Goal: Information Seeking & Learning: Learn about a topic

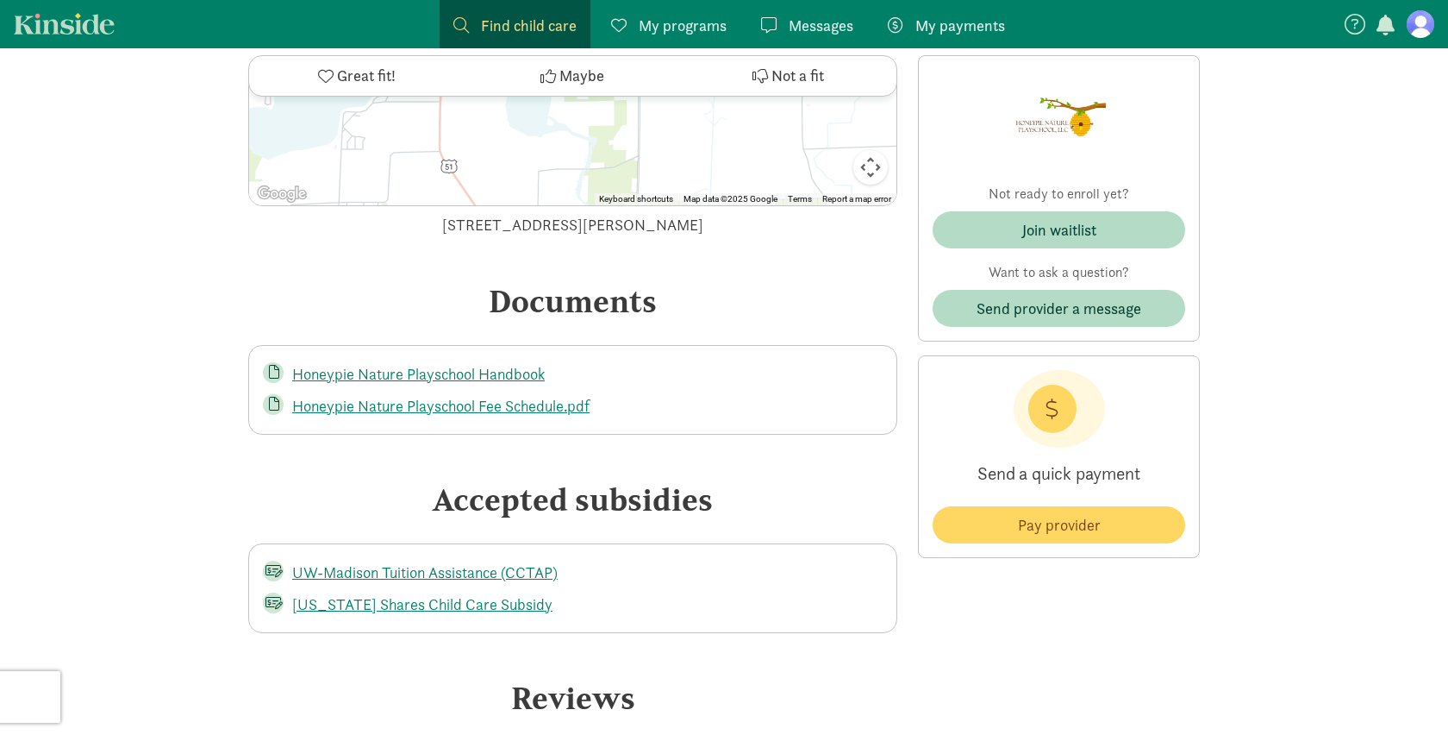
scroll to position [3521, 0]
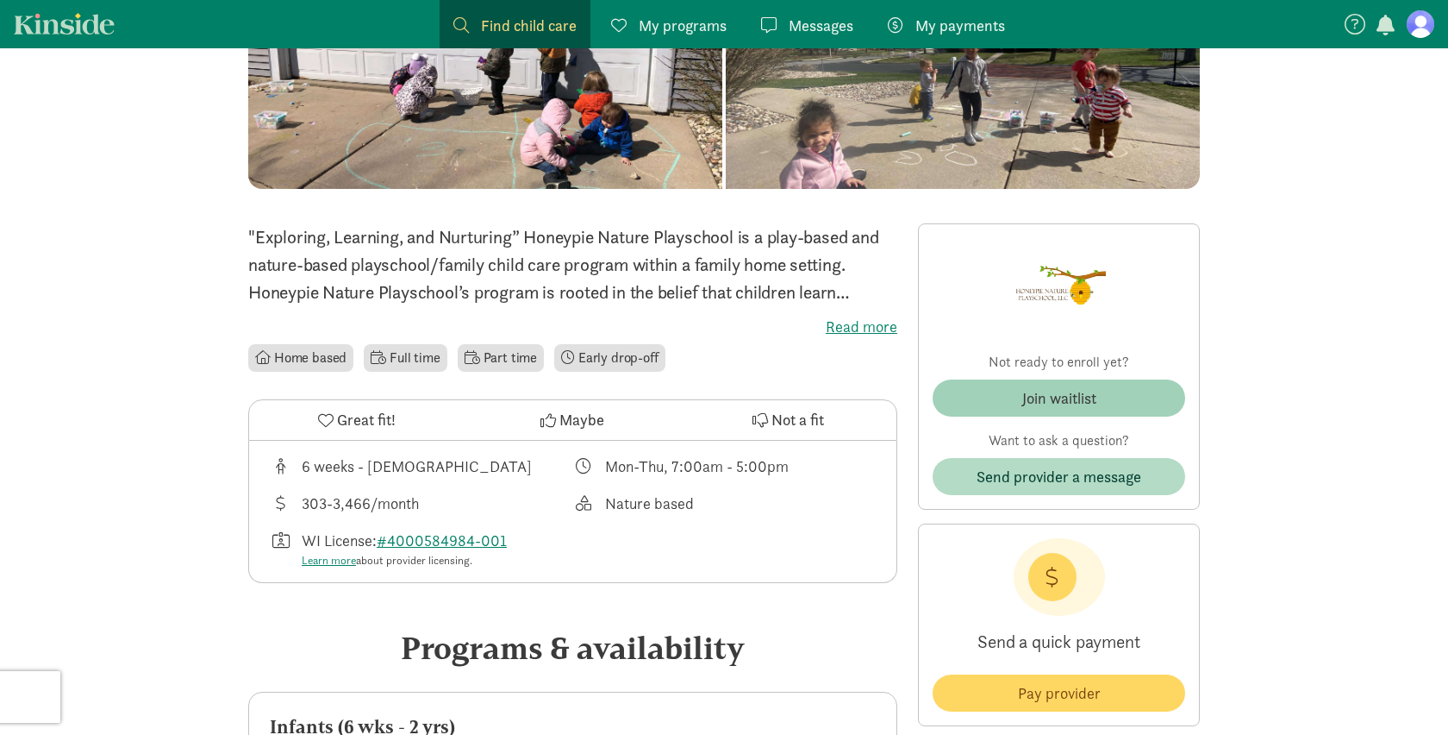
scroll to position [264, 0]
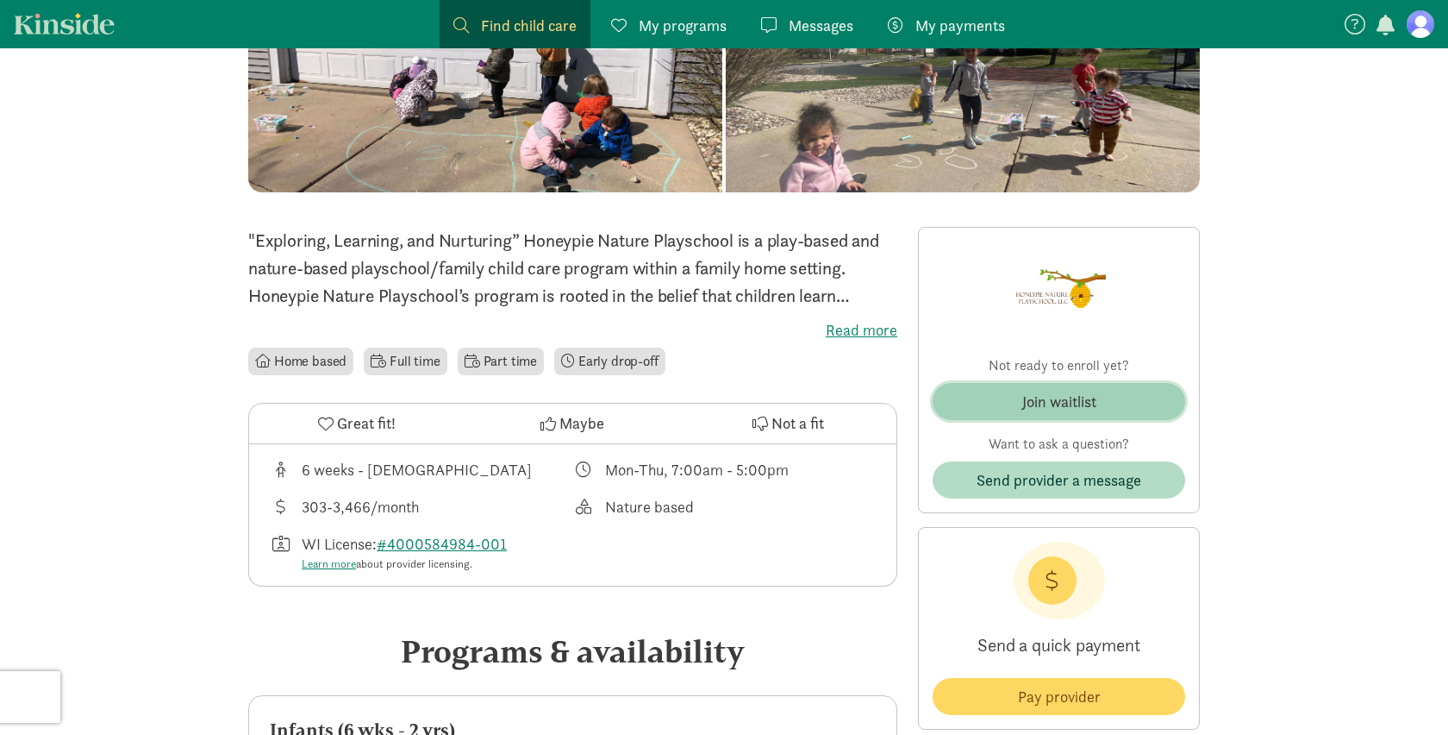
click at [1085, 401] on div "Join waitlist" at bounding box center [1059, 401] width 74 height 23
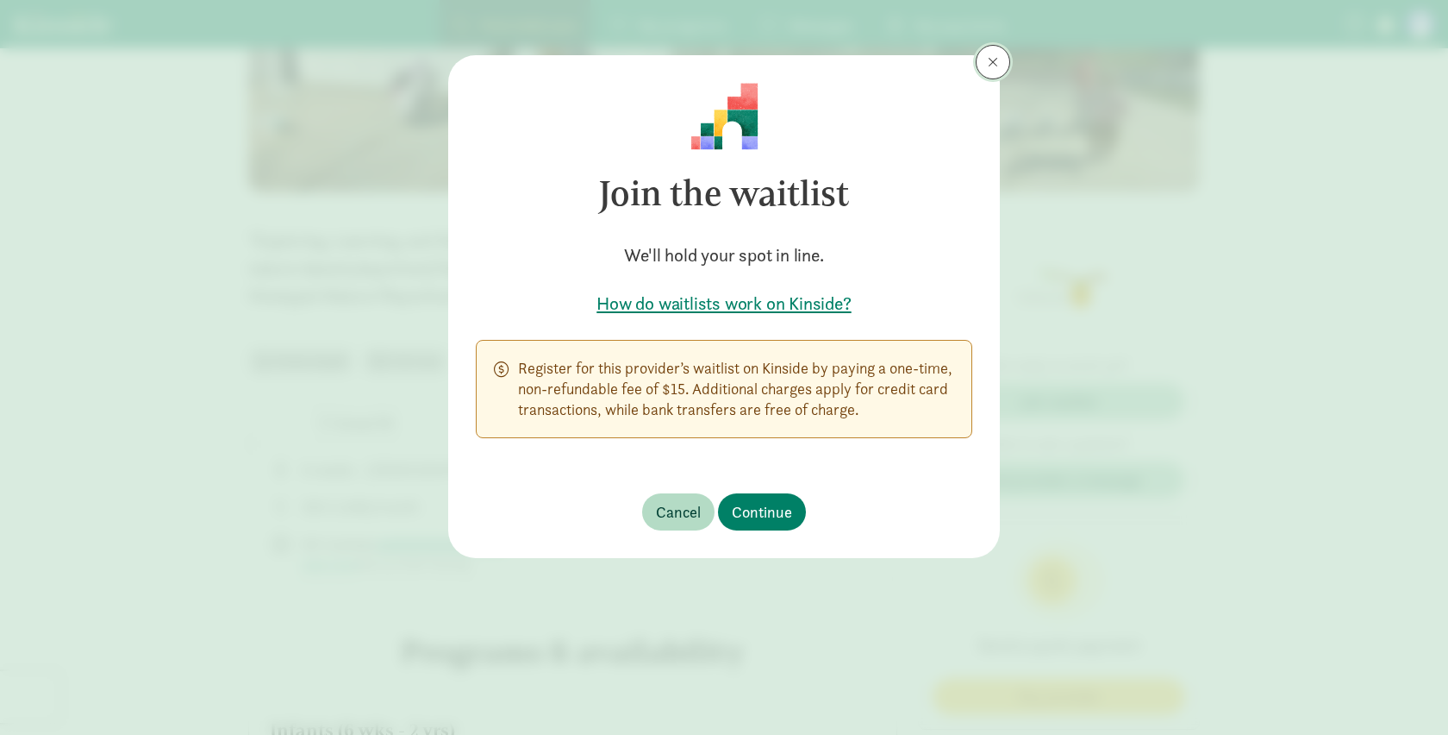
click at [989, 62] on span at bounding box center [993, 62] width 10 height 14
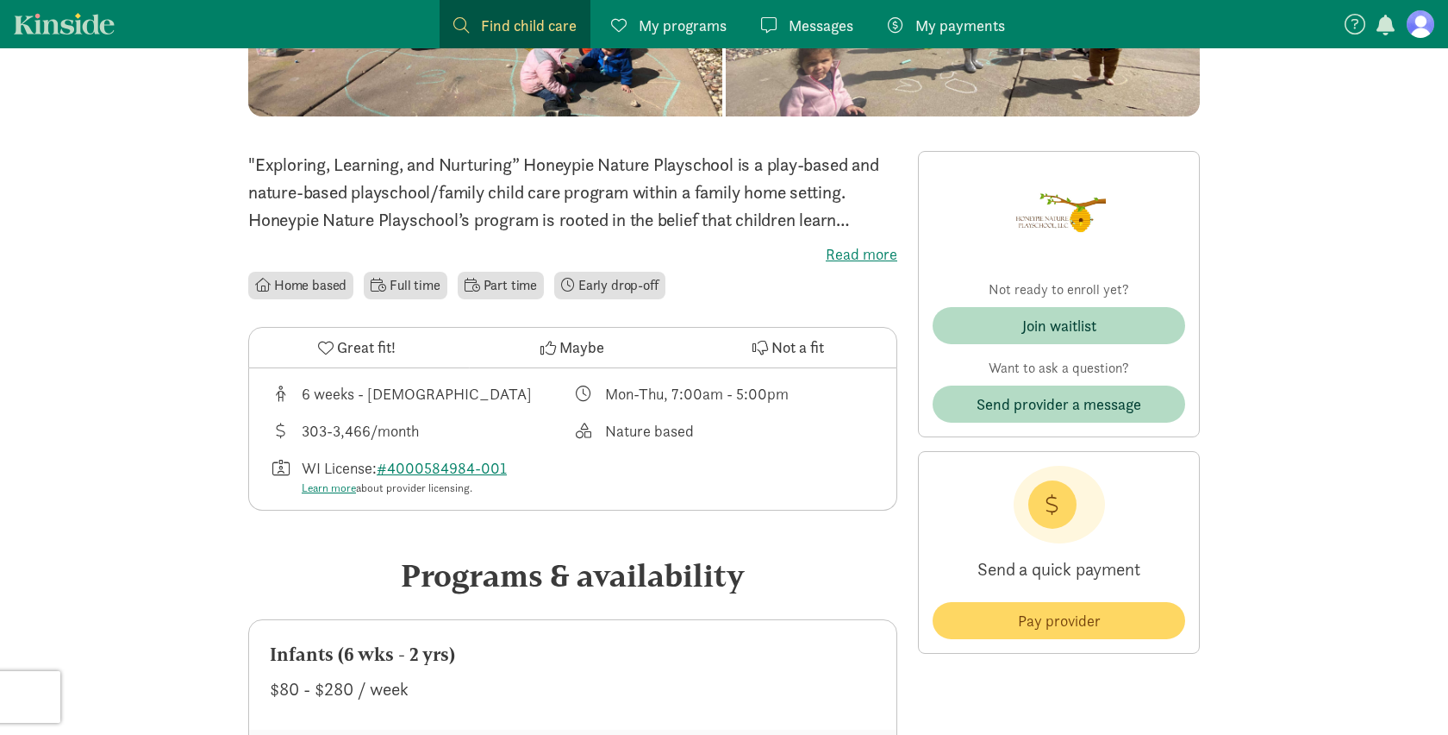
scroll to position [368, 0]
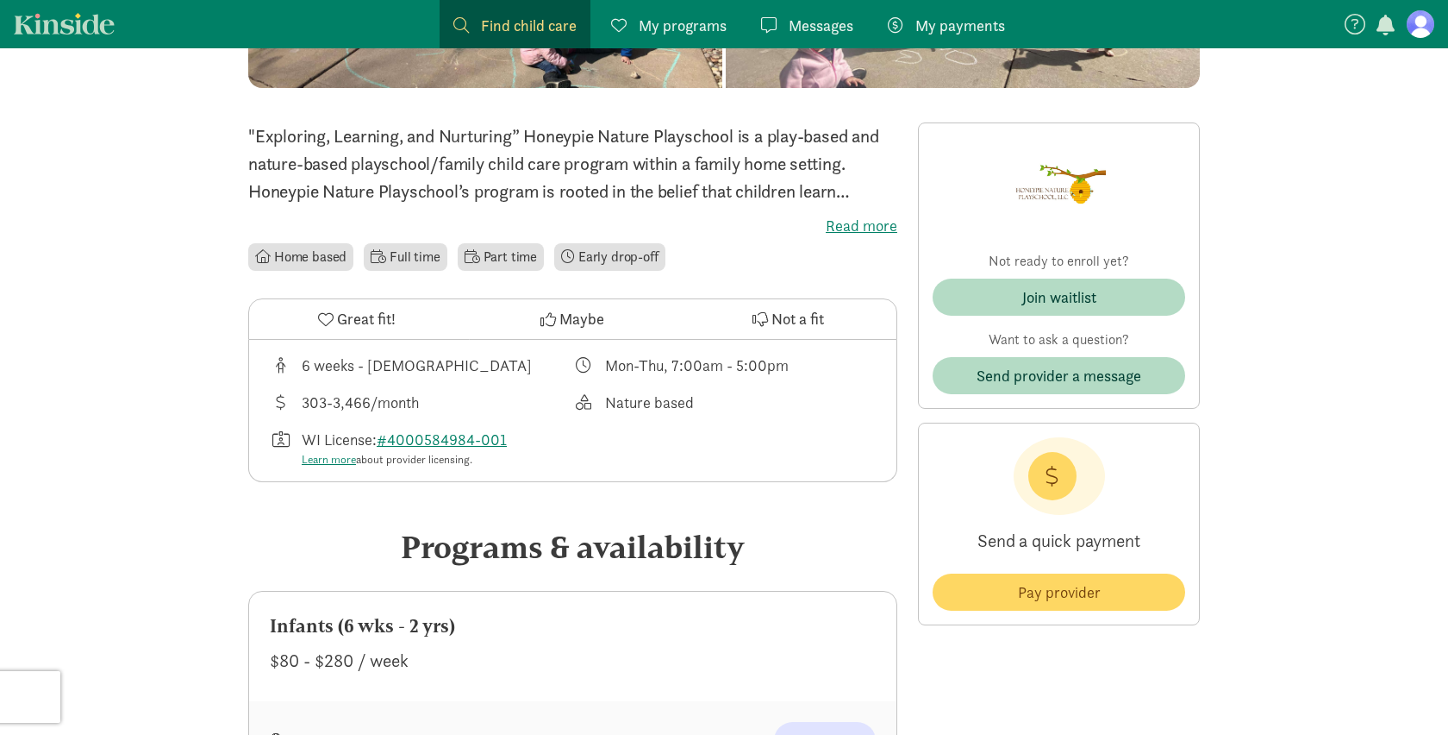
click at [879, 228] on label "Read more" at bounding box center [572, 226] width 649 height 21
click at [0, 0] on input "Read more" at bounding box center [0, 0] width 0 height 0
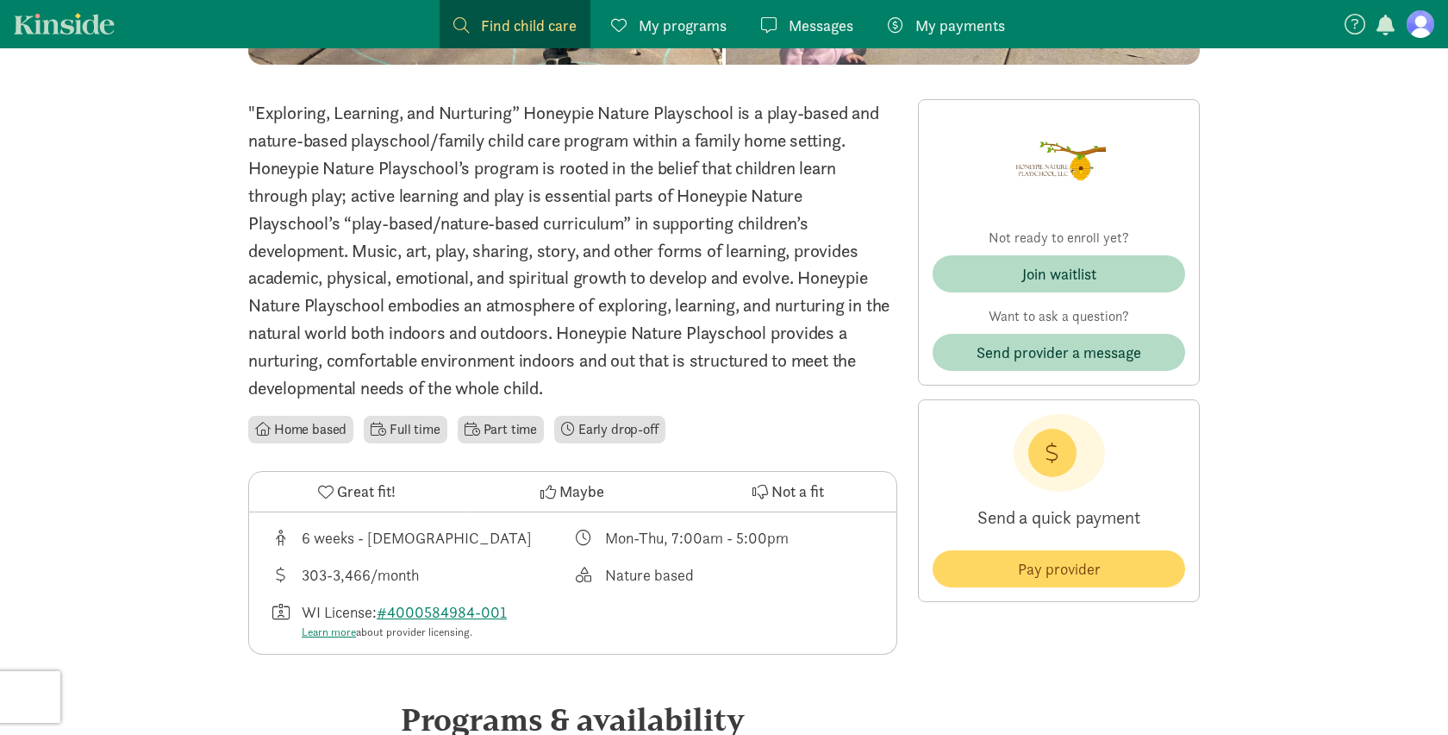
scroll to position [393, 0]
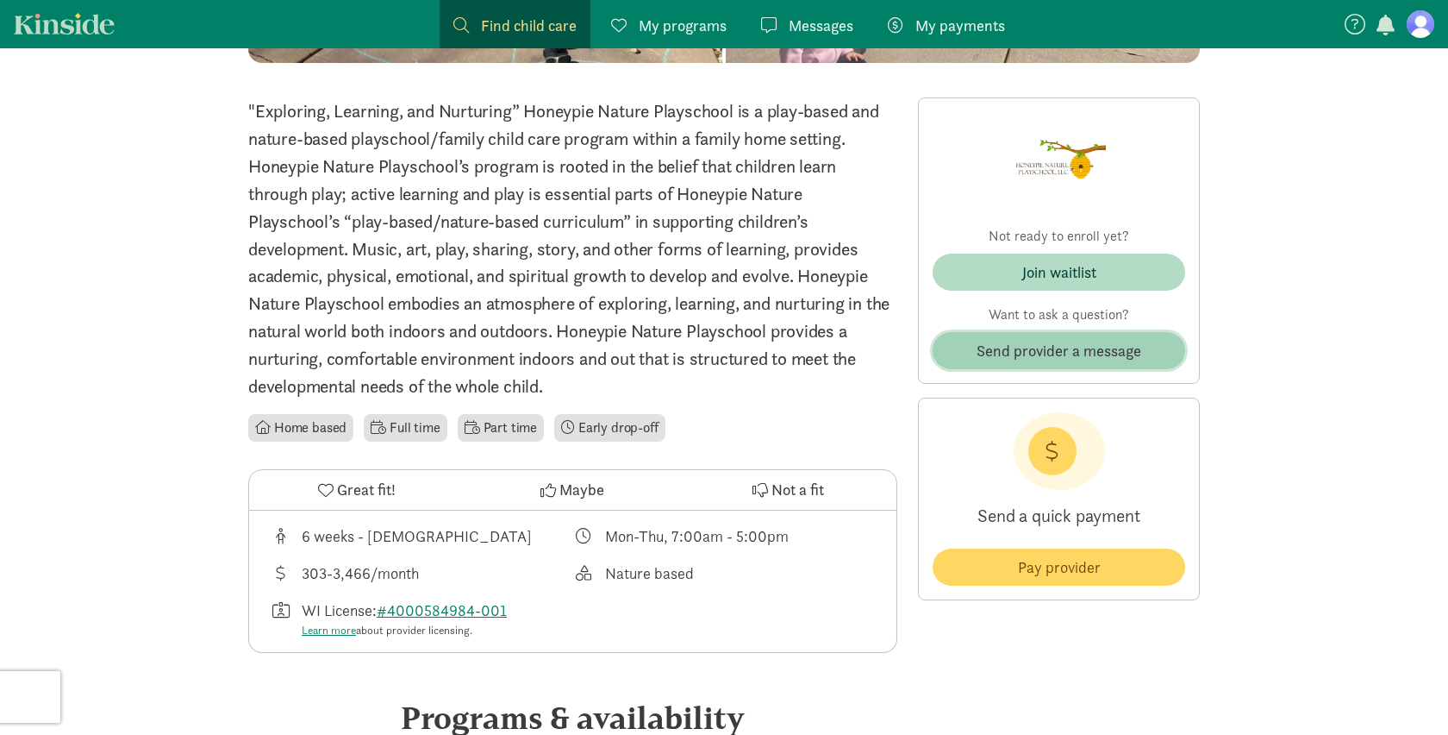
click at [1083, 357] on span "Send provider a message" at bounding box center [1059, 350] width 165 height 23
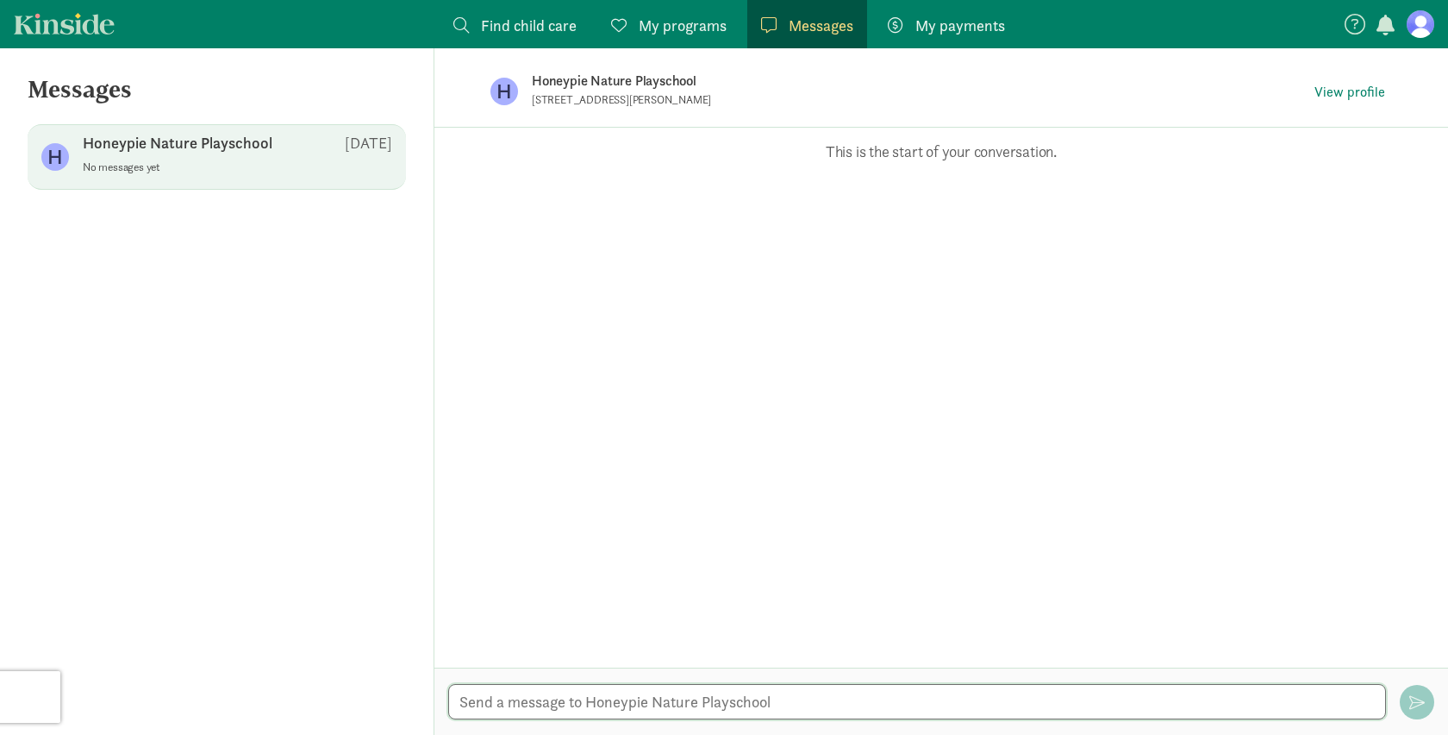
click at [592, 704] on textarea at bounding box center [917, 701] width 938 height 35
click at [997, 704] on textarea "Hello! We are first time parents to be, expecting our little boy in February!" at bounding box center [917, 701] width 938 height 35
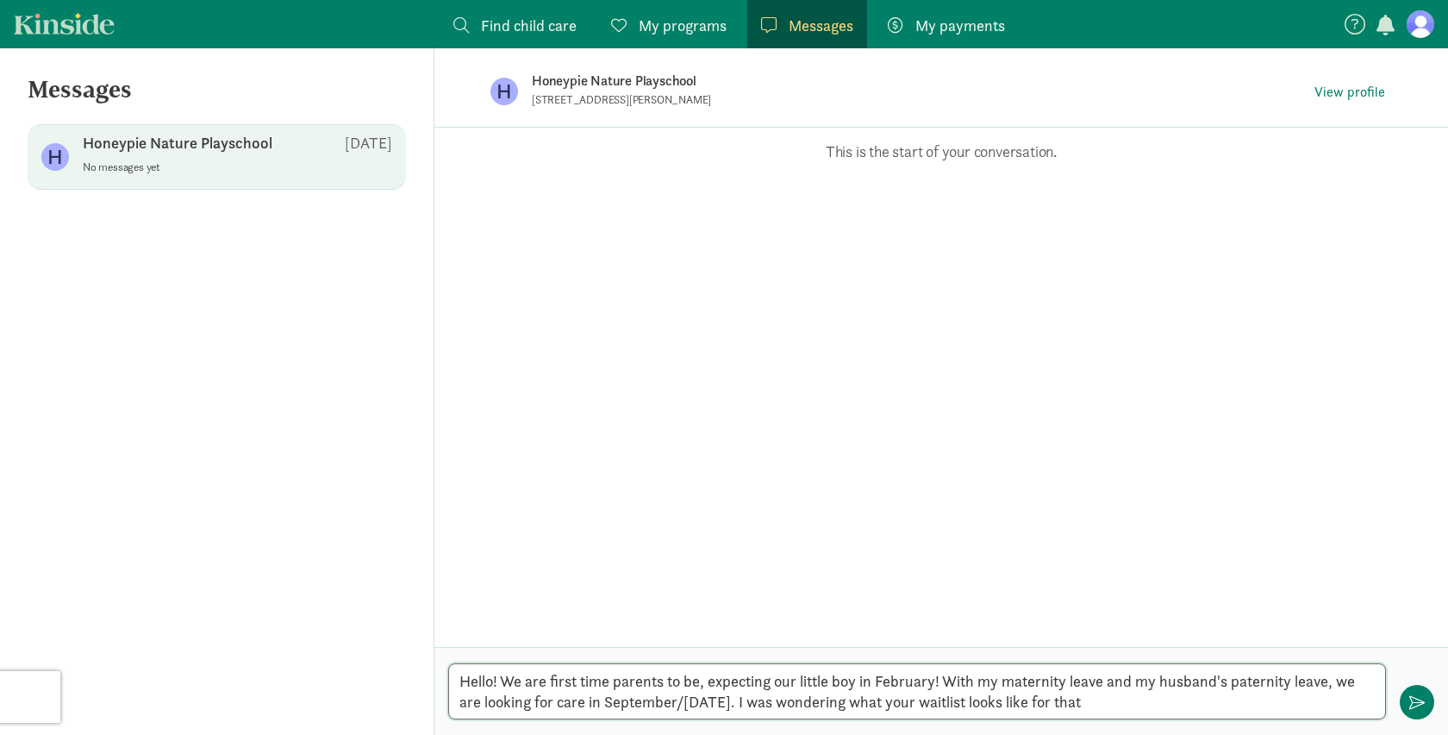
click at [772, 702] on textarea "Hello! We are first time parents to be, expecting our little boy in February! W…" at bounding box center [917, 691] width 938 height 56
click at [935, 682] on textarea "Hello! We are first time parents to be, expecting our little boy in February! W…" at bounding box center [917, 691] width 938 height 56
click at [1160, 700] on textarea "Hello! We are first time parents to be, expecting our little boy in [DATE]! Wit…" at bounding box center [917, 691] width 938 height 56
drag, startPoint x: 1177, startPoint y: 702, endPoint x: 1097, endPoint y: 697, distance: 79.4
click at [1097, 697] on textarea "Hello! We are first time parents to be, expecting our little boy in [DATE]! Wit…" at bounding box center [917, 691] width 938 height 56
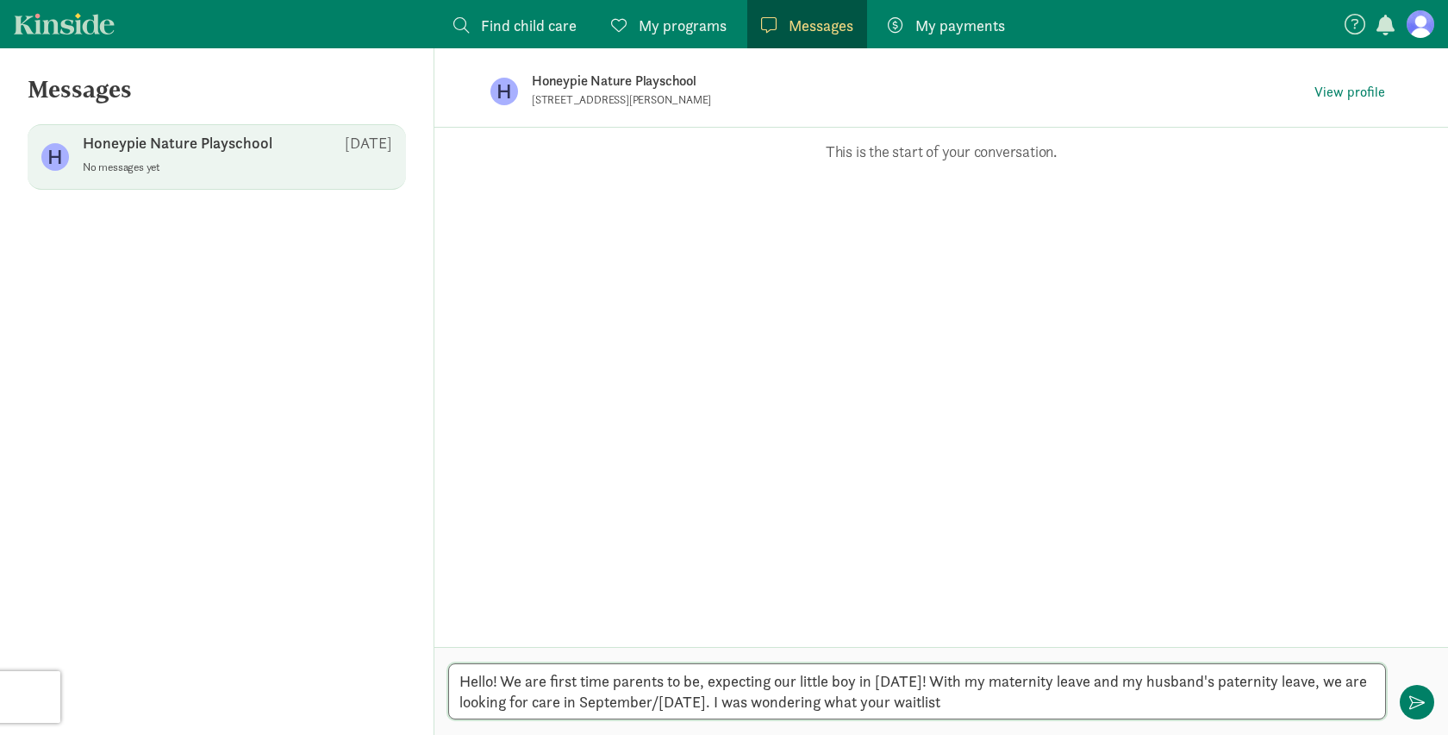
drag, startPoint x: 917, startPoint y: 699, endPoint x: 979, endPoint y: 701, distance: 61.2
click at [979, 701] on textarea "Hello! We are first time parents to be, expecting our little boy in [DATE]! Wit…" at bounding box center [917, 691] width 938 height 56
click at [1066, 703] on textarea "Hello! We are first time parents to be, expecting our little boy in [DATE]! Wit…" at bounding box center [917, 691] width 938 height 56
drag, startPoint x: 753, startPoint y: 98, endPoint x: 527, endPoint y: 97, distance: 225.9
click at [527, 97] on div "H Honeypie Nature Playschool [STREET_ADDRESS][PERSON_NAME] View profile" at bounding box center [941, 91] width 957 height 86
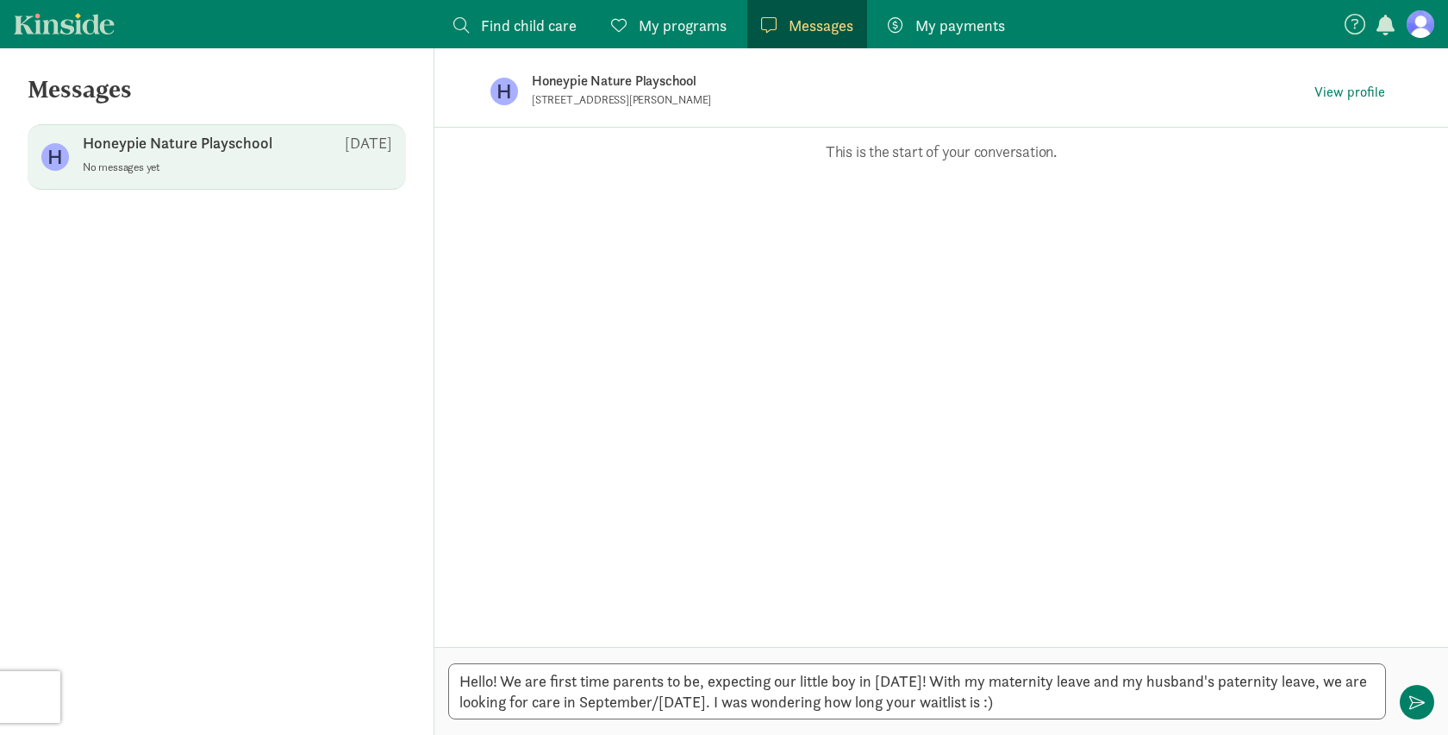
copy p "[STREET_ADDRESS][PERSON_NAME]"
drag, startPoint x: 1112, startPoint y: 695, endPoint x: 1073, endPoint y: 697, distance: 38.9
click at [1073, 697] on textarea "Hello! We are first time parents to be, expecting our little boy in [DATE]! Wit…" at bounding box center [917, 691] width 938 height 56
click at [670, 680] on textarea "Hello! We are first time parents to be, expecting our little boy in [DATE]! Wit…" at bounding box center [917, 691] width 938 height 56
click at [581, 704] on textarea "Hello! We are first time parents-to-be, expecting our little boy in [DATE]! Wit…" at bounding box center [917, 691] width 938 height 56
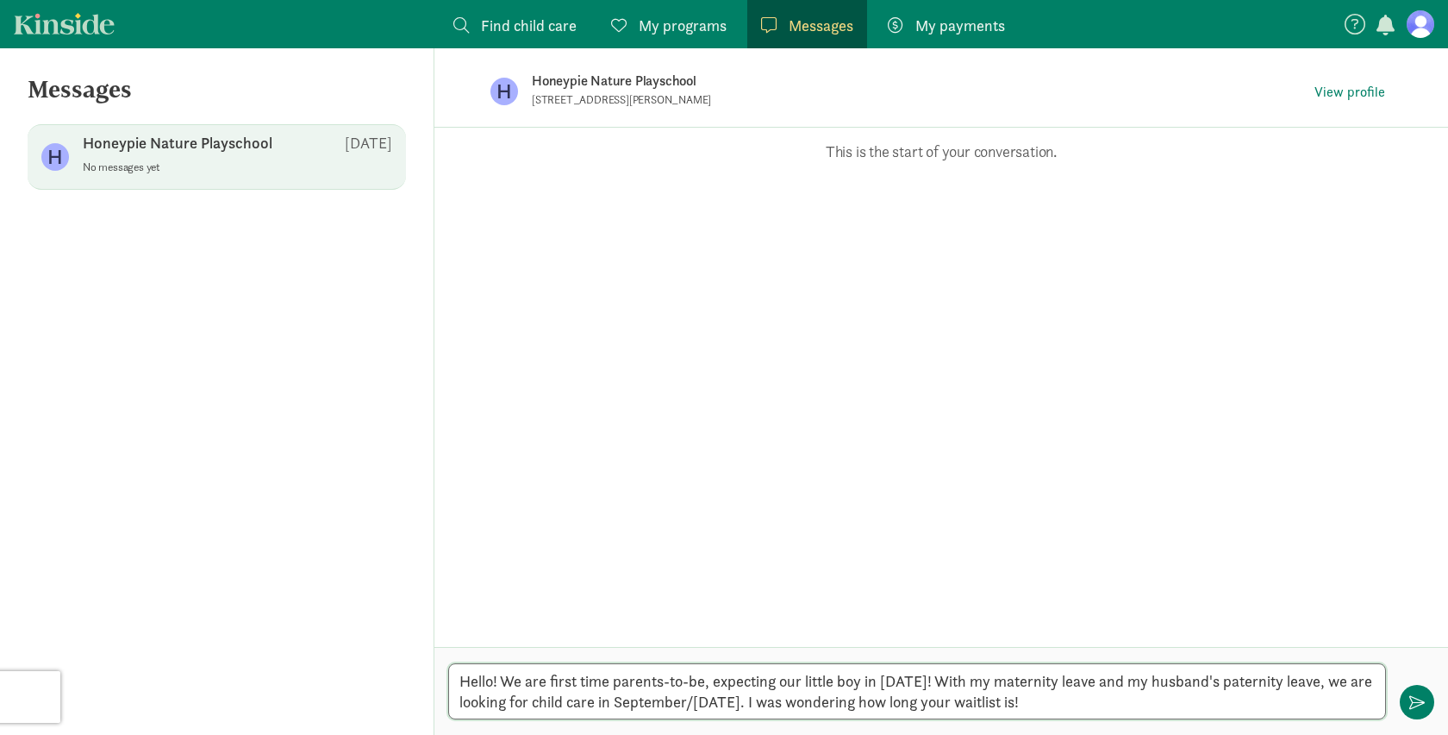
click at [645, 704] on textarea "Hello! We are first time parents-to-be, expecting our little boy in [DATE]! Wit…" at bounding box center [917, 691] width 938 height 56
click at [580, 691] on textarea "Hello! We are first time parents-to-be, expecting our little boy in [DATE]! Wit…" at bounding box center [917, 691] width 938 height 56
click at [925, 698] on textarea "Hello! We are first time parents-to-be, expecting our little boy in [DATE]! Wit…" at bounding box center [917, 691] width 938 height 56
click at [1226, 692] on textarea "Hello! We are first time parents-to-be, expecting our little boy in [DATE]! Wit…" at bounding box center [917, 691] width 938 height 56
type textarea "Hello! We are first time parents-to-be, expecting our little boy in [DATE]! Wit…"
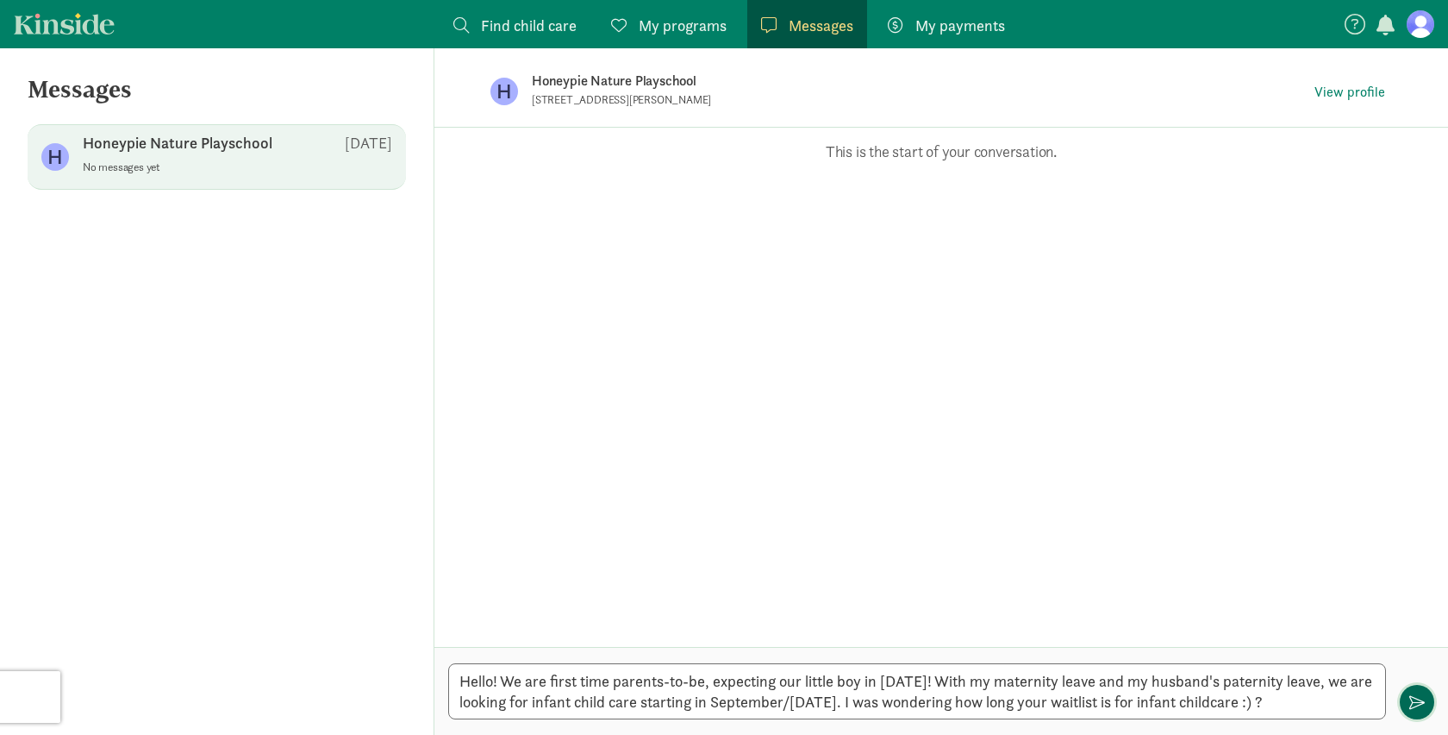
click at [1420, 700] on span "button" at bounding box center [1418, 702] width 16 height 16
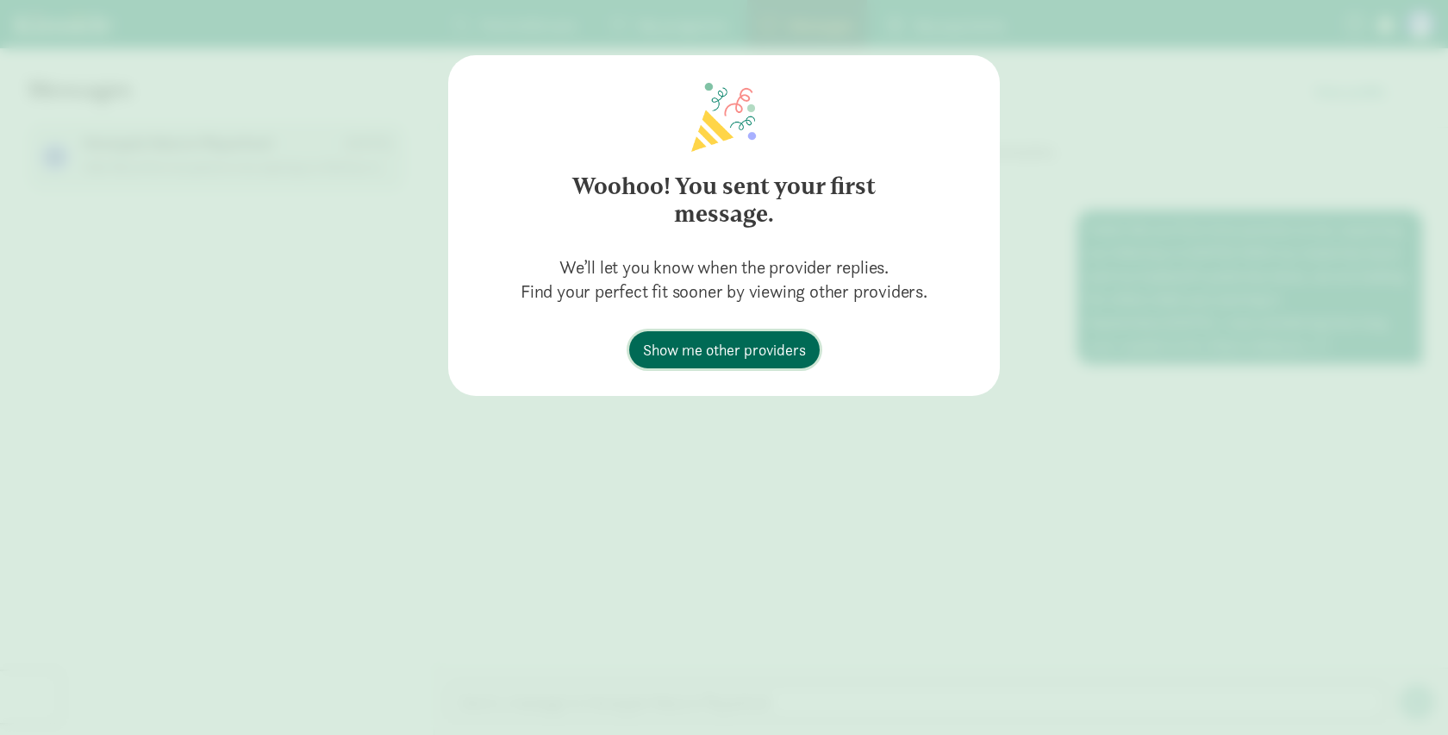
click at [738, 349] on span "Show me other providers" at bounding box center [724, 349] width 163 height 23
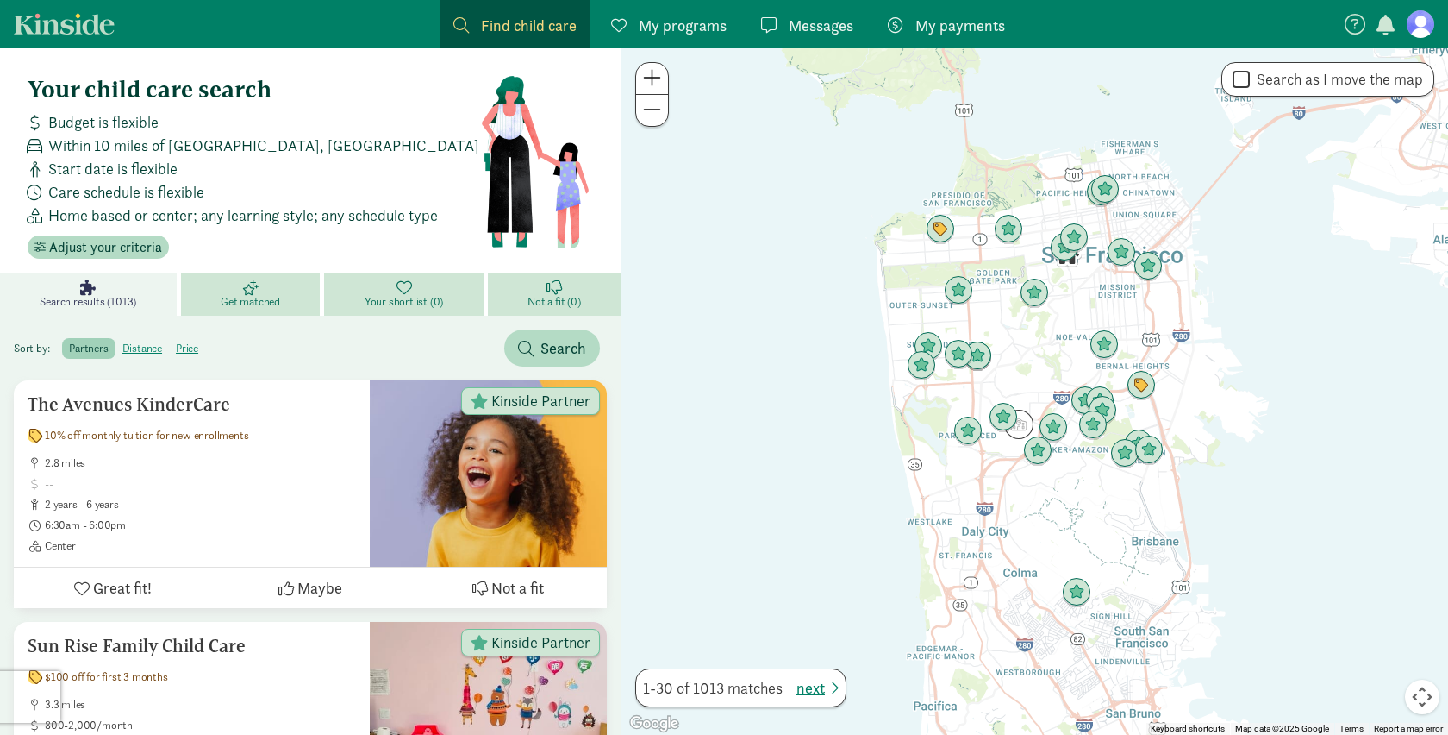
click at [1346, 84] on label "Search as I move the map" at bounding box center [1336, 79] width 173 height 21
click at [1250, 84] on input "Search as I move the map" at bounding box center [1241, 79] width 17 height 23
click at [1341, 82] on label "Search as I move the map" at bounding box center [1336, 79] width 173 height 21
click at [1250, 82] on input "Search as I move the map" at bounding box center [1241, 79] width 17 height 23
checkbox input "false"
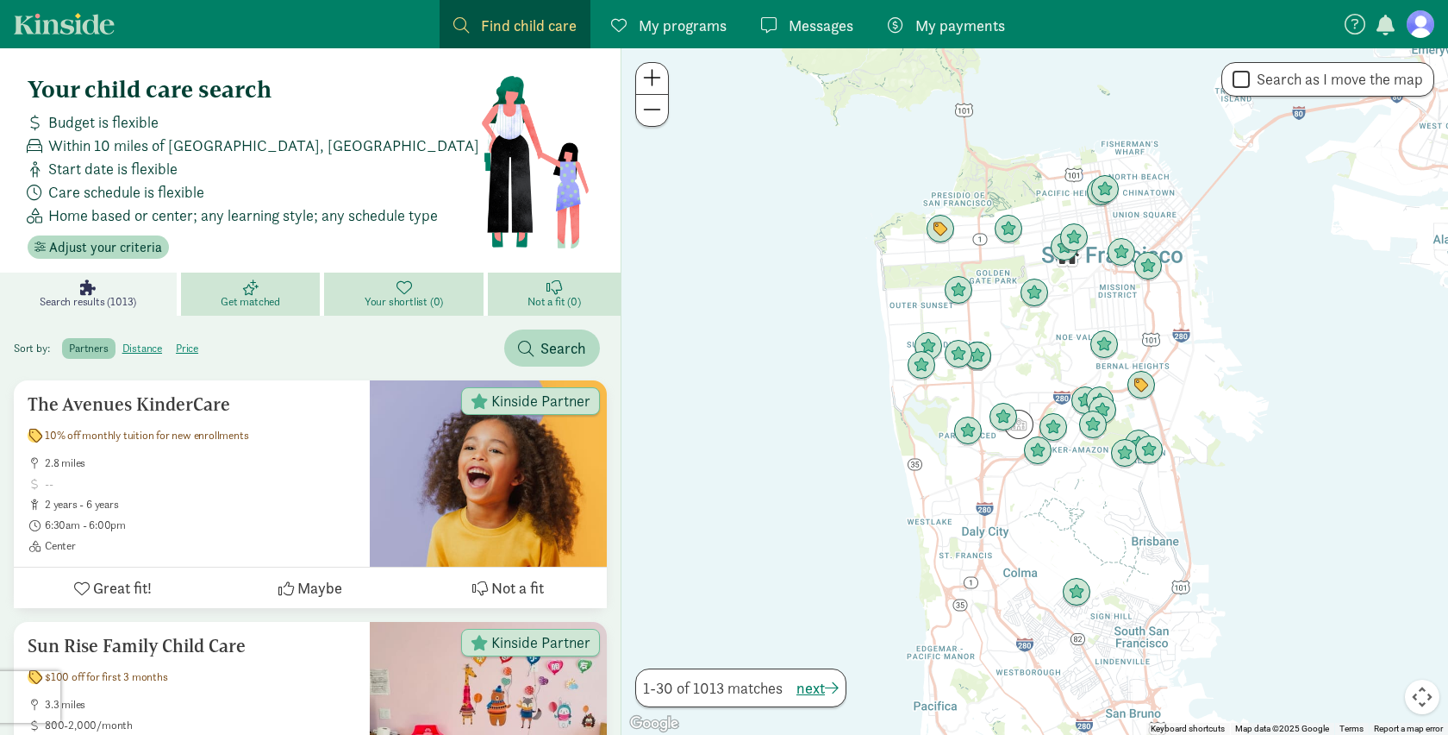
click at [691, 23] on span "My programs" at bounding box center [683, 25] width 88 height 23
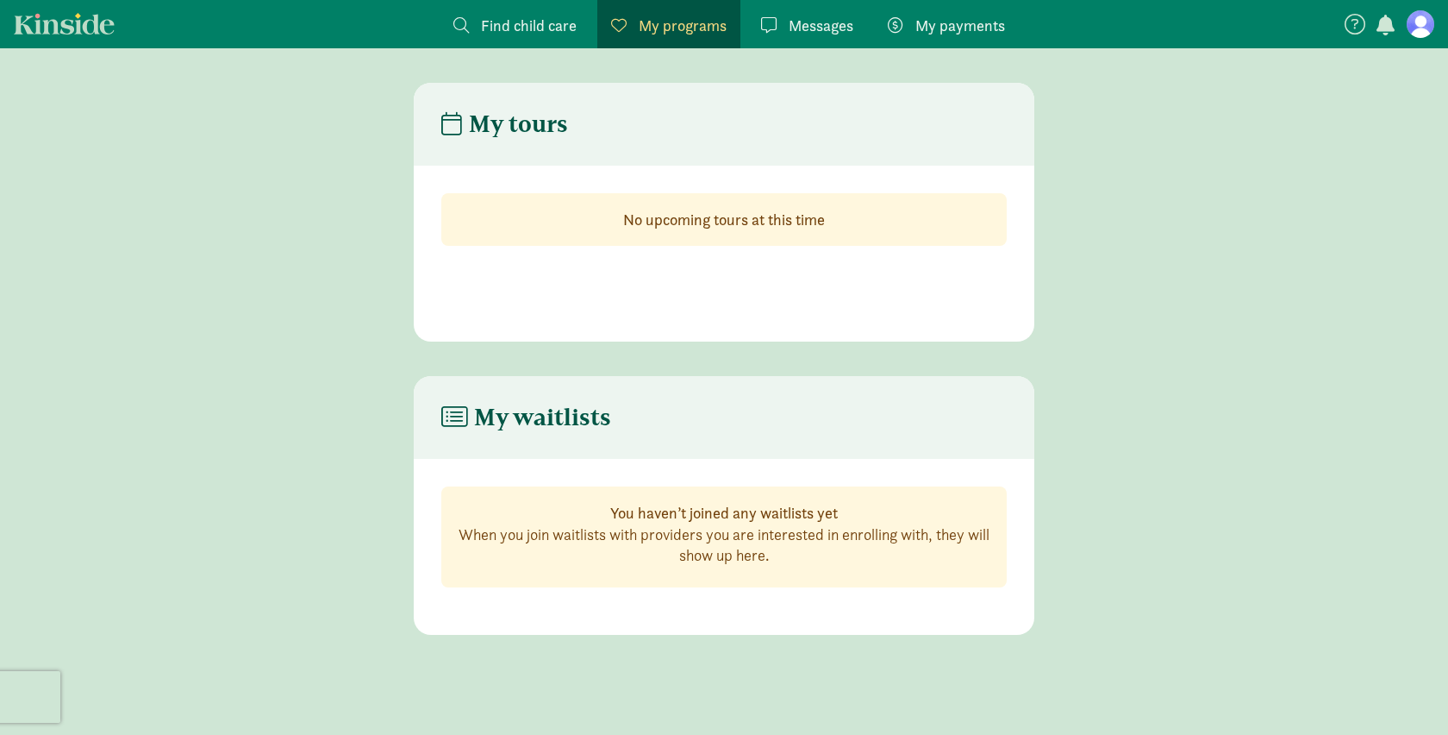
click at [817, 28] on span "Messages" at bounding box center [821, 25] width 65 height 23
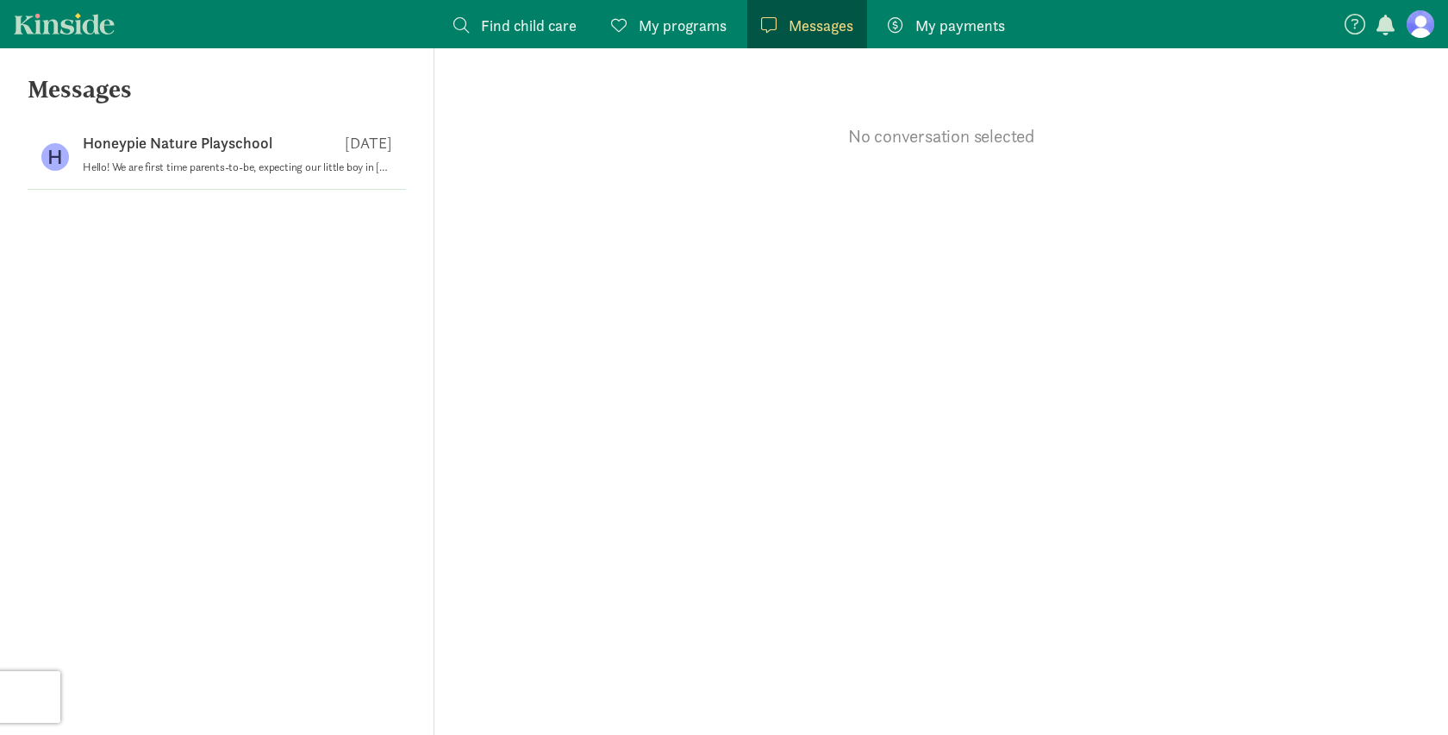
click at [509, 25] on span "Find child care" at bounding box center [529, 25] width 96 height 23
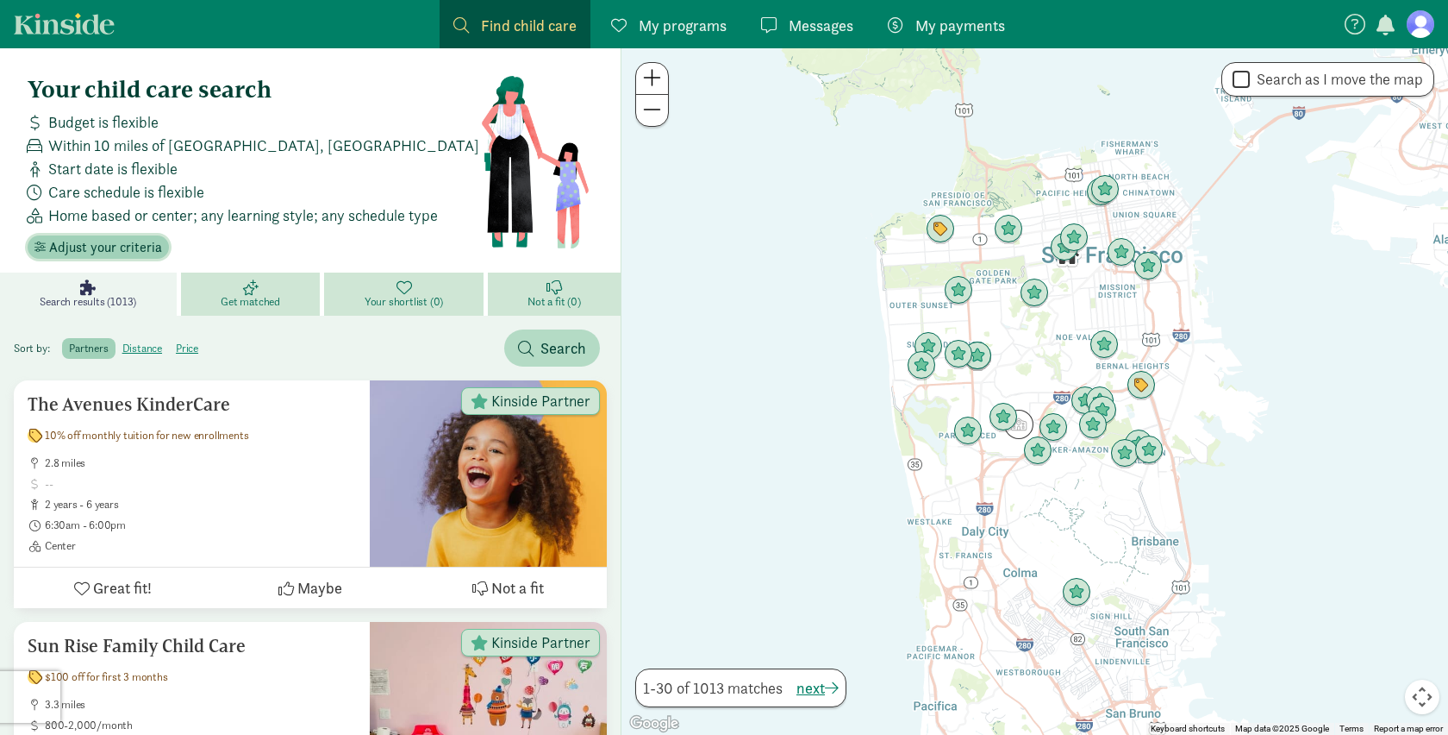
click at [128, 246] on span "Adjust your criteria" at bounding box center [105, 247] width 113 height 21
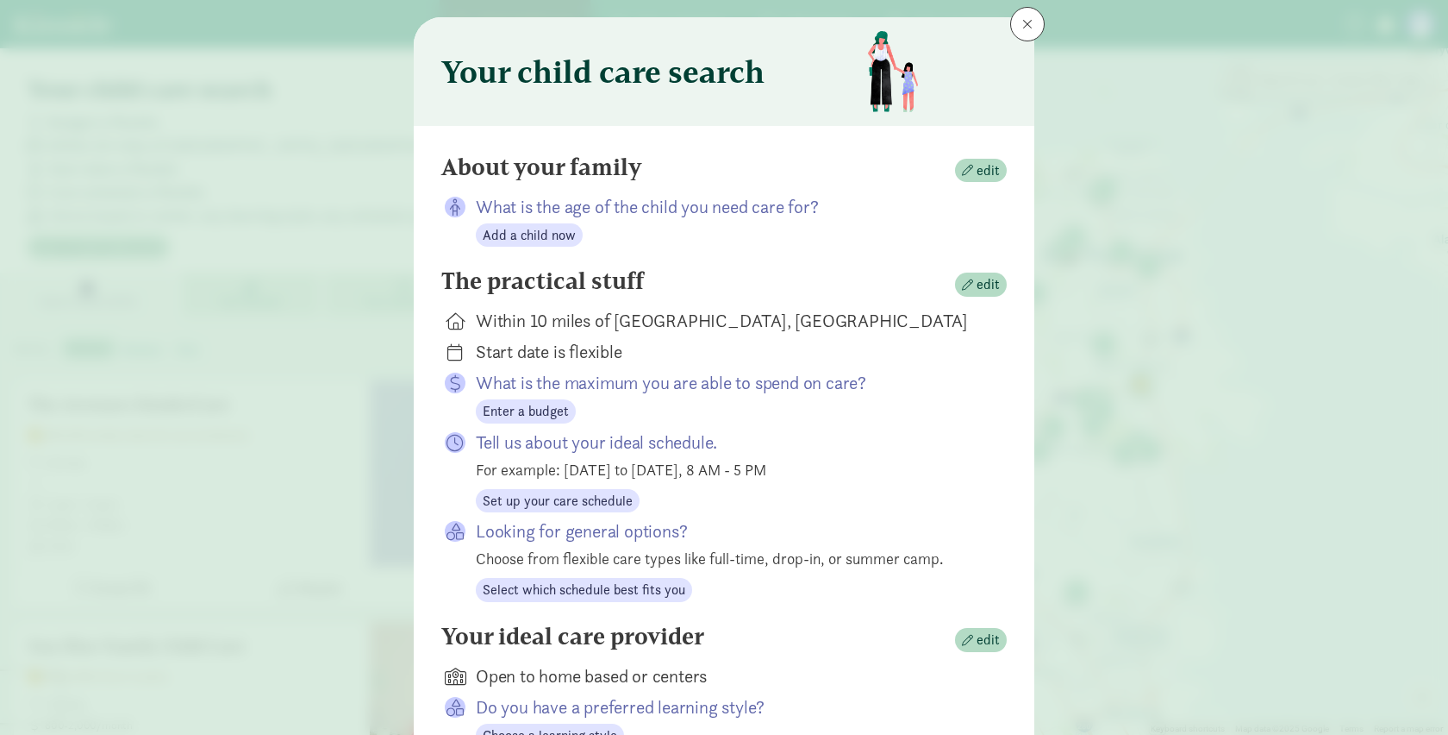
scroll to position [47, 0]
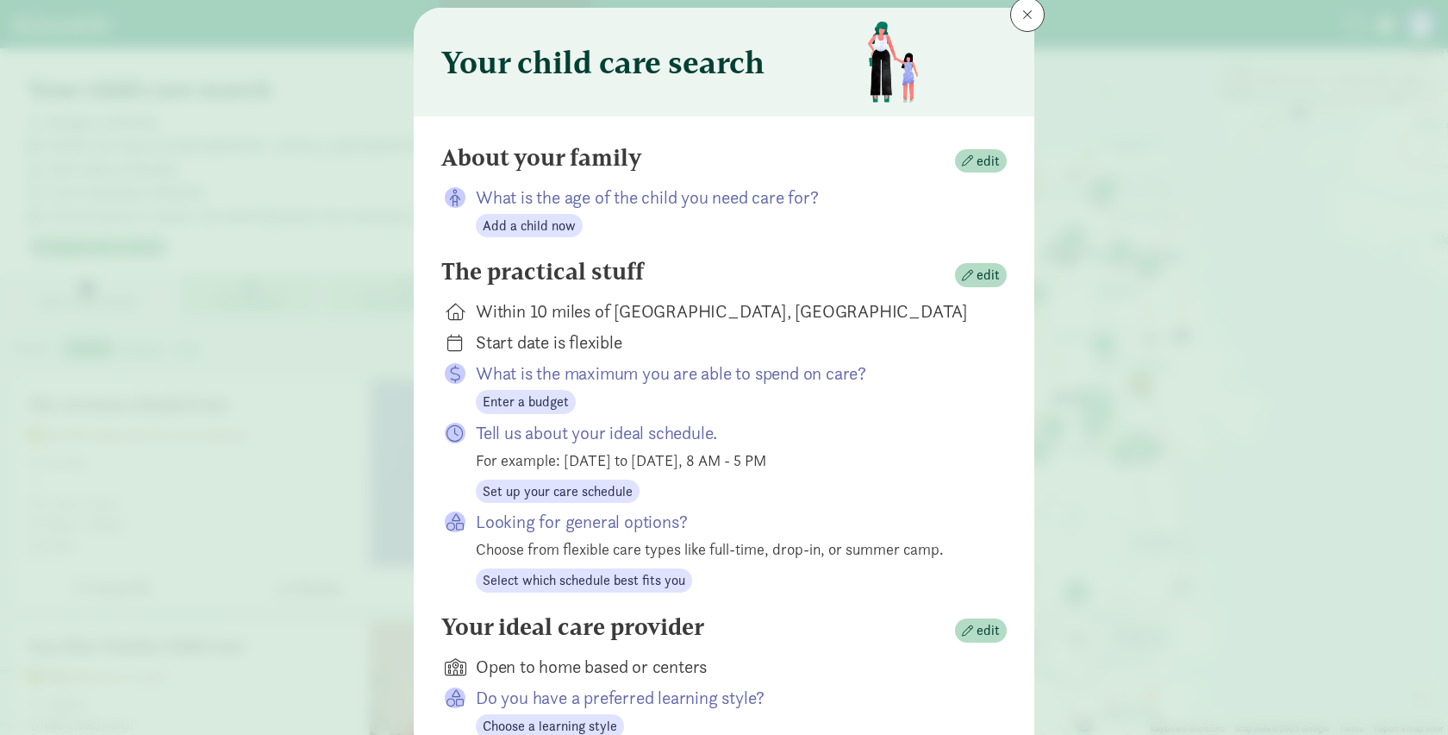
click at [635, 313] on div "Within 10 miles of San Francisco, CA" at bounding box center [727, 311] width 503 height 24
click at [976, 270] on span "edit" at bounding box center [981, 275] width 38 height 21
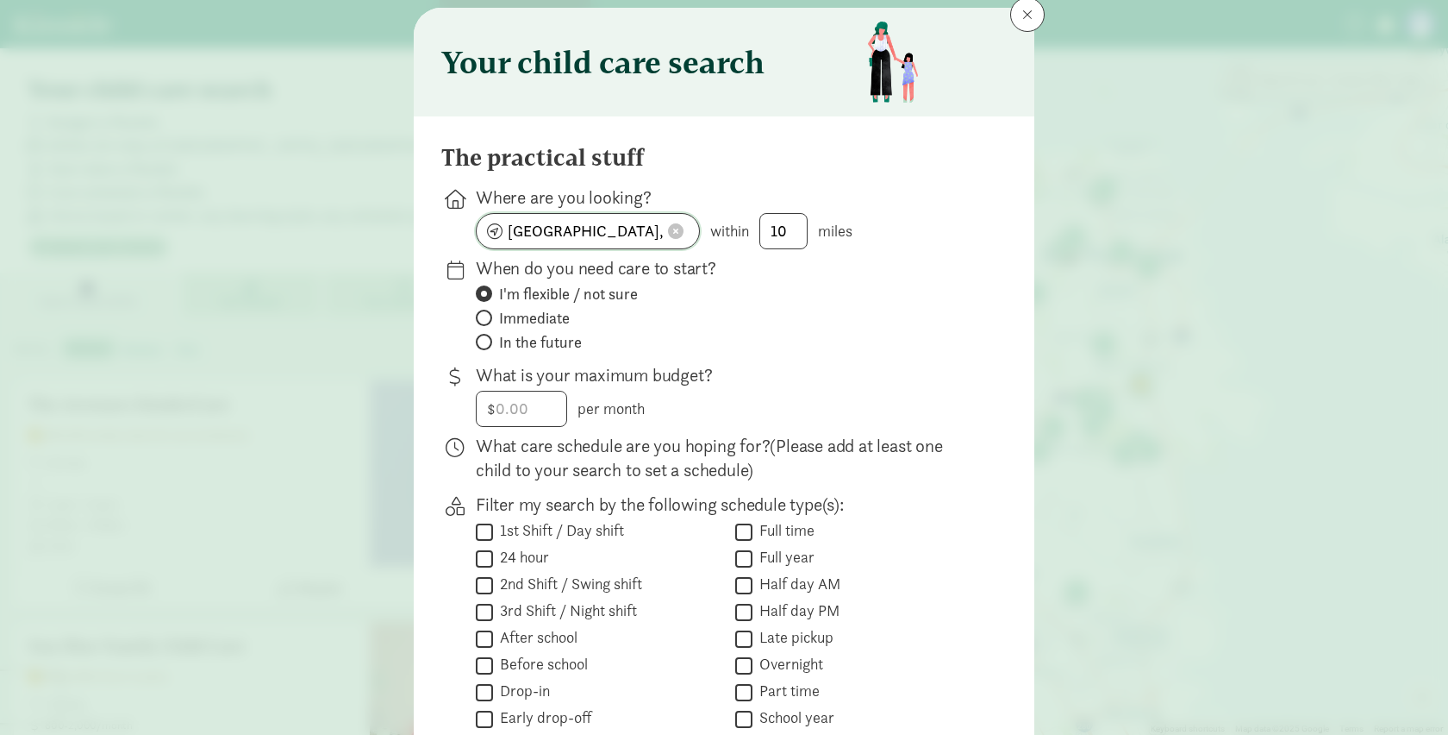
click at [677, 230] on span at bounding box center [676, 231] width 16 height 16
click at [600, 232] on input at bounding box center [588, 231] width 222 height 34
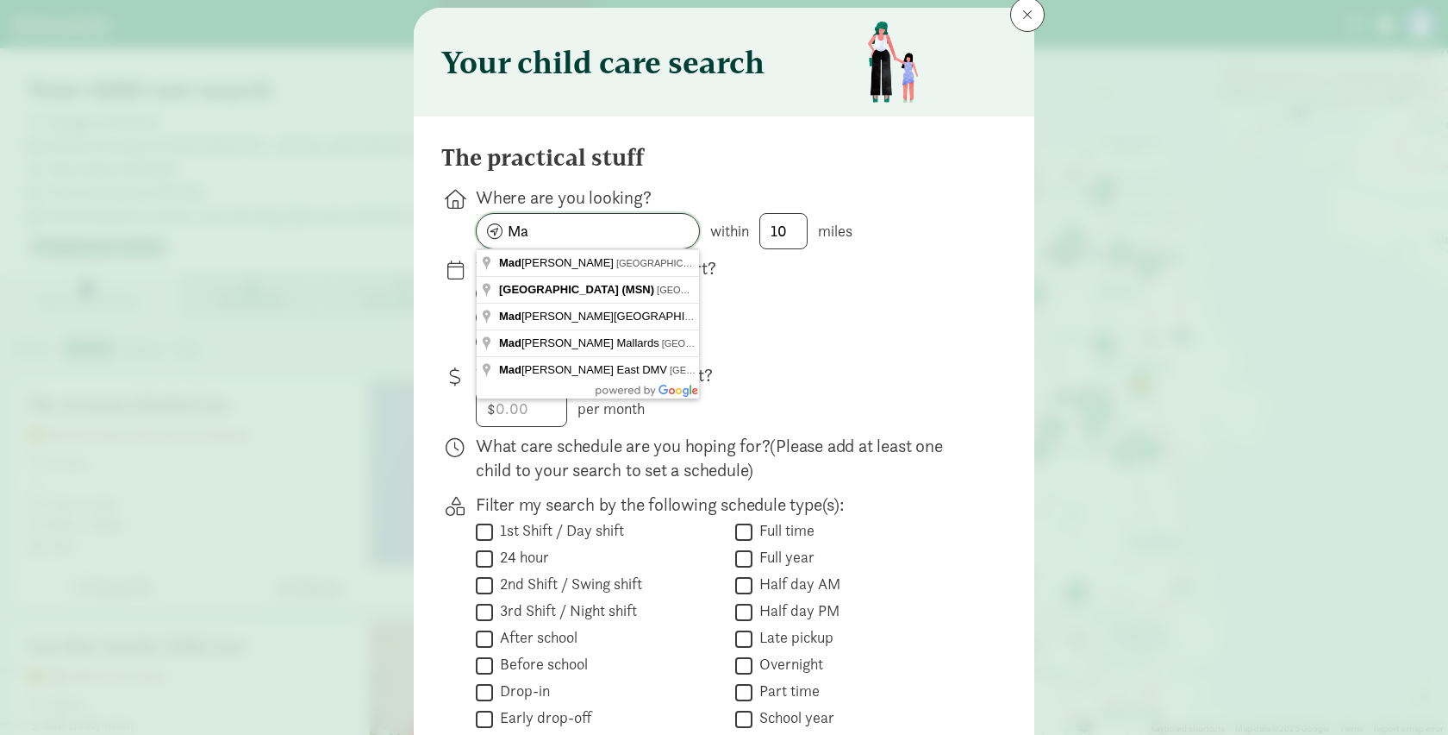
type input "M"
type input "3"
type input "6028 Saturn Dr, Madison, WI 53718, USA"
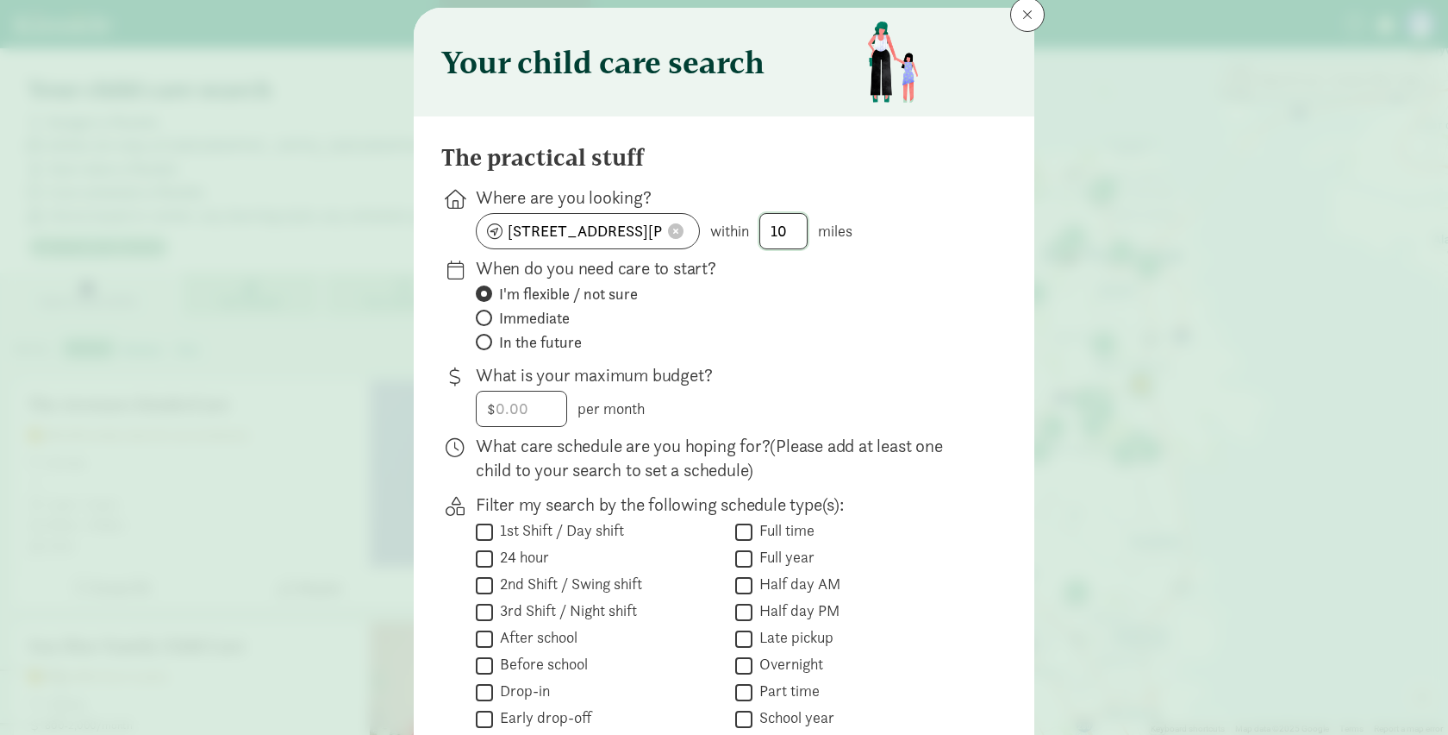
drag, startPoint x: 785, startPoint y: 232, endPoint x: 756, endPoint y: 232, distance: 29.3
click at [756, 232] on div "6028 Saturn Dr, Madison, WI 53718, USA within 10 miles" at bounding box center [727, 231] width 503 height 36
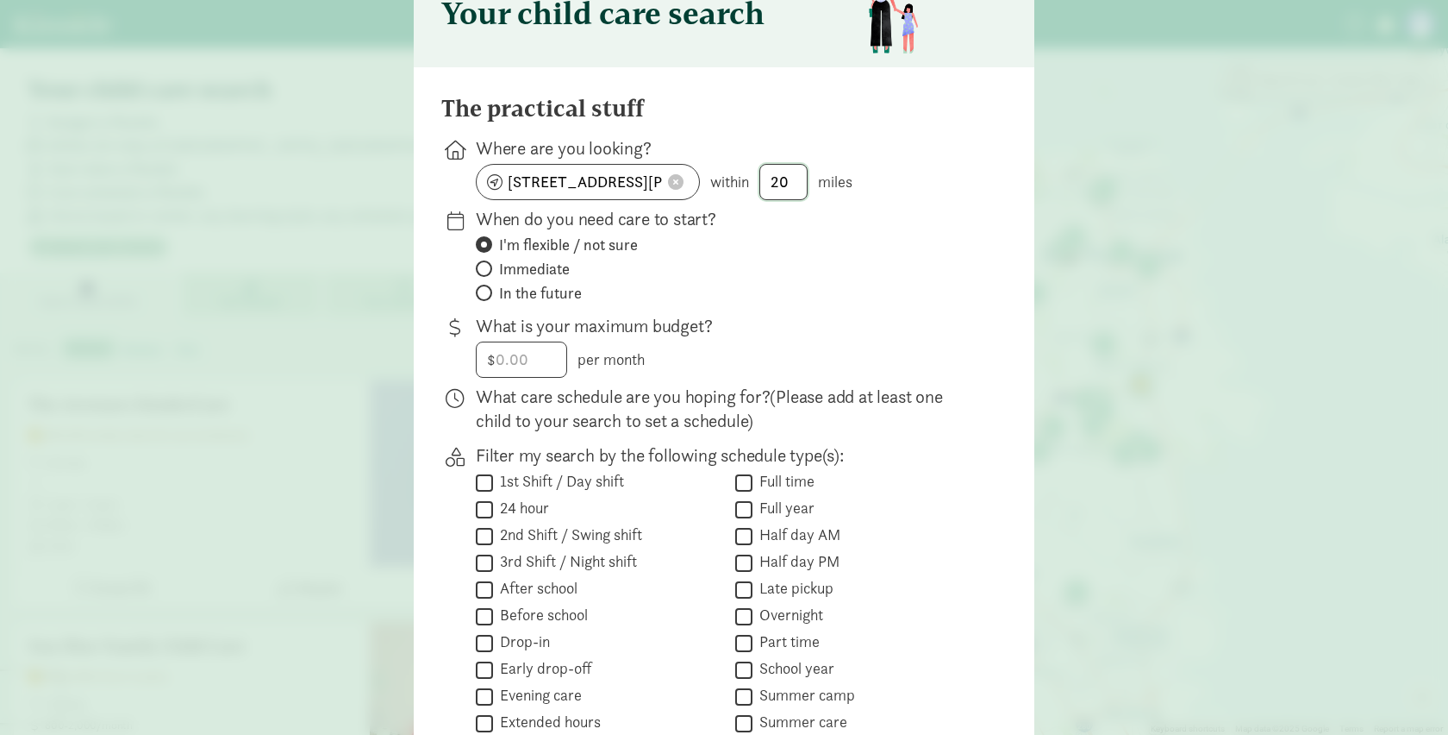
scroll to position [97, 0]
type input "20"
click at [529, 301] on span "In the future" at bounding box center [540, 292] width 83 height 21
click at [487, 297] on input "In the future" at bounding box center [481, 291] width 11 height 11
radio input "true"
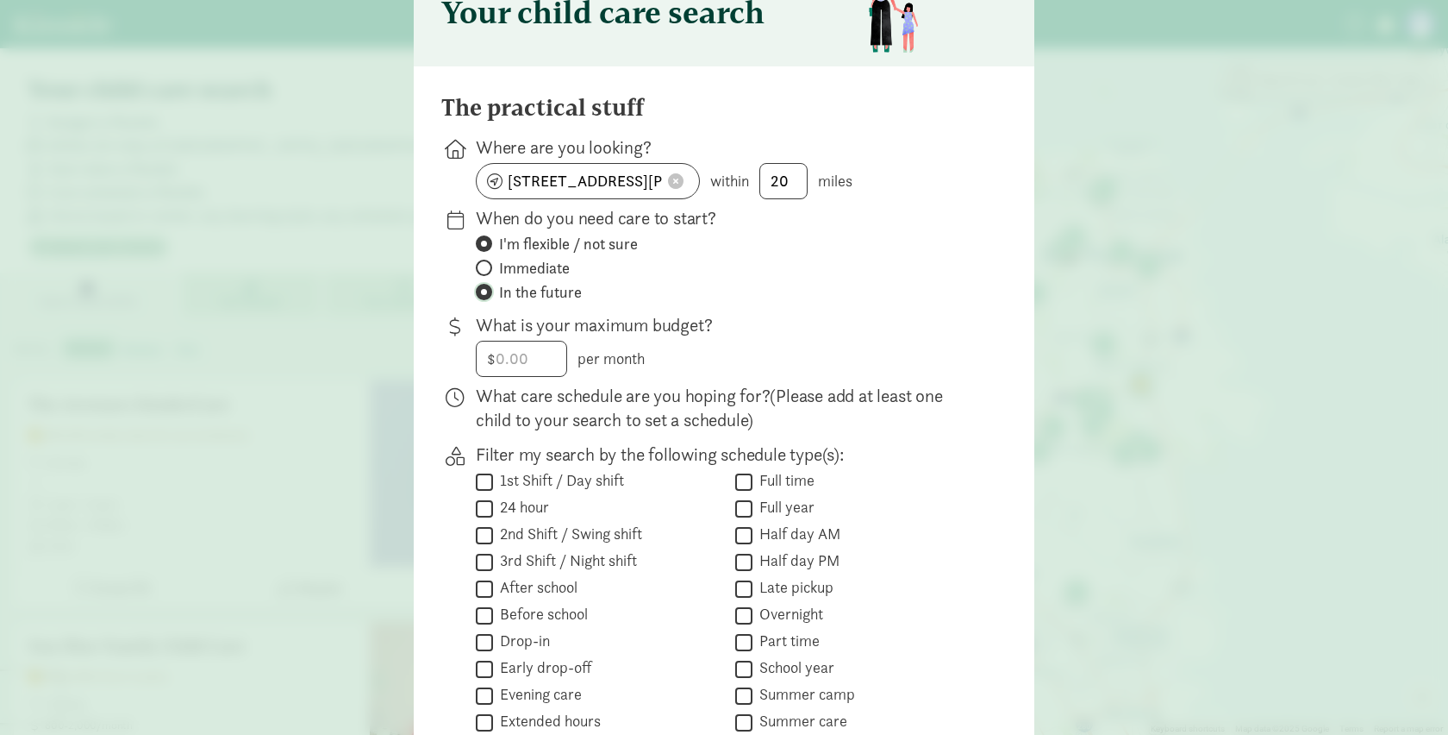
radio input "false"
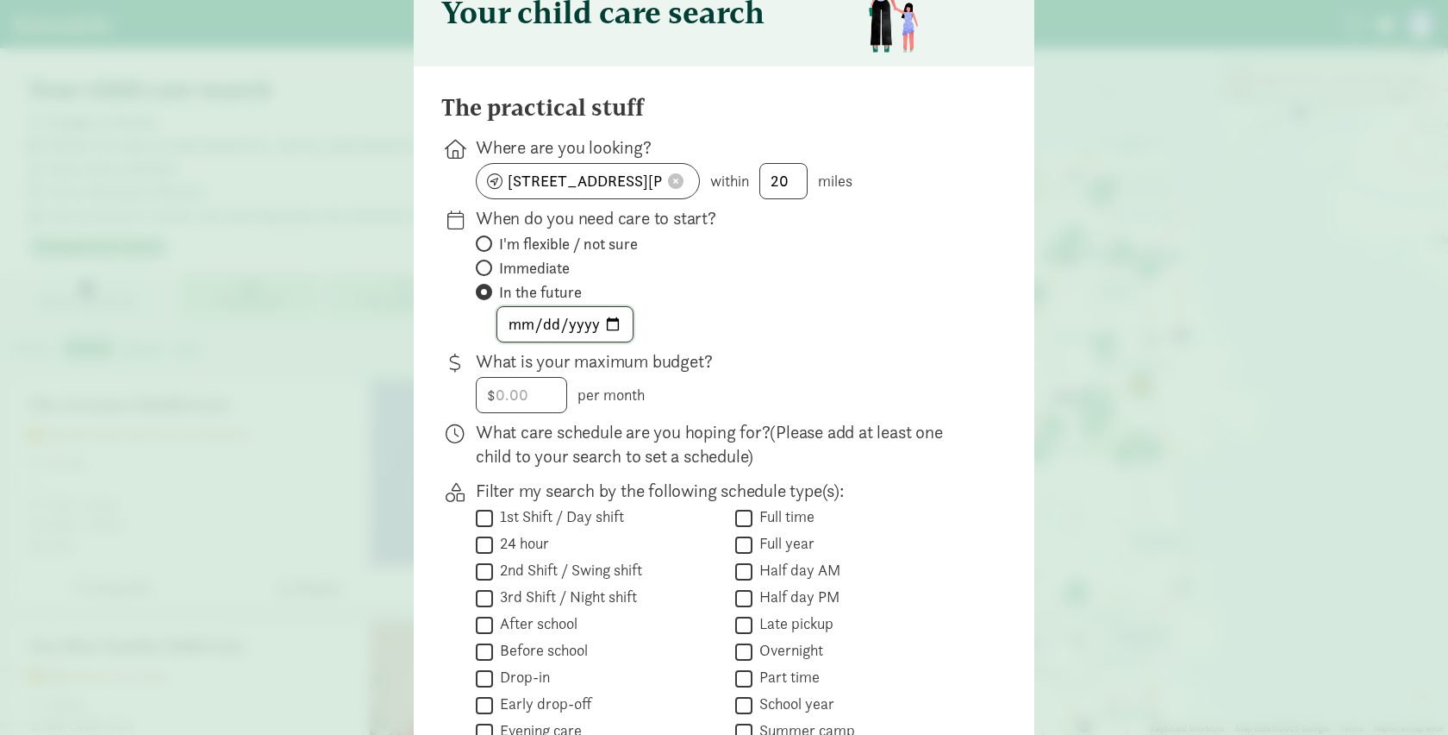
click at [605, 327] on input "date" at bounding box center [564, 324] width 135 height 34
type input "2026-09-01"
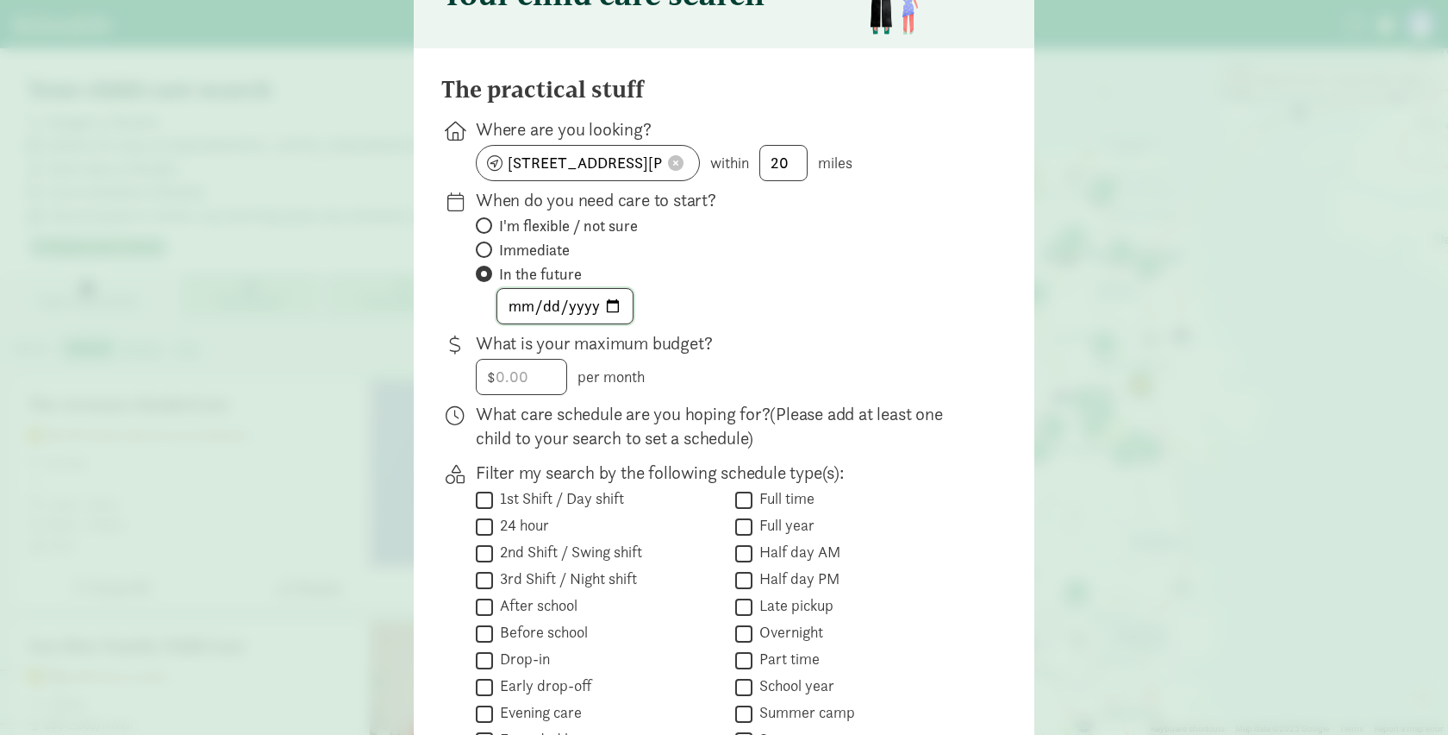
scroll to position [353, 0]
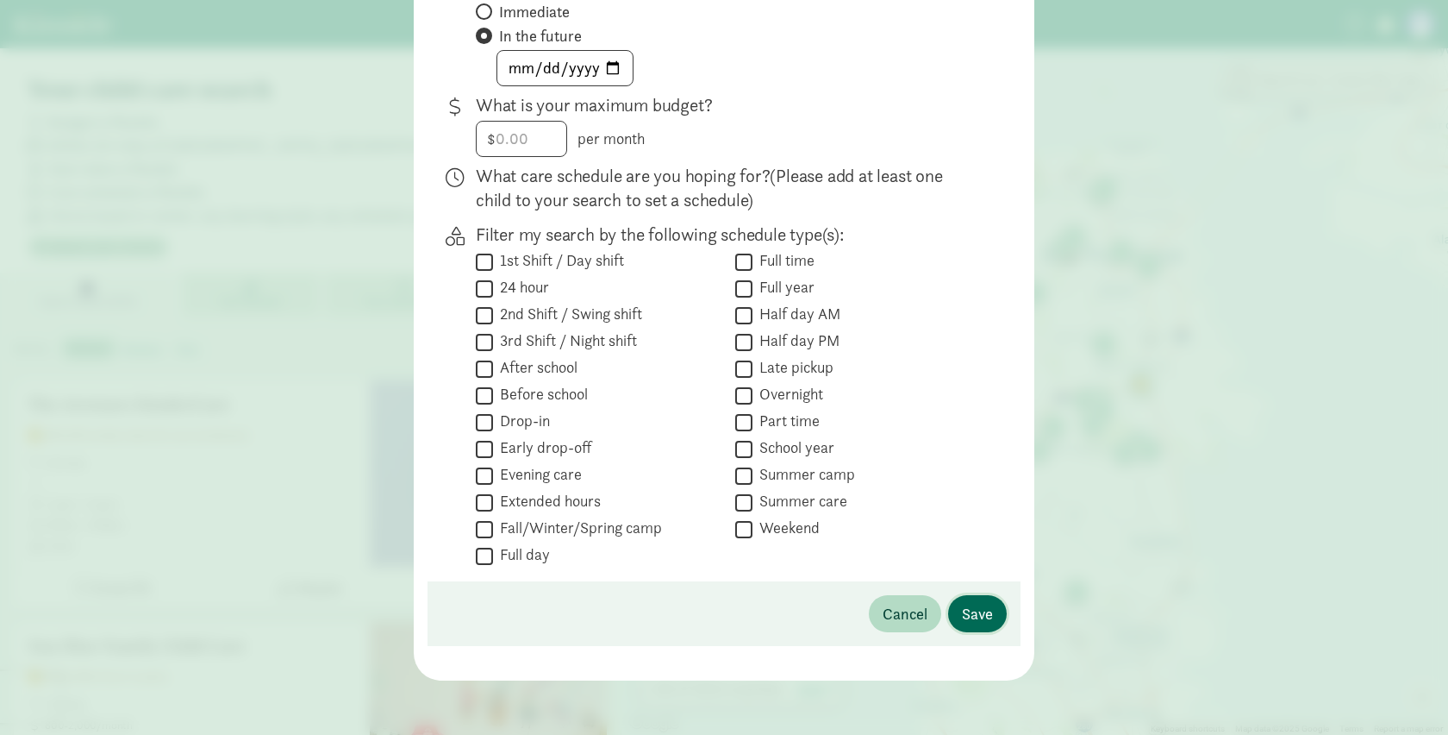
click at [979, 614] on span "Save" at bounding box center [977, 613] width 31 height 23
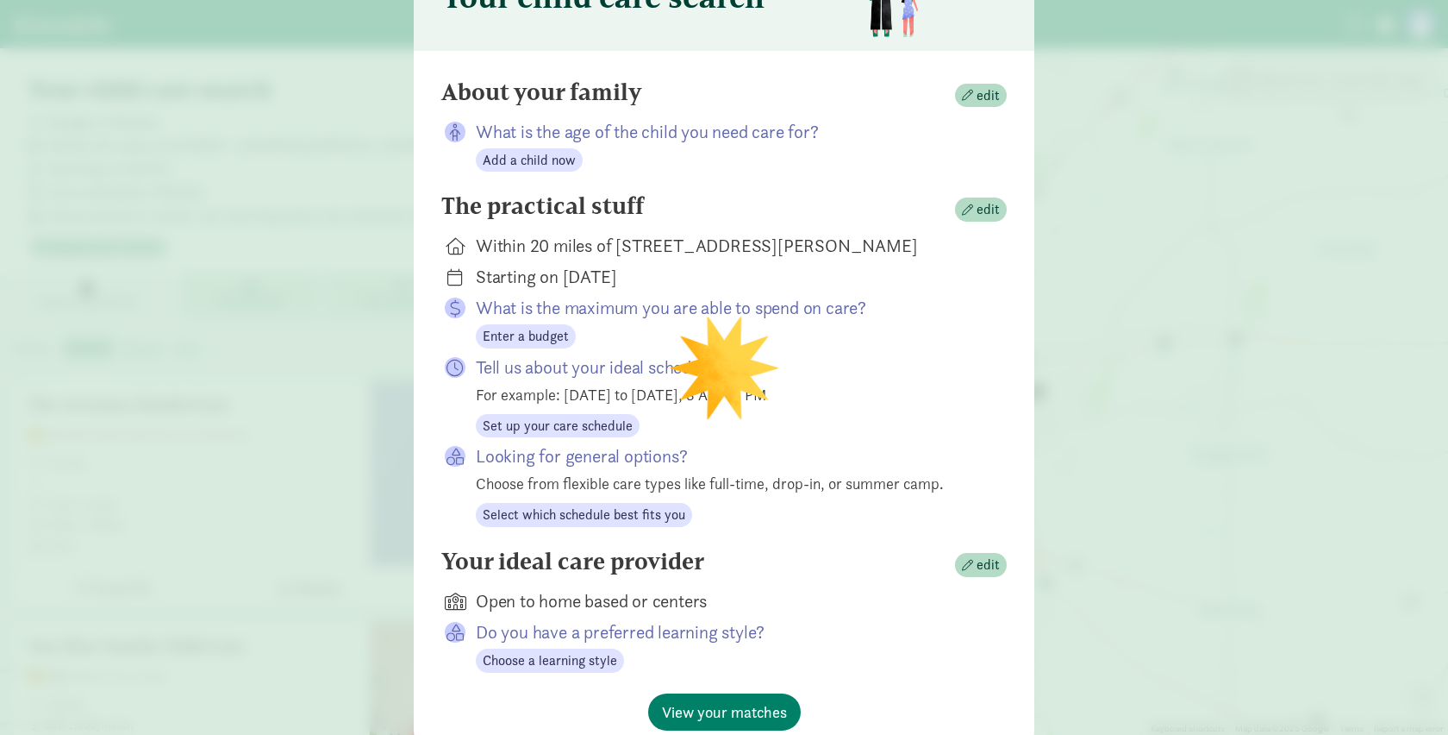
scroll to position [122, 0]
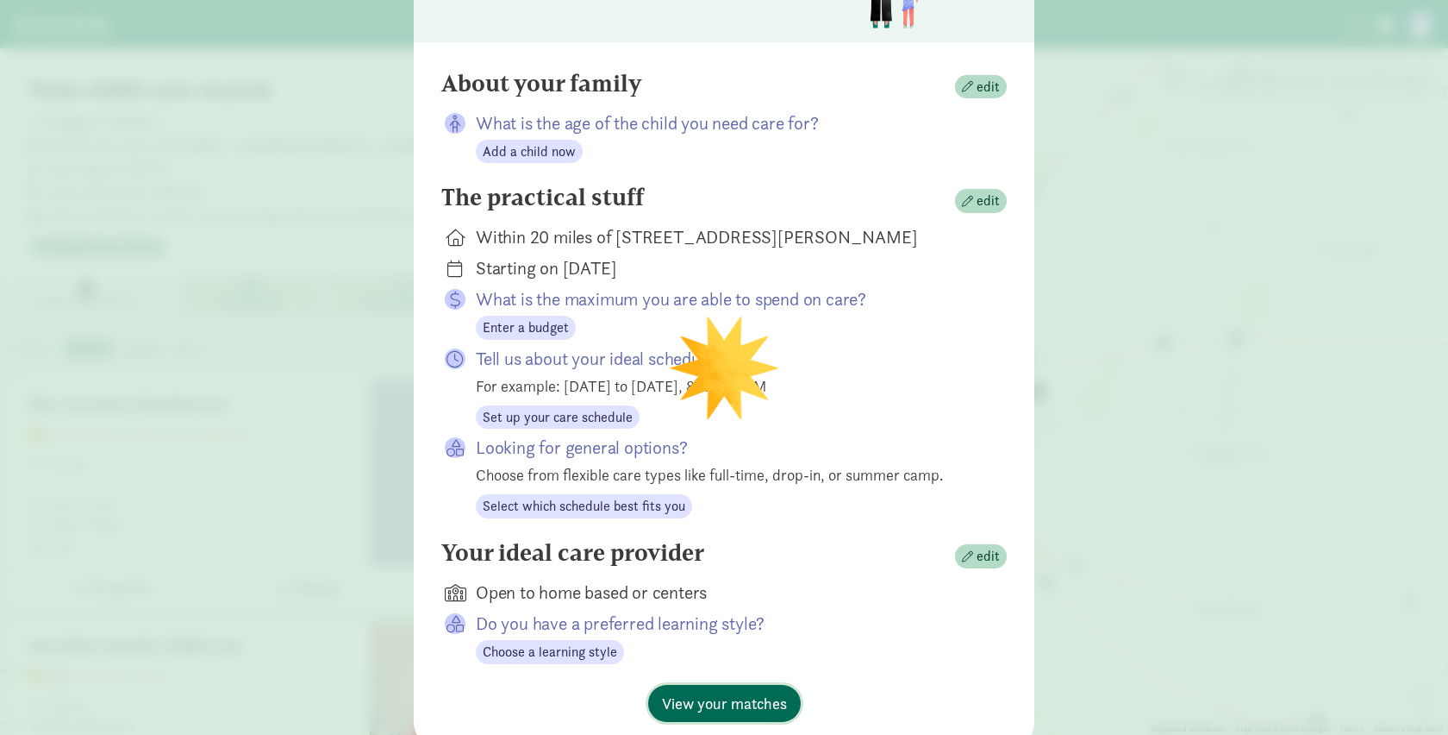
click at [711, 699] on span "View your matches" at bounding box center [724, 702] width 125 height 23
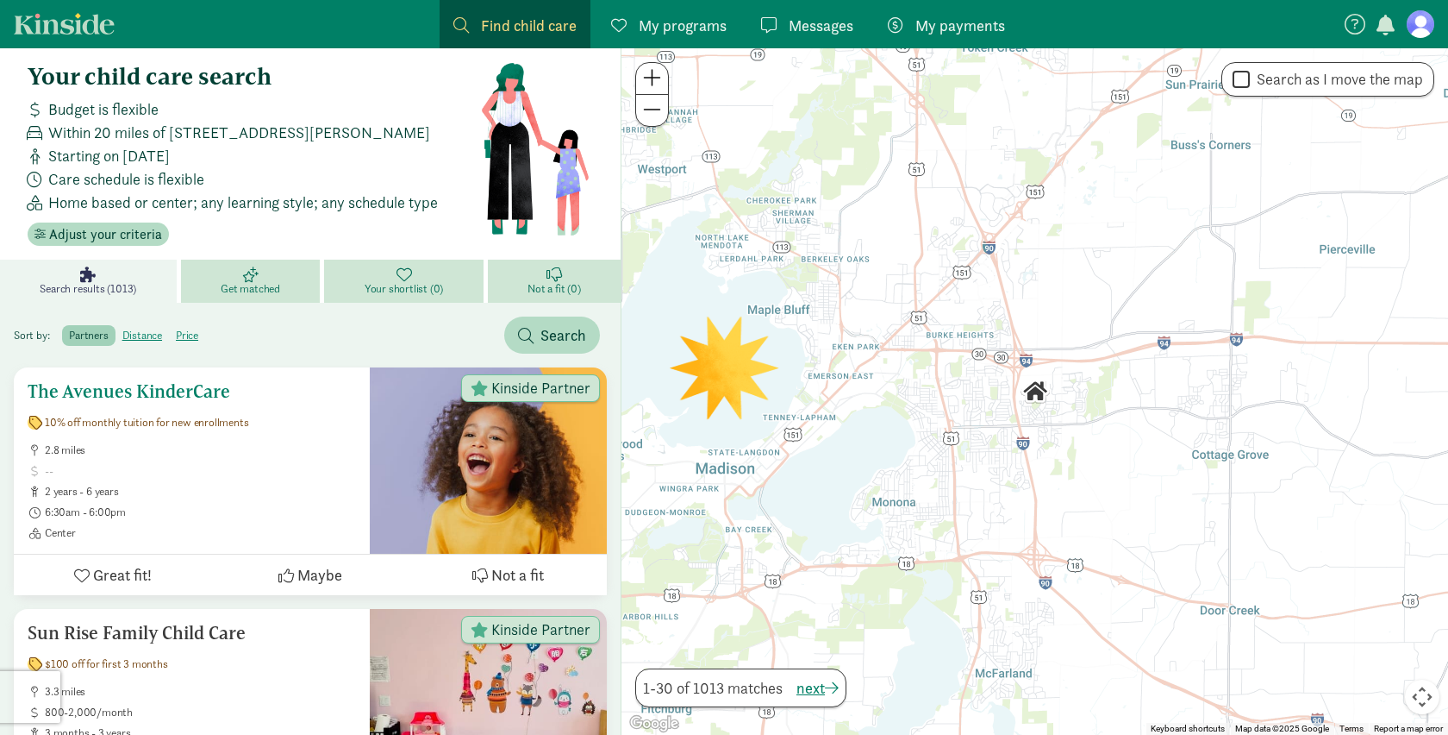
scroll to position [9, 0]
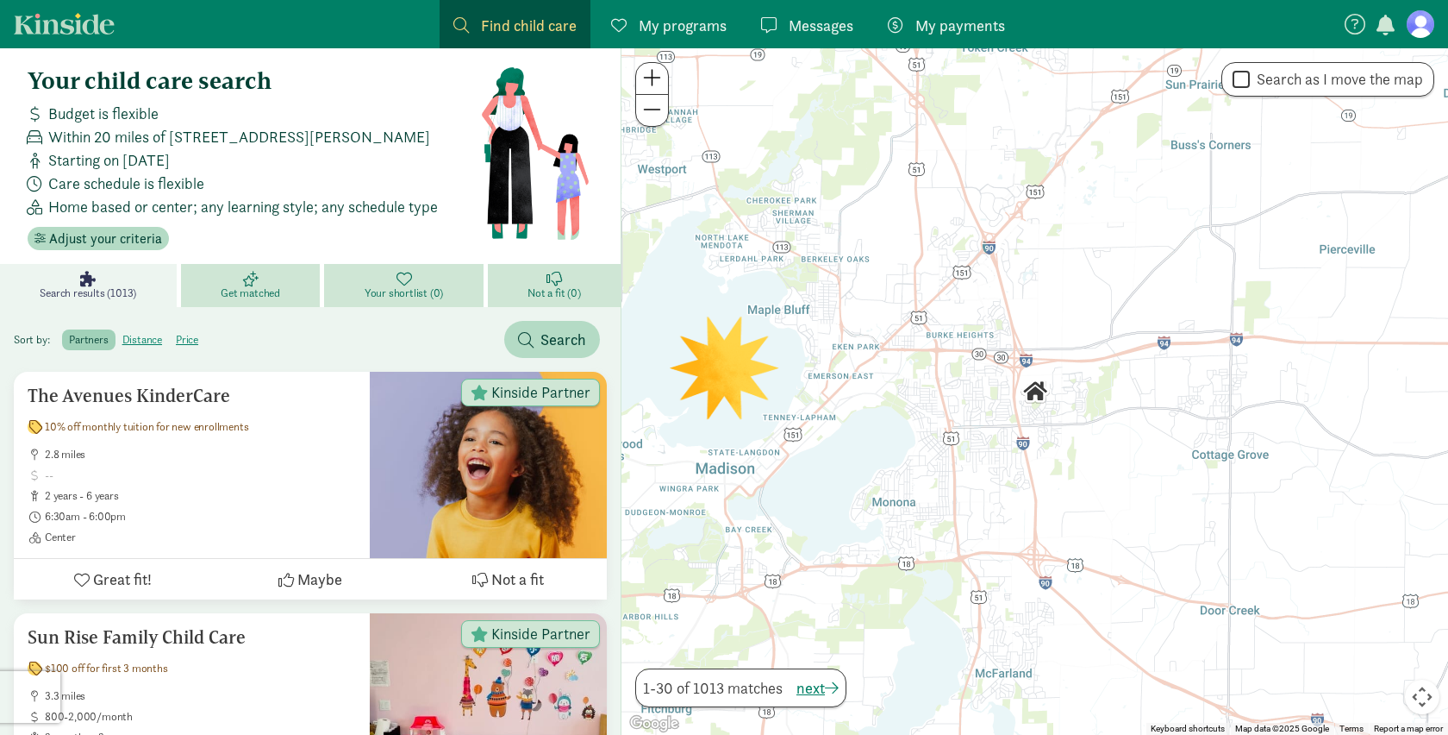
click at [714, 378] on div at bounding box center [1035, 391] width 827 height 686
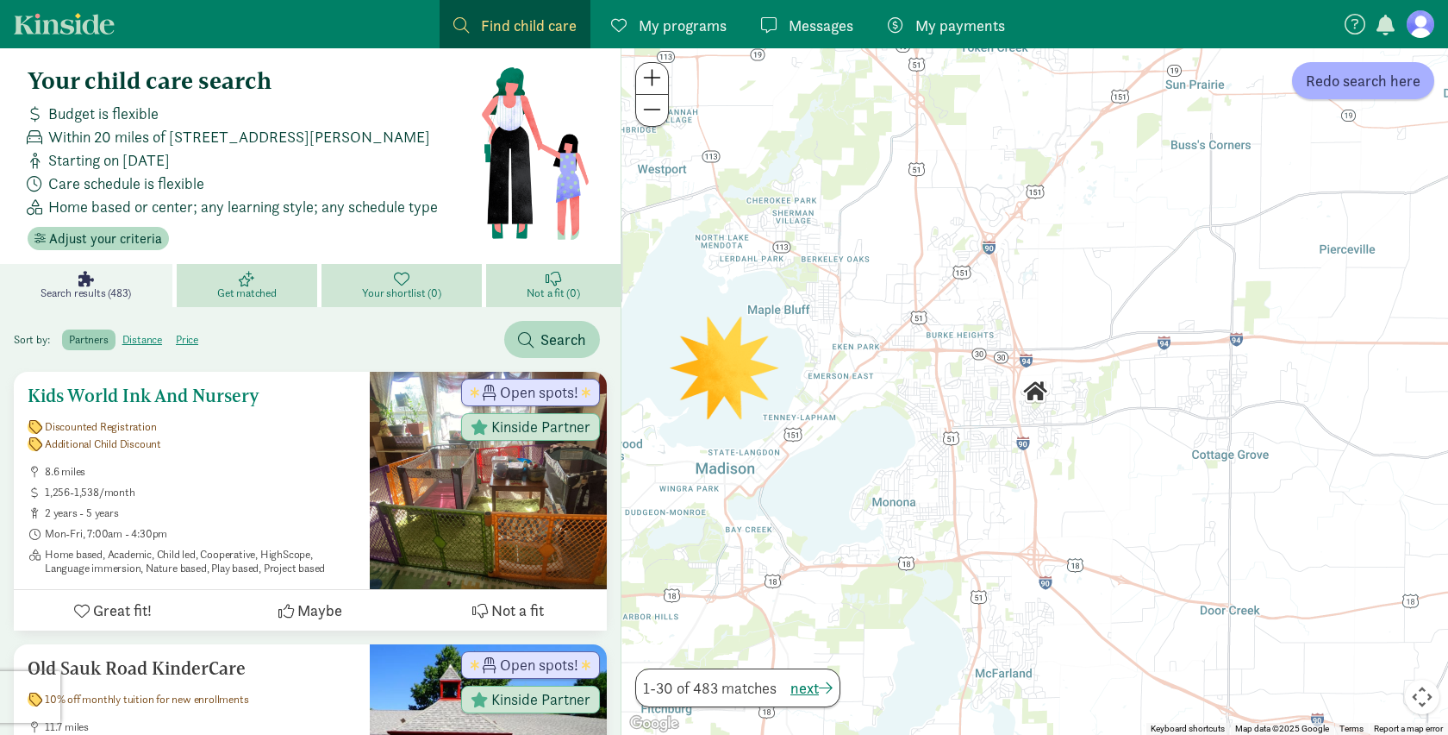
scroll to position [172, 0]
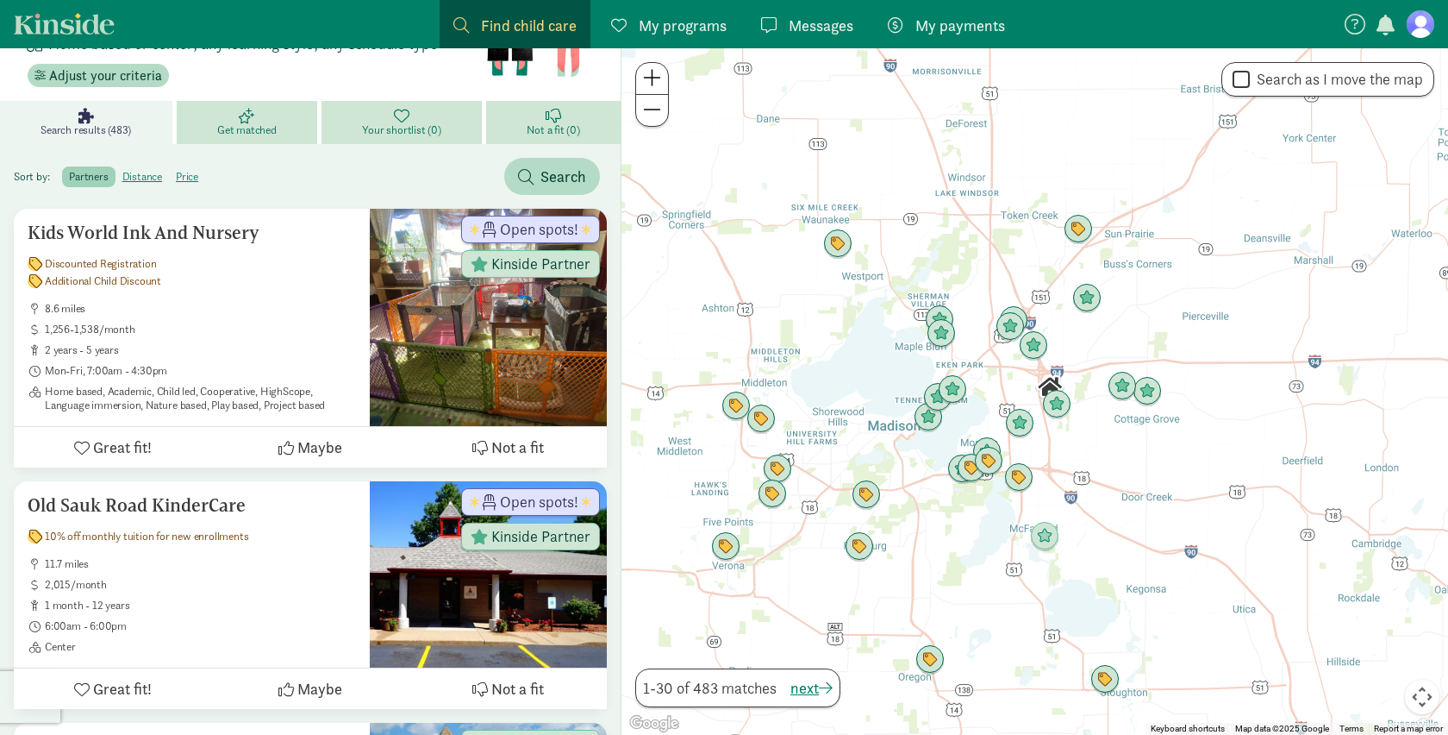
drag, startPoint x: 1198, startPoint y: 290, endPoint x: 1082, endPoint y: 352, distance: 131.9
click at [1083, 353] on div at bounding box center [1035, 391] width 827 height 686
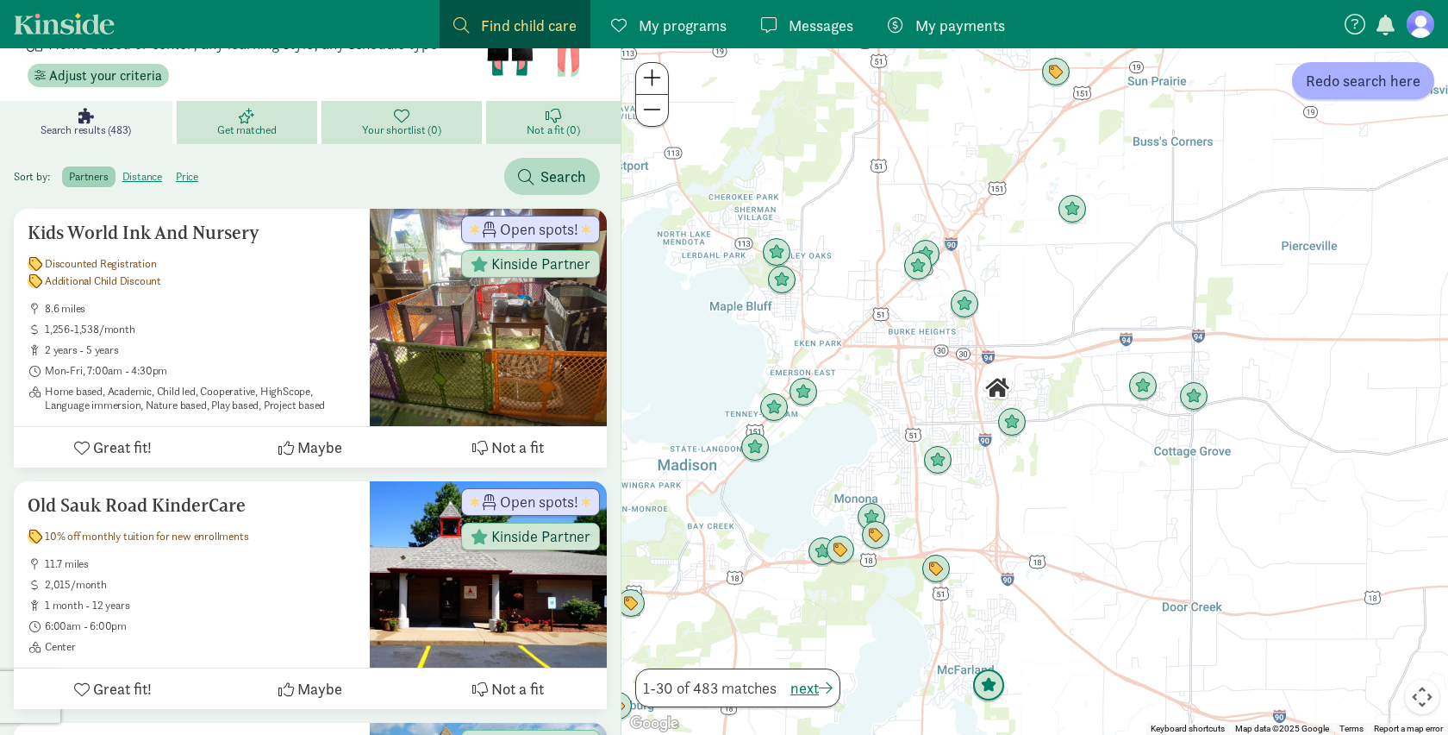
click at [986, 685] on img "Click to see details" at bounding box center [988, 685] width 33 height 33
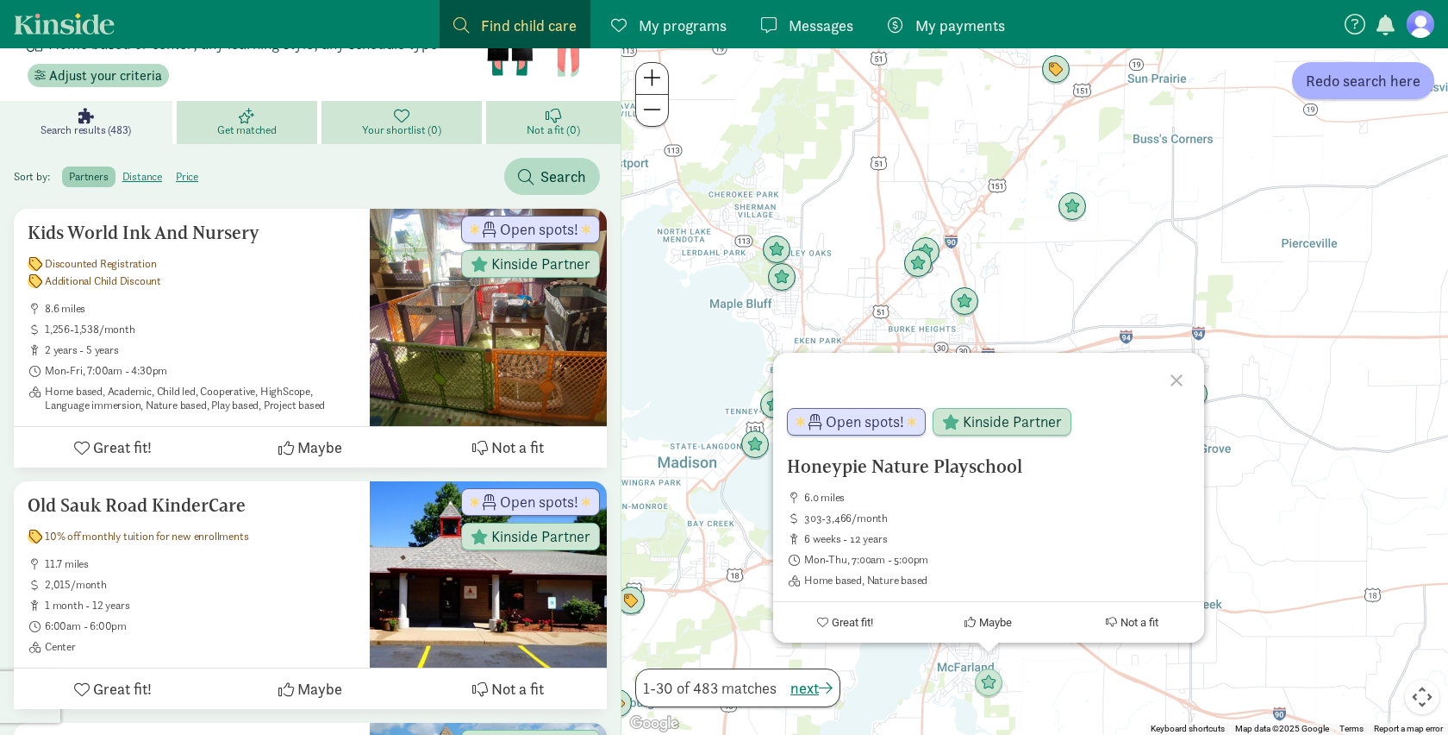
click at [1265, 431] on div "Honeypie Nature Playschool 6.0 miles 303-3,466/month 6 weeks - 12 years Mon-Thu…" at bounding box center [1035, 391] width 827 height 686
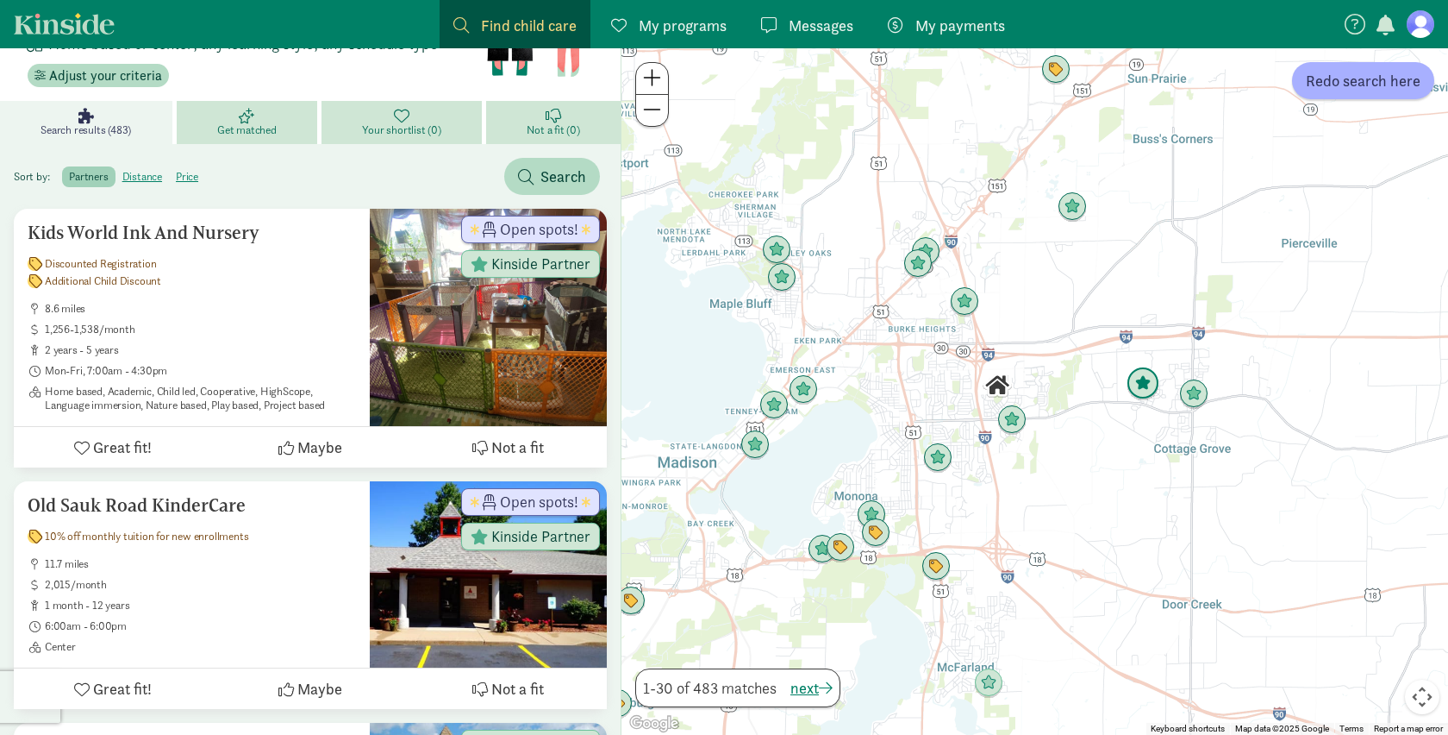
click at [1145, 388] on img "Click to see details" at bounding box center [1143, 383] width 33 height 33
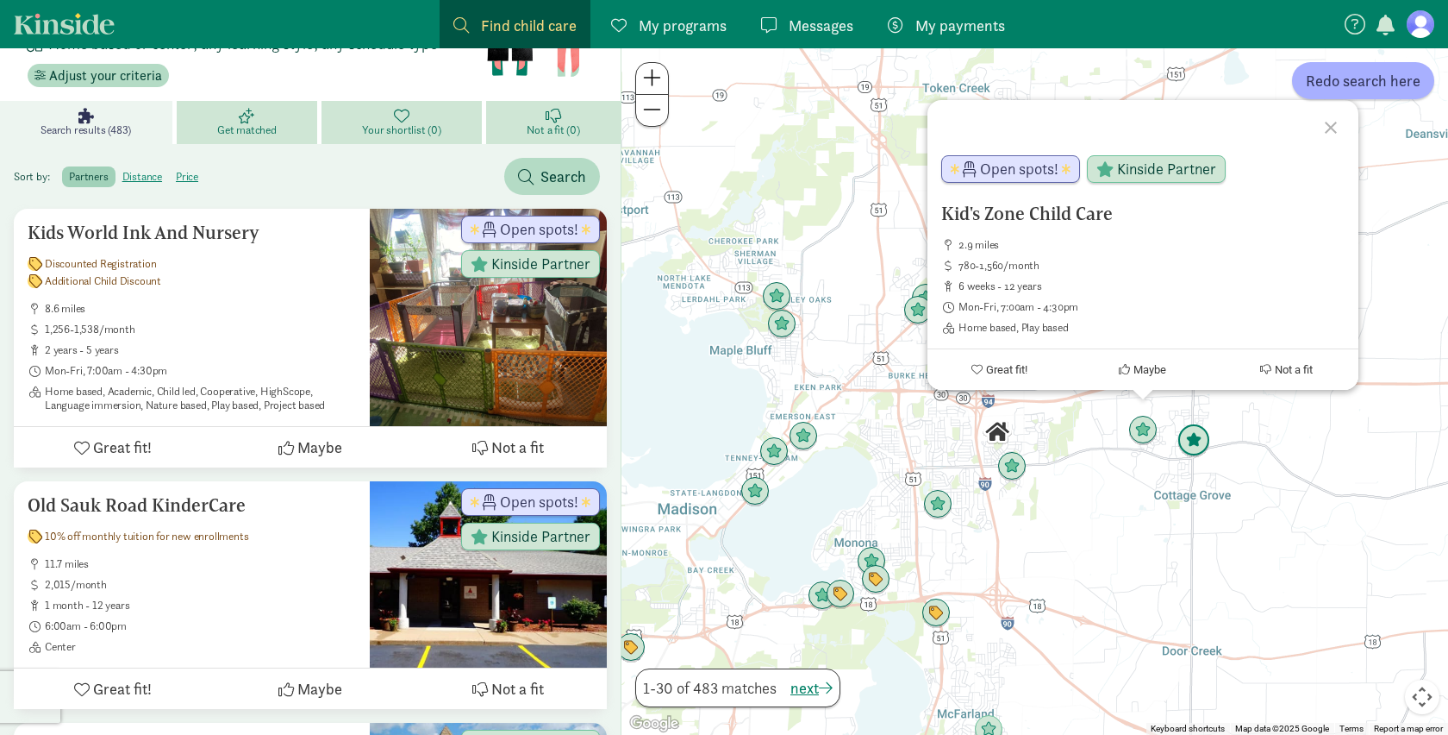
click at [1198, 440] on img "Click to see details" at bounding box center [1194, 440] width 33 height 33
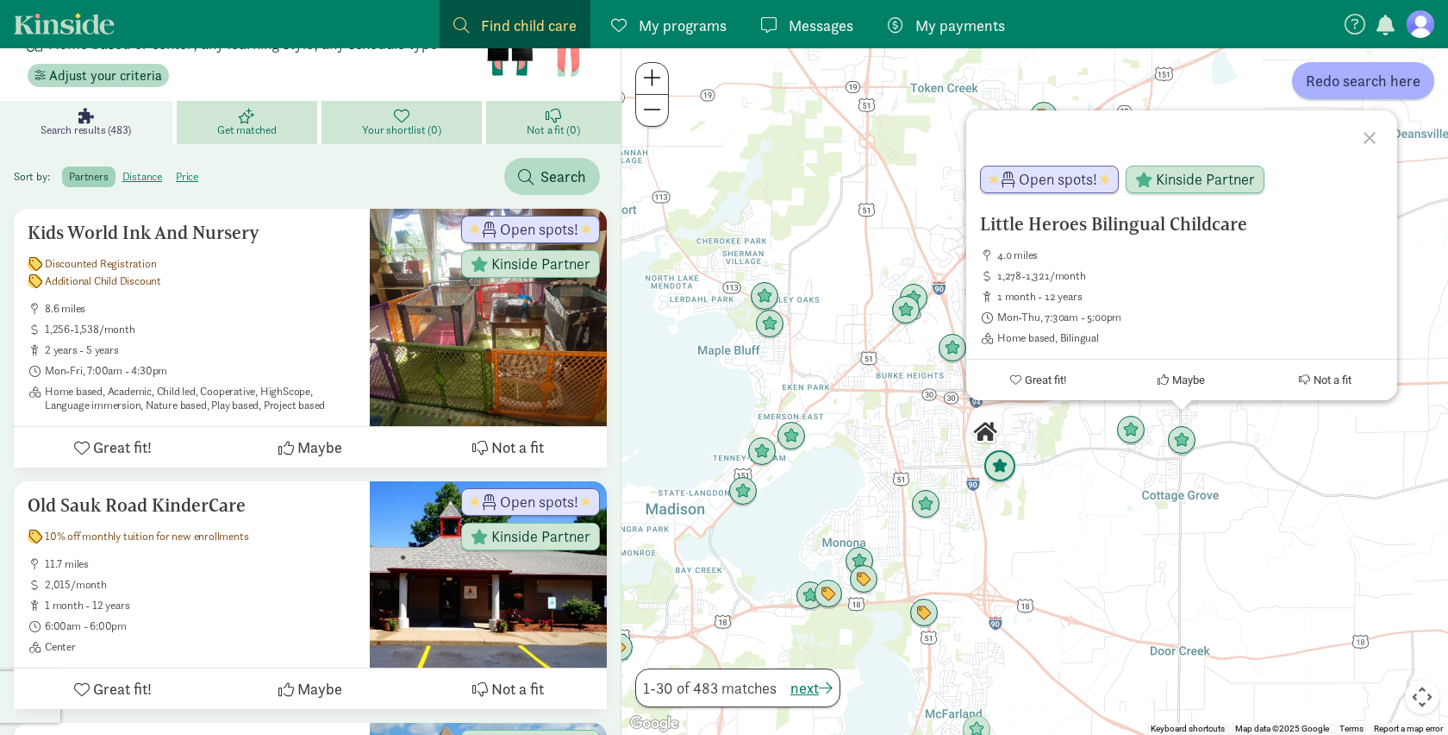
click at [1004, 474] on img "Click to see details" at bounding box center [1000, 466] width 33 height 33
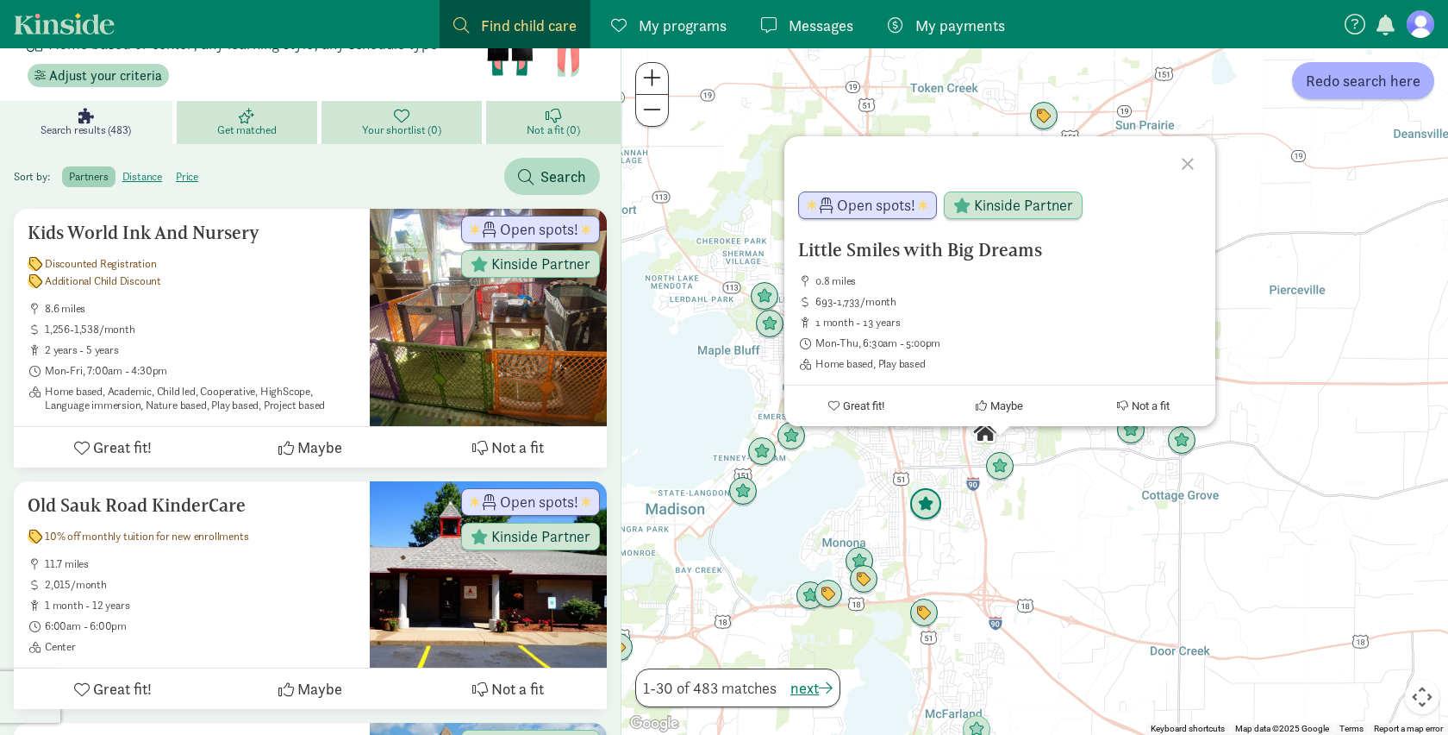
click at [928, 507] on img "Click to see details" at bounding box center [926, 504] width 33 height 33
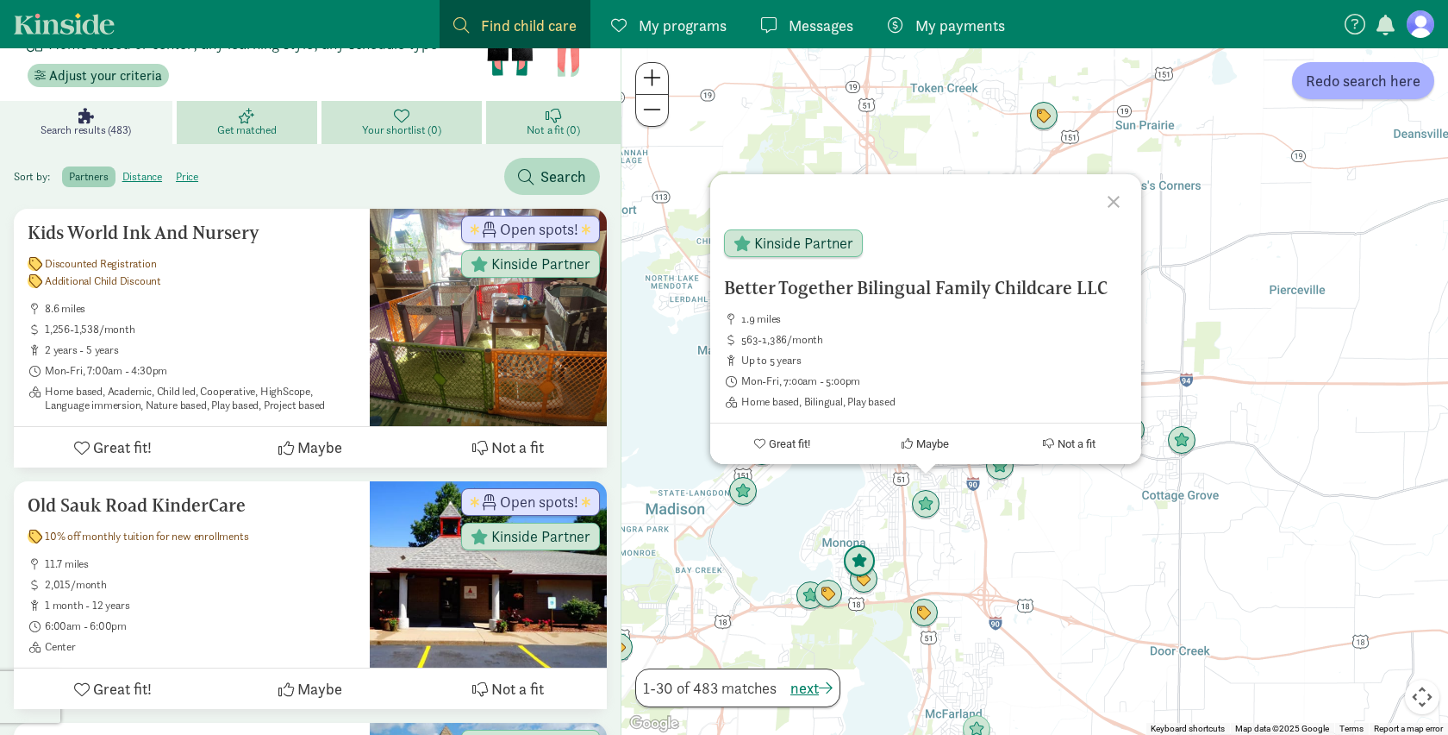
click at [860, 561] on img "Click to see details" at bounding box center [859, 561] width 33 height 33
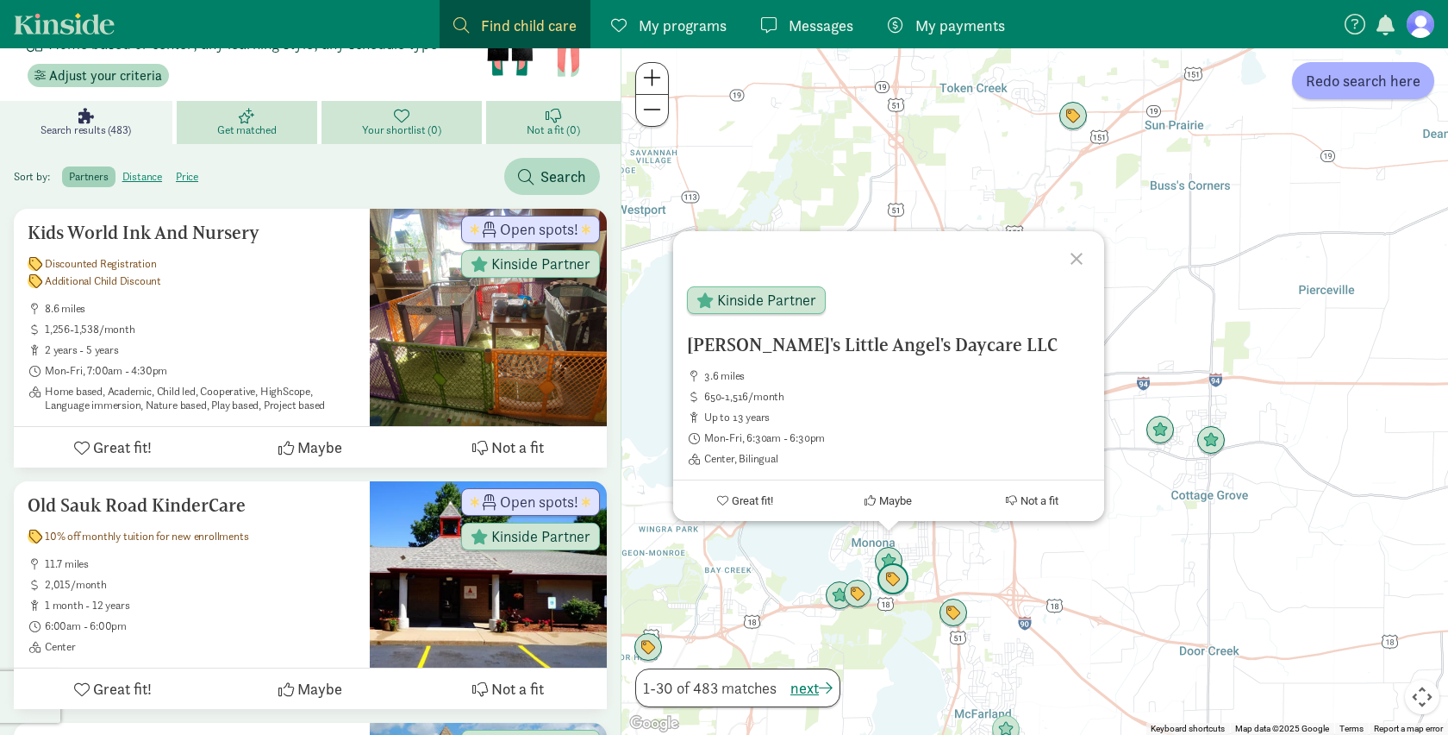
click at [894, 580] on img "Click to see details" at bounding box center [893, 579] width 33 height 33
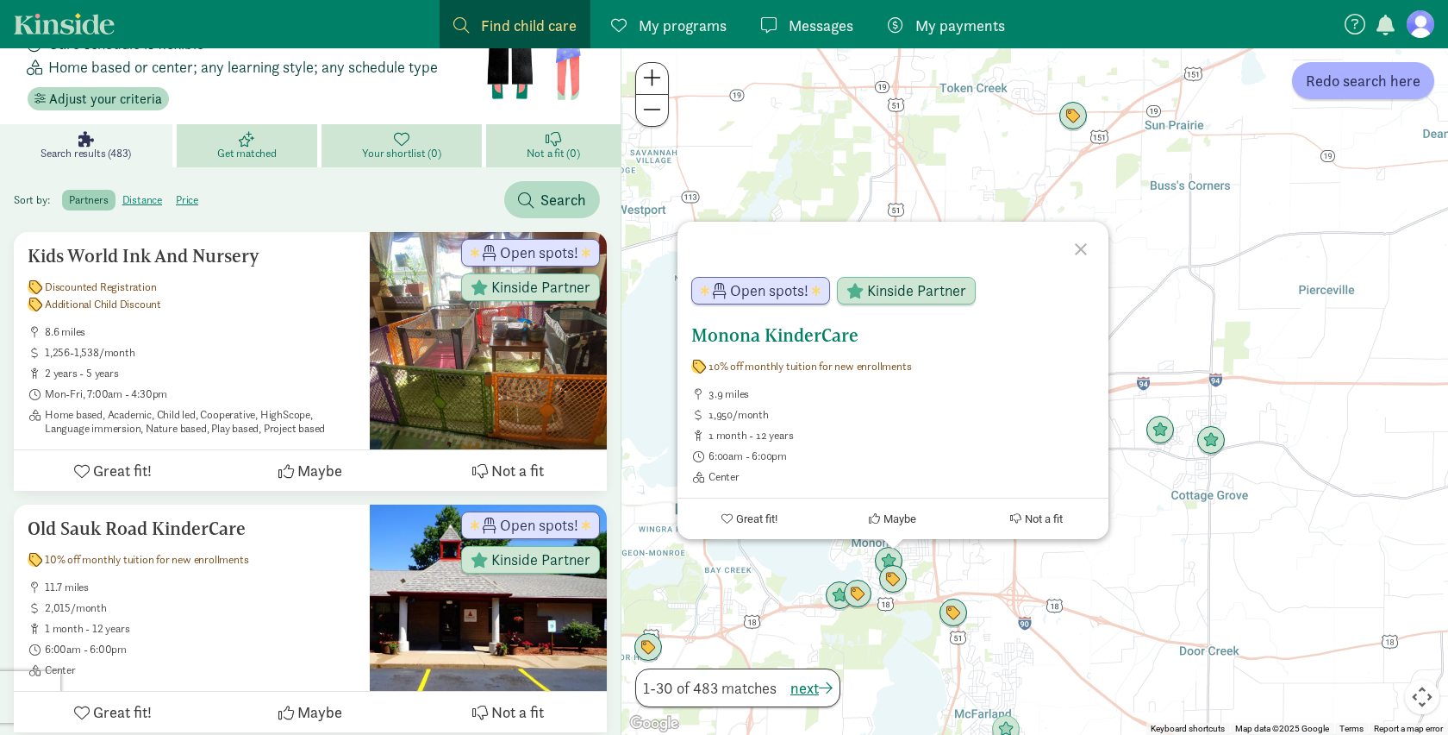
scroll to position [139, 0]
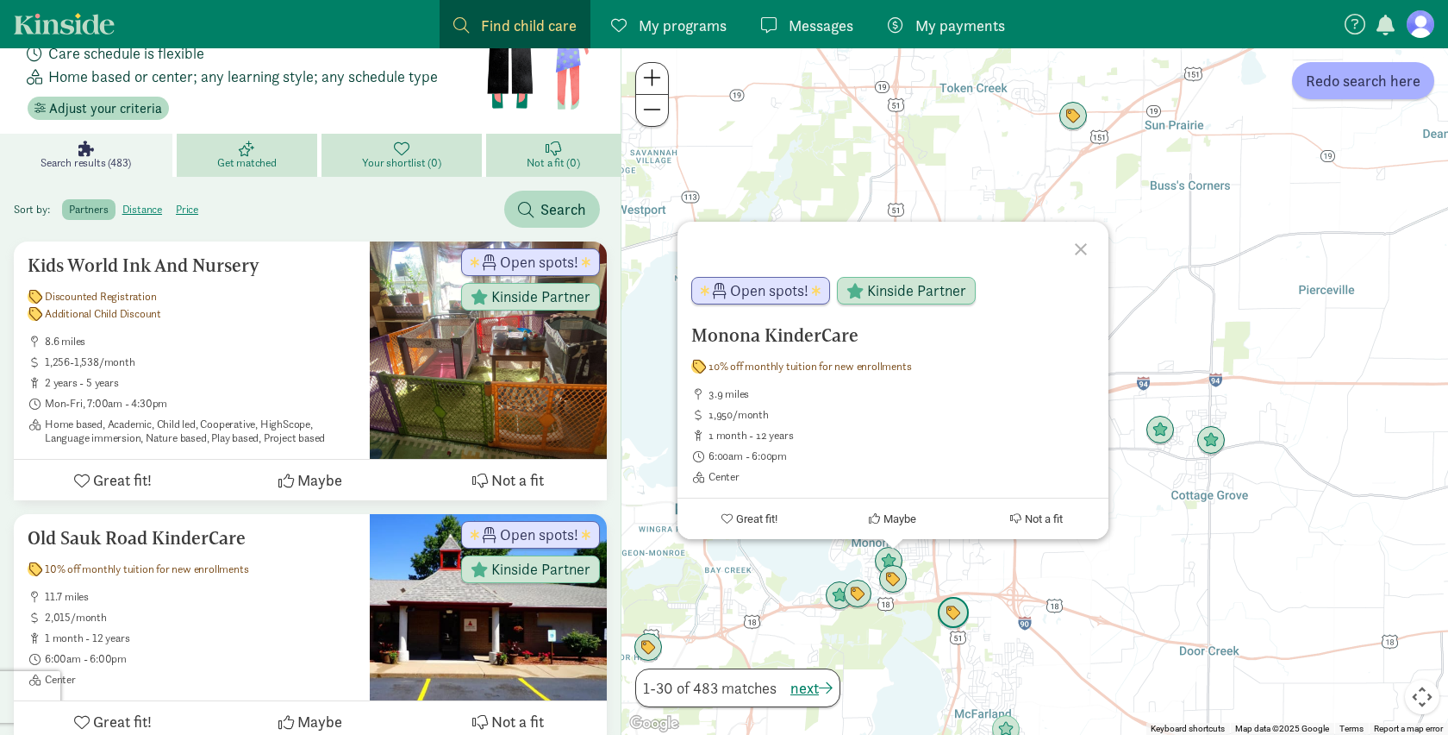
click at [939, 618] on img "Click to see details" at bounding box center [953, 613] width 33 height 33
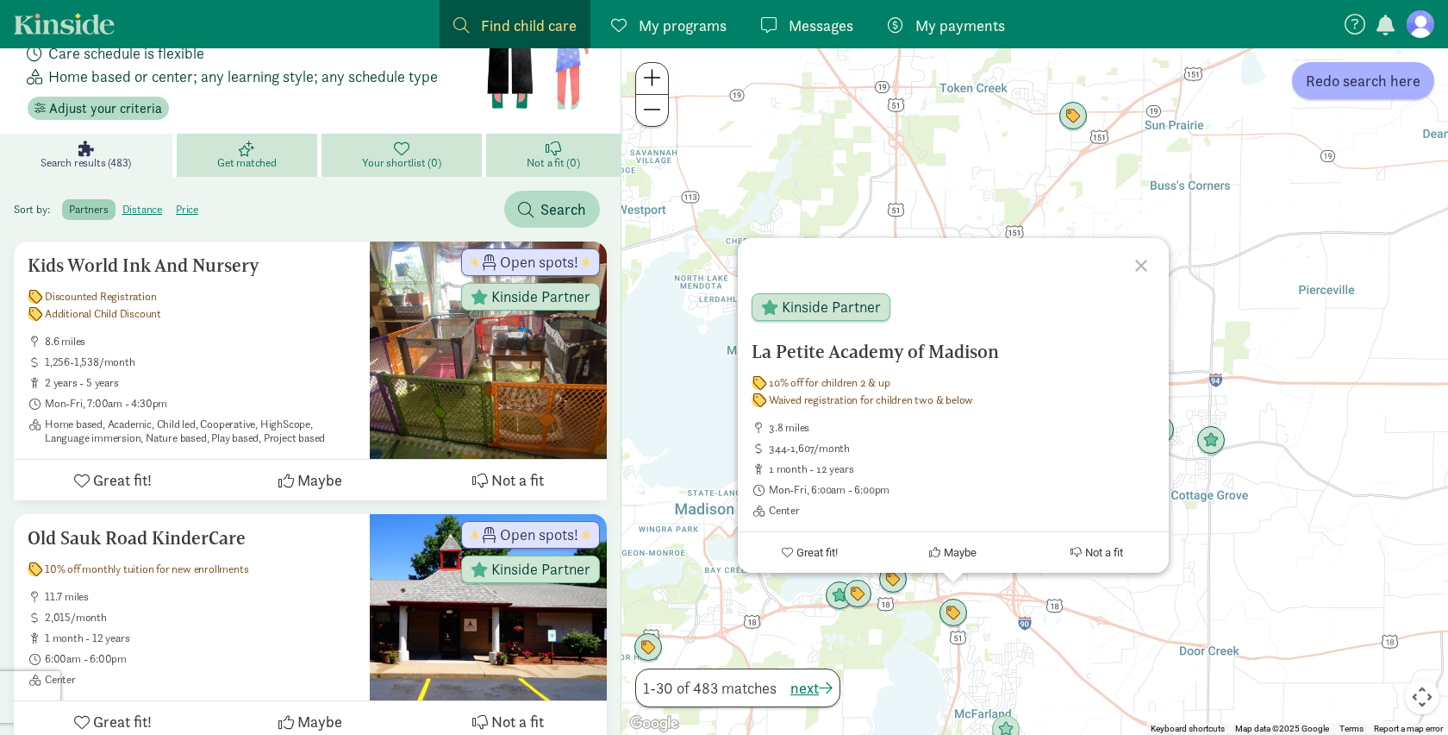
click at [1291, 258] on div "To navigate, press the arrow keys. La Petite Academy of Madison 10% off for chi…" at bounding box center [1035, 391] width 827 height 686
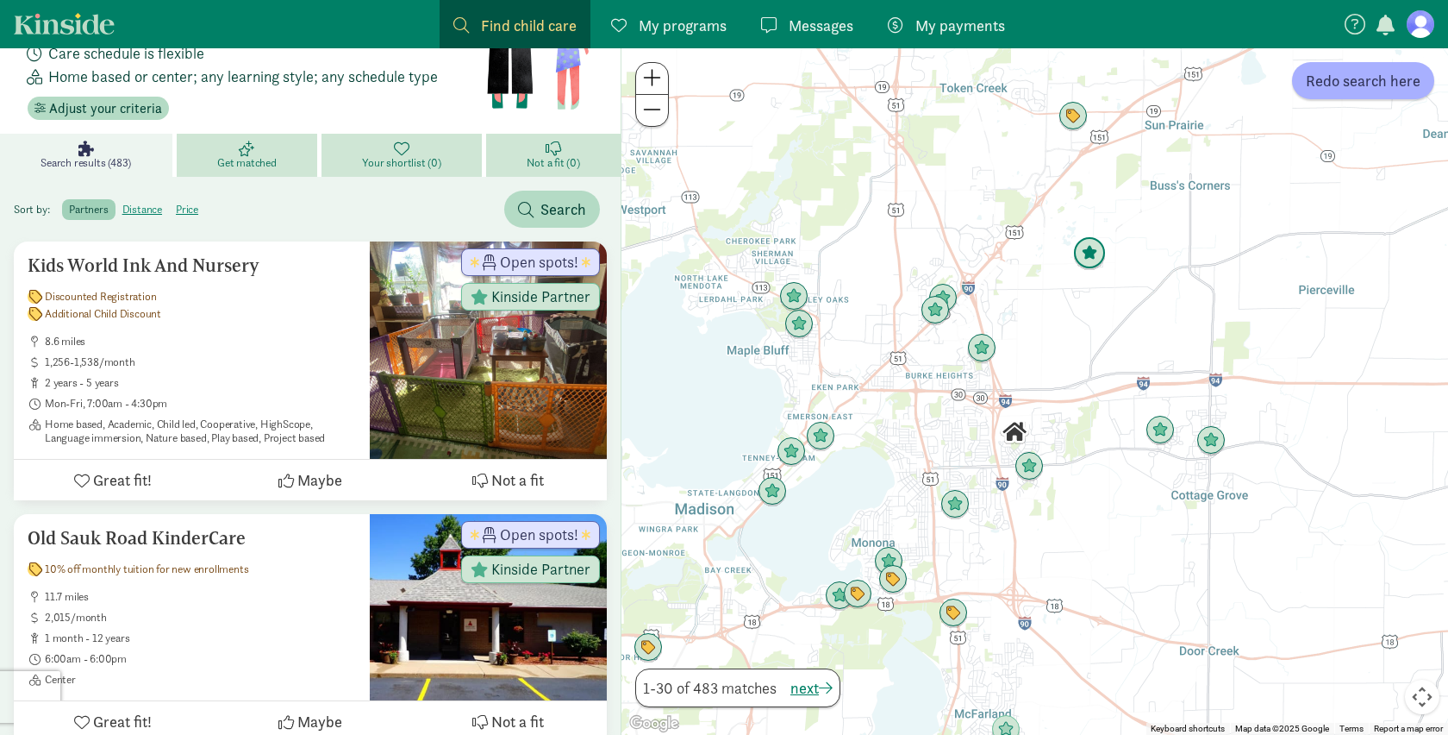
click at [1085, 241] on img "Click to see details" at bounding box center [1089, 253] width 33 height 33
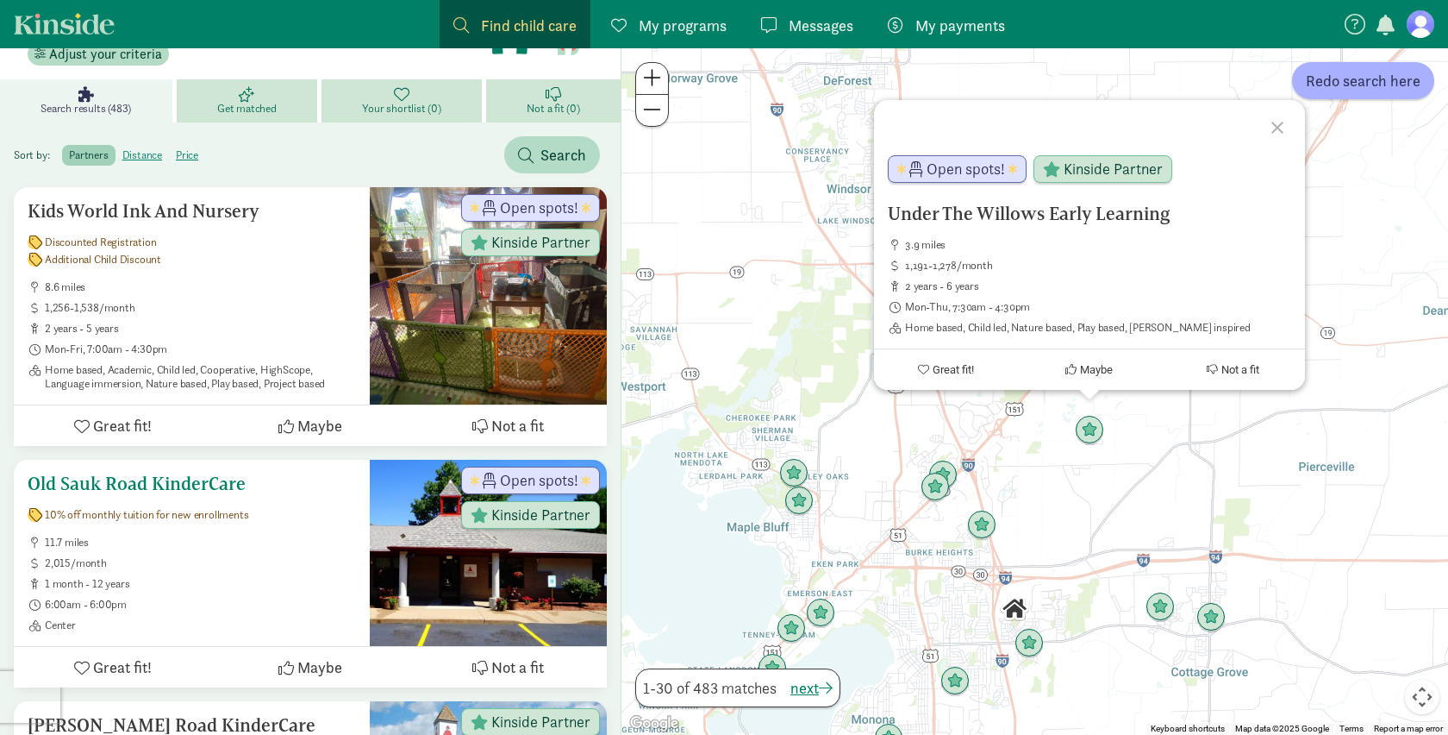
scroll to position [195, 0]
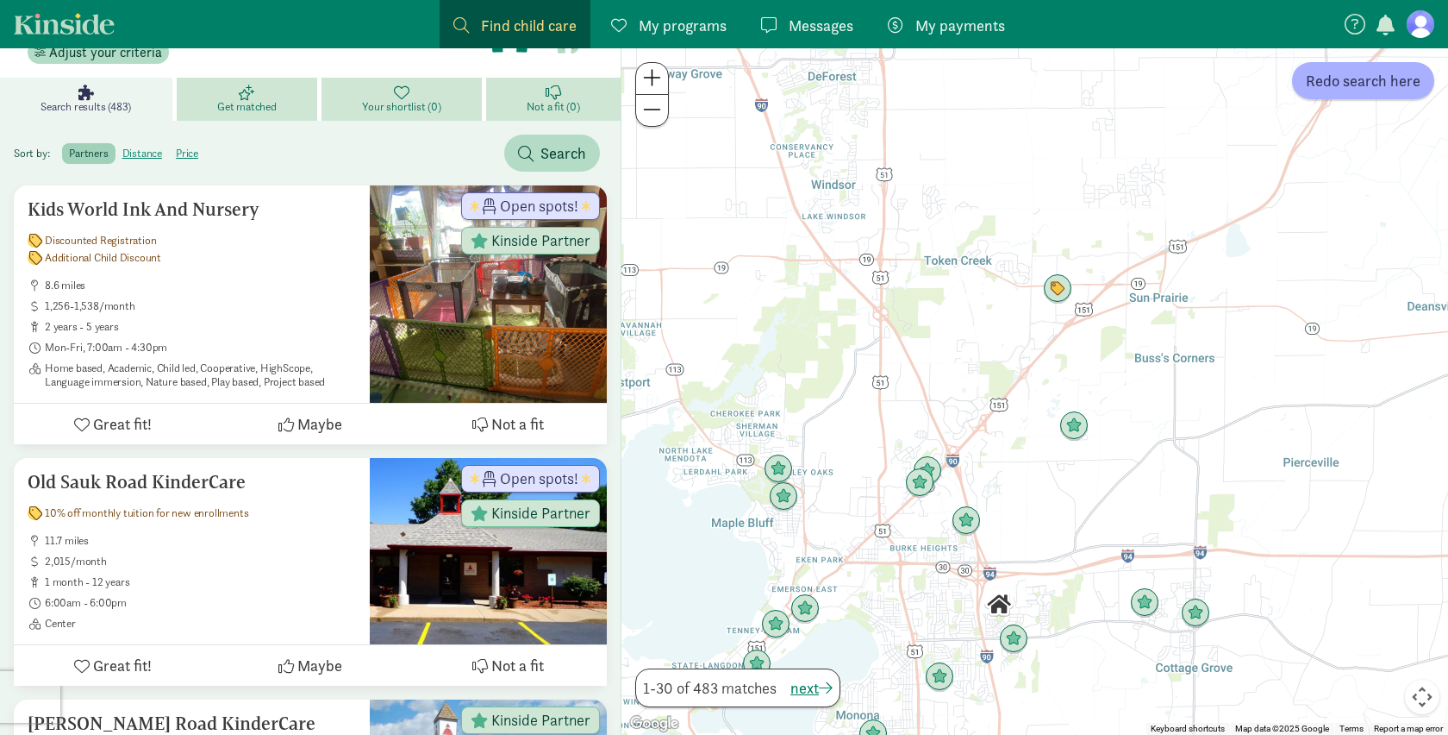
drag, startPoint x: 873, startPoint y: 446, endPoint x: 811, endPoint y: 393, distance: 81.4
click at [811, 393] on div at bounding box center [1035, 391] width 827 height 686
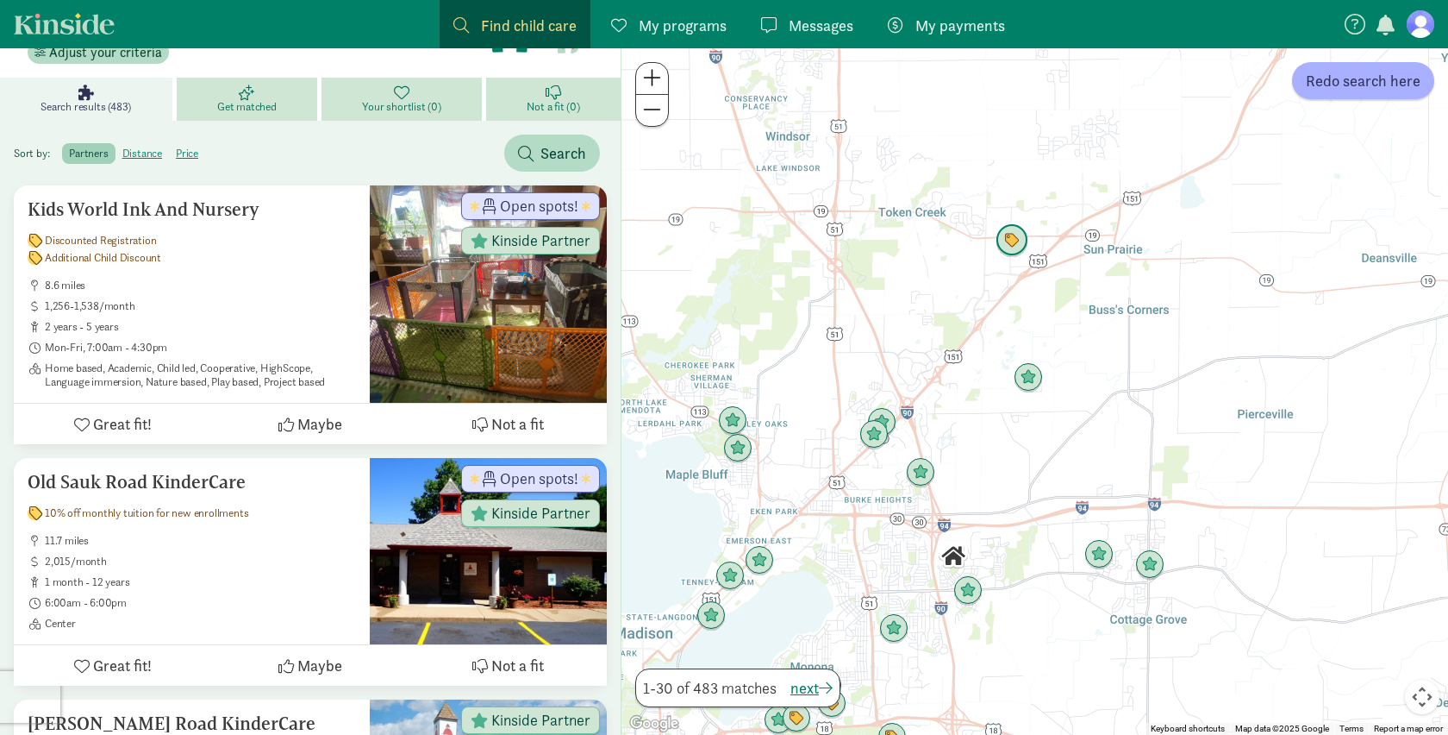
click at [1016, 233] on img "Click to see details" at bounding box center [1012, 240] width 33 height 33
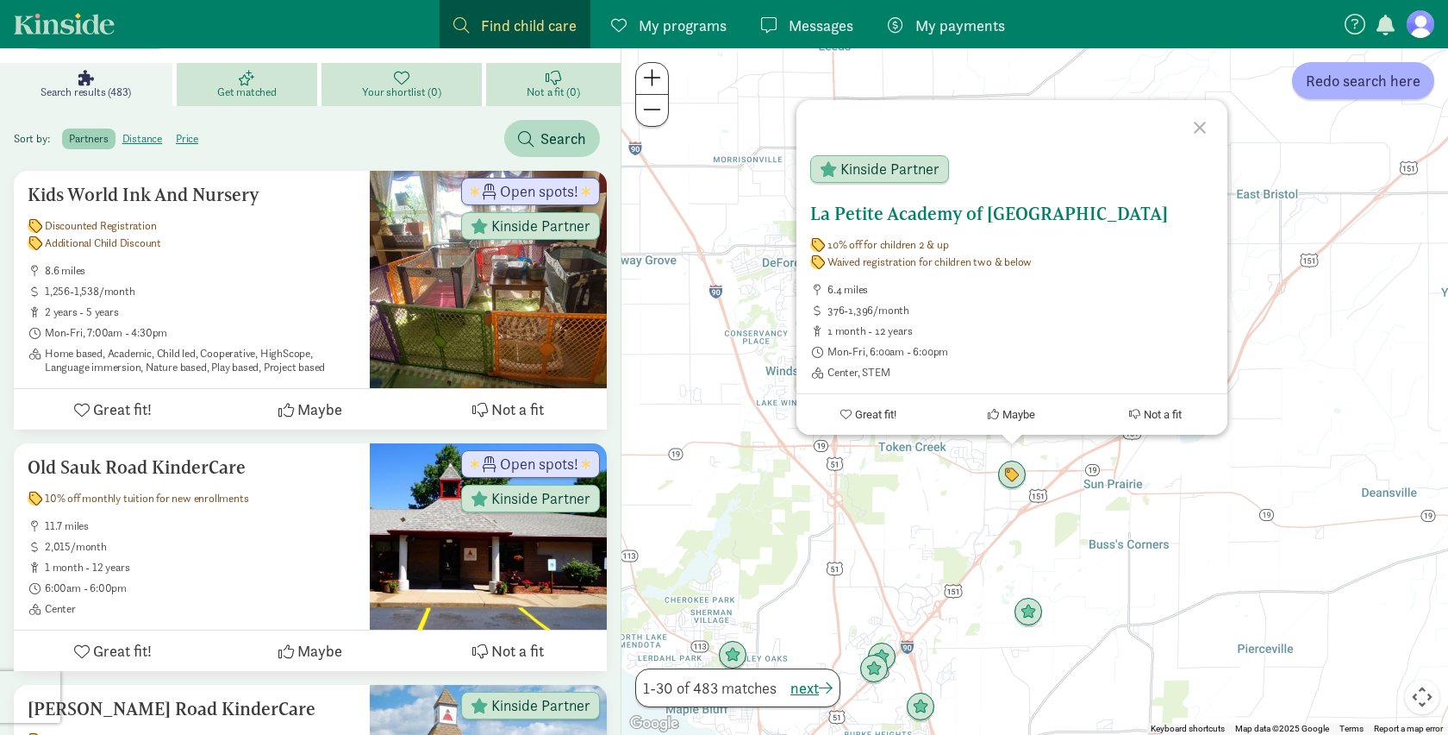
scroll to position [216, 0]
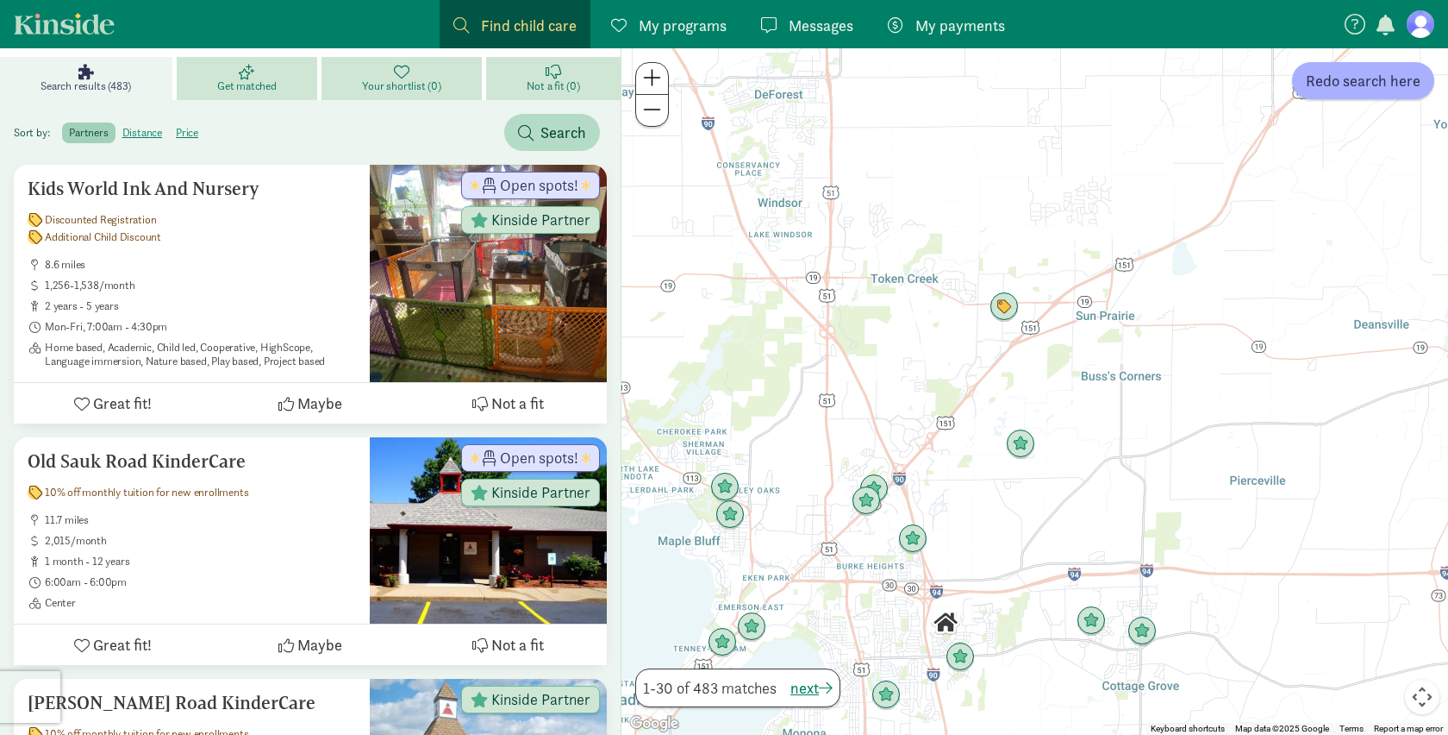
drag, startPoint x: 885, startPoint y: 485, endPoint x: 878, endPoint y: 303, distance: 181.2
click at [878, 303] on div at bounding box center [1035, 391] width 827 height 686
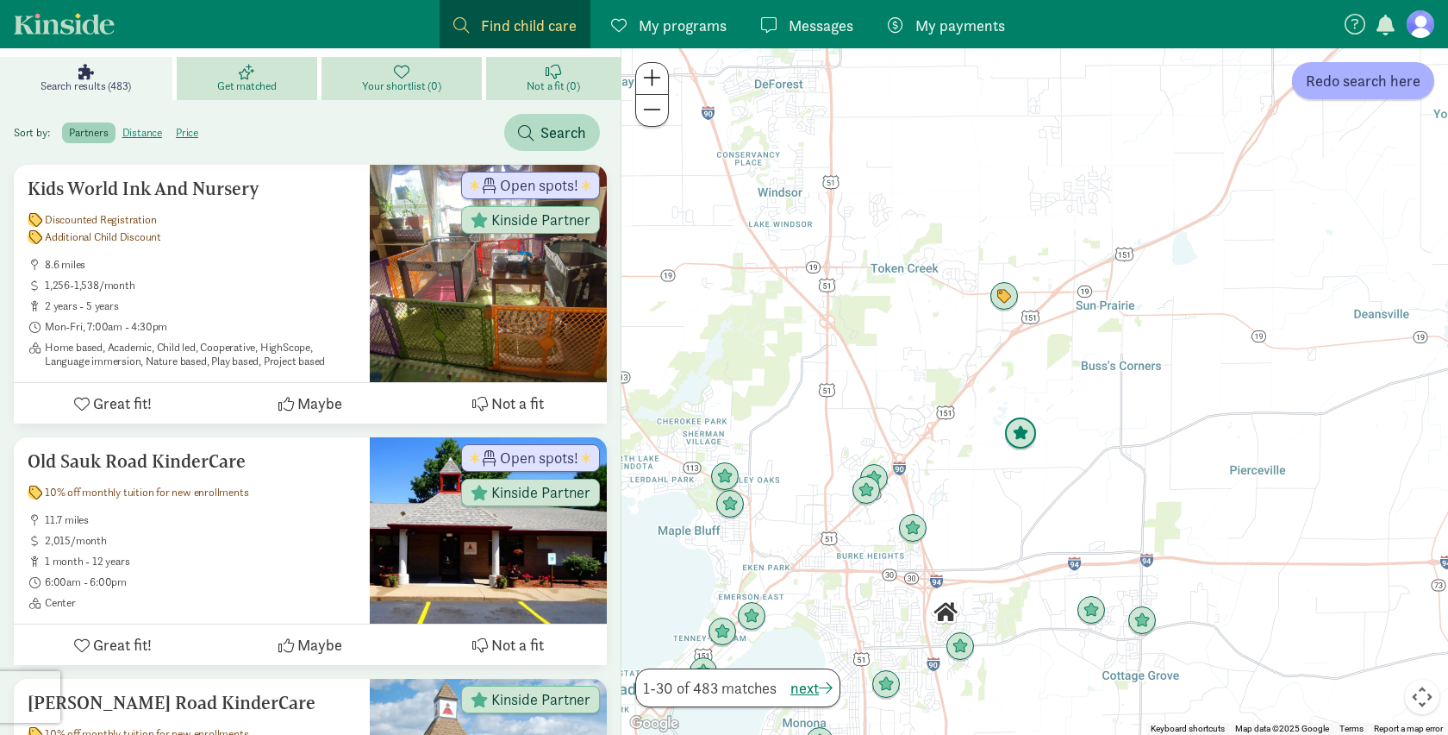
click at [1019, 432] on img "Click to see details" at bounding box center [1020, 433] width 33 height 33
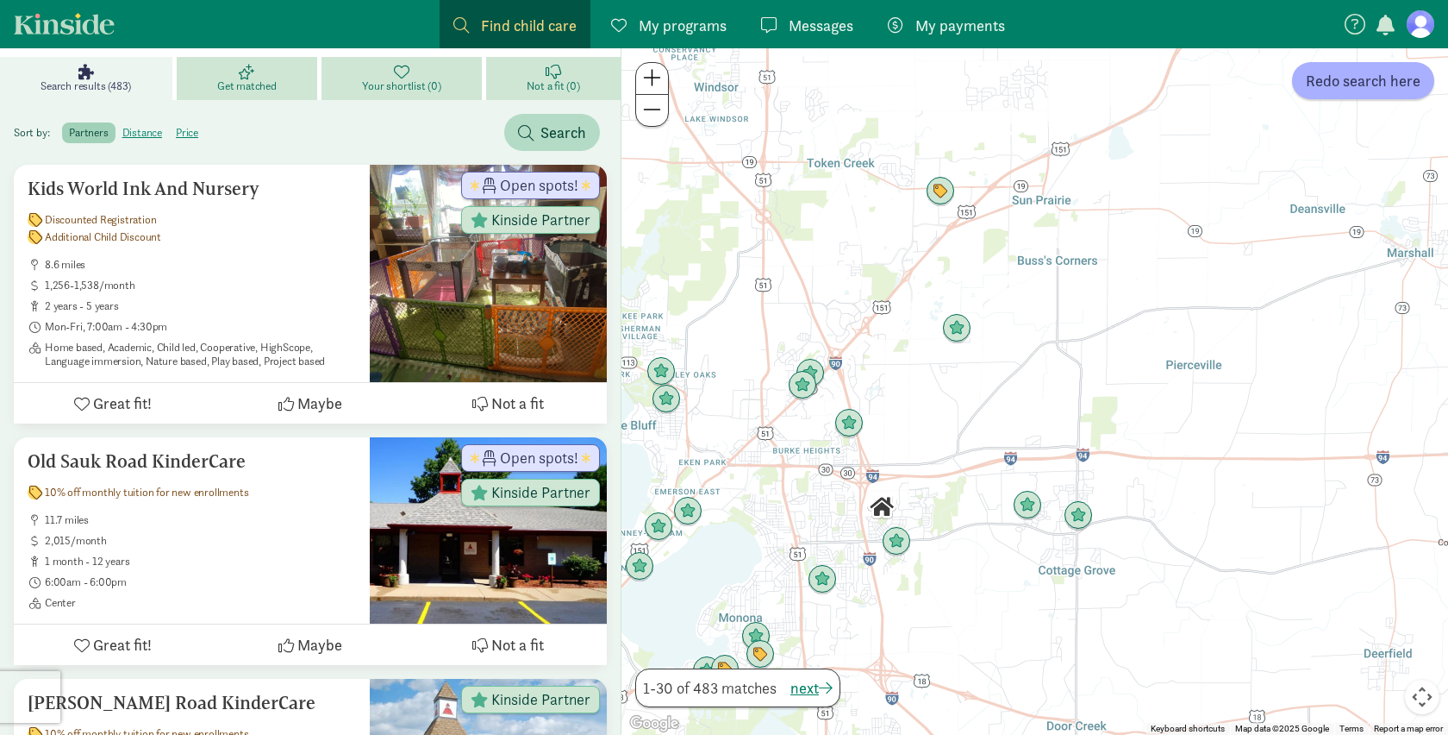
drag, startPoint x: 1013, startPoint y: 433, endPoint x: 702, endPoint y: 433, distance: 311.2
click at [702, 433] on div at bounding box center [1035, 391] width 827 height 686
click at [801, 393] on img "Click to see details" at bounding box center [802, 385] width 33 height 33
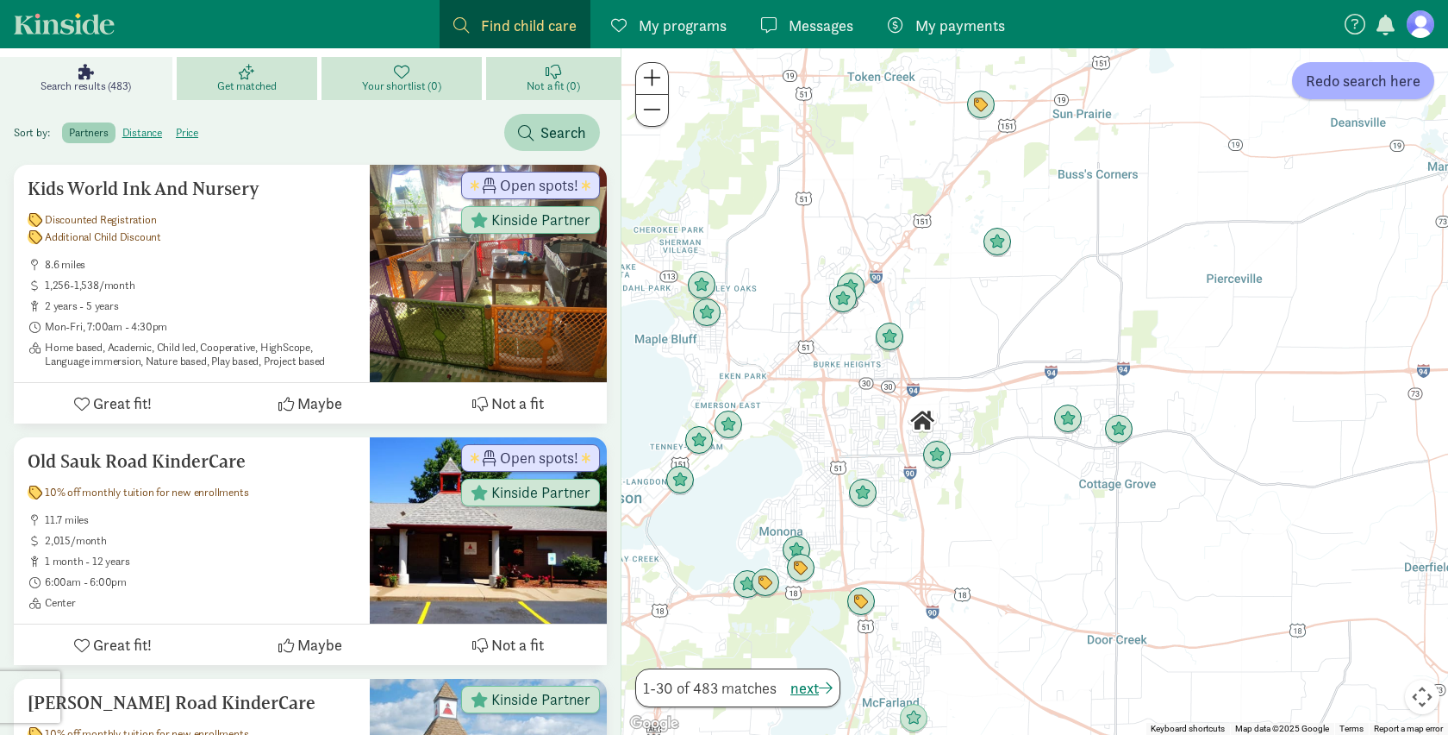
drag, startPoint x: 1053, startPoint y: 485, endPoint x: 1005, endPoint y: 348, distance: 144.2
click at [1005, 349] on div "To navigate, press the arrow keys." at bounding box center [1035, 391] width 827 height 686
click at [859, 504] on img "Click to see details" at bounding box center [863, 493] width 33 height 33
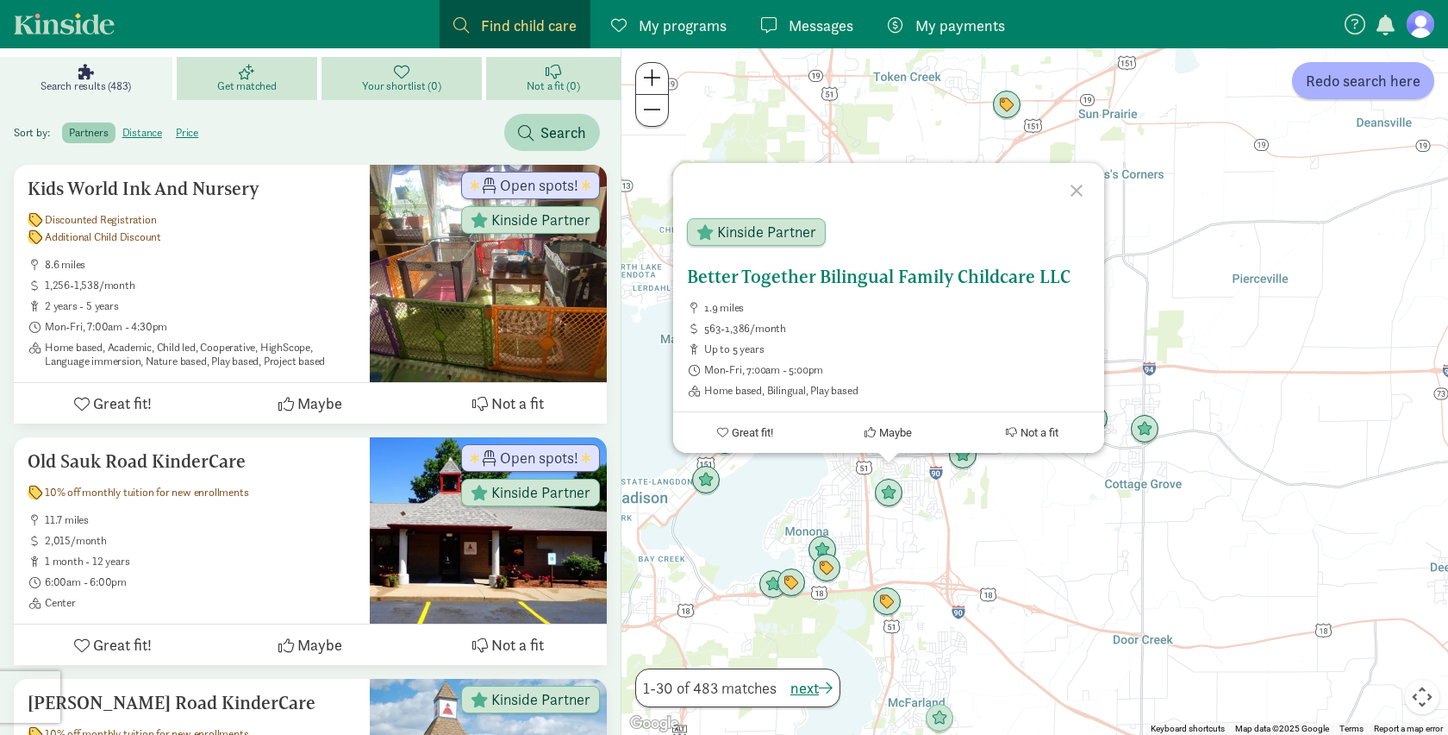
click at [936, 272] on h5 "Better Together Bilingual Family Childcare LLC" at bounding box center [888, 276] width 403 height 21
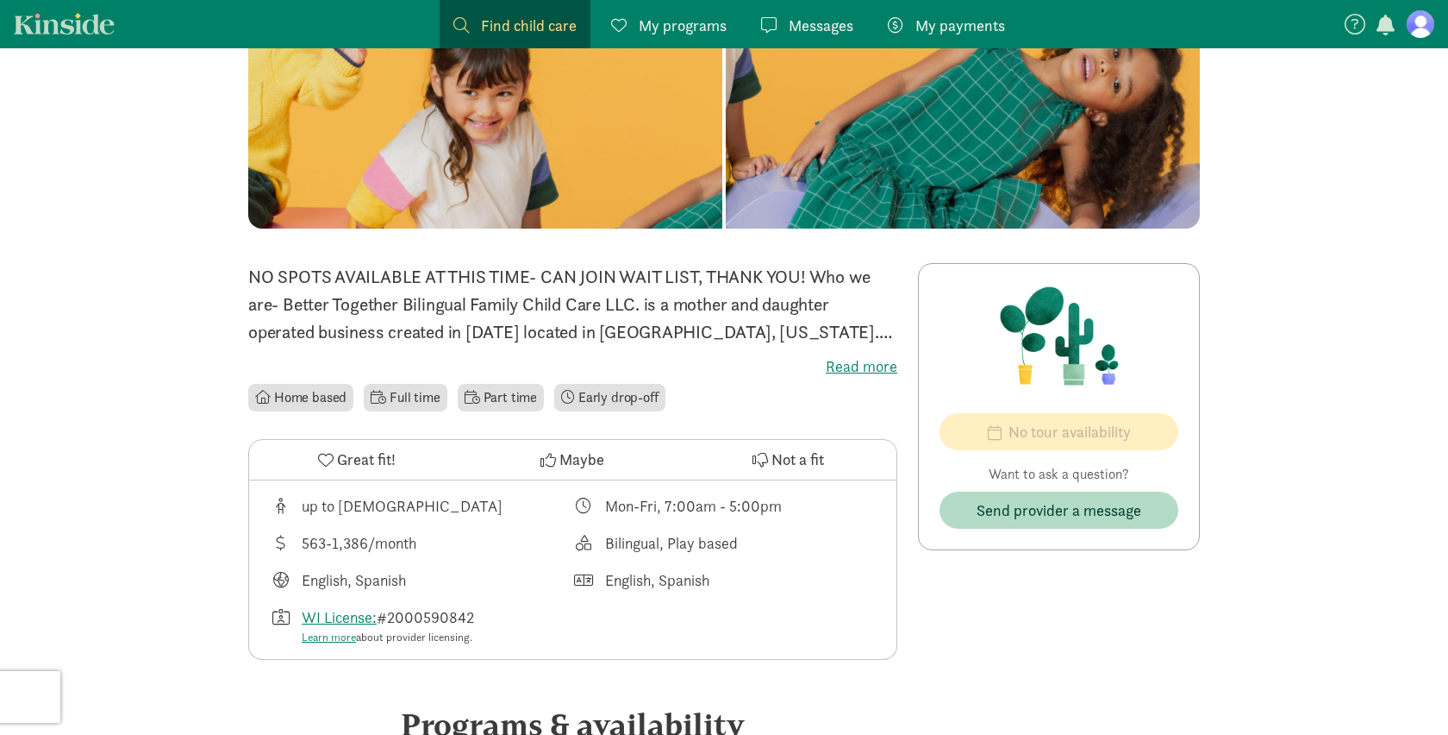
scroll to position [195, 0]
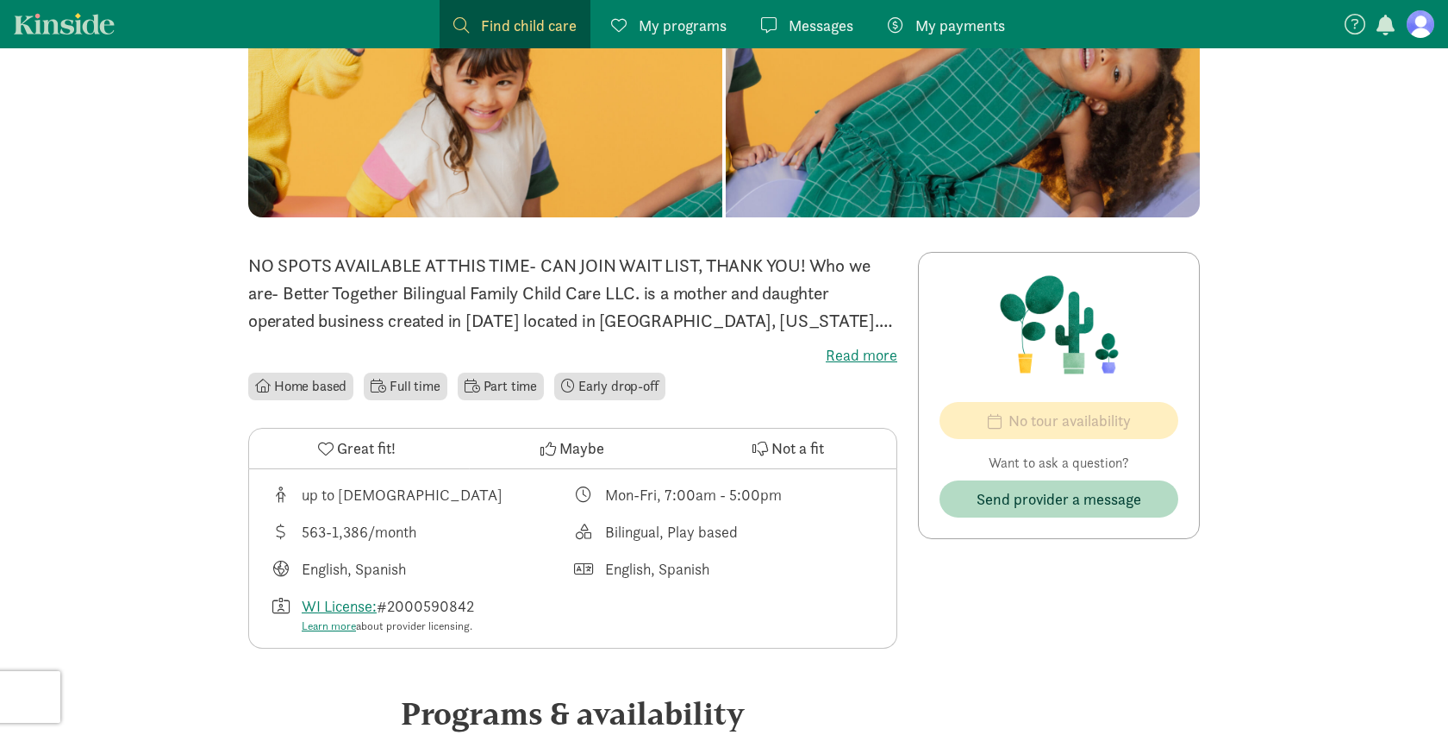
click at [859, 354] on label "Read more" at bounding box center [572, 355] width 649 height 21
click at [0, 0] on input "Read more" at bounding box center [0, 0] width 0 height 0
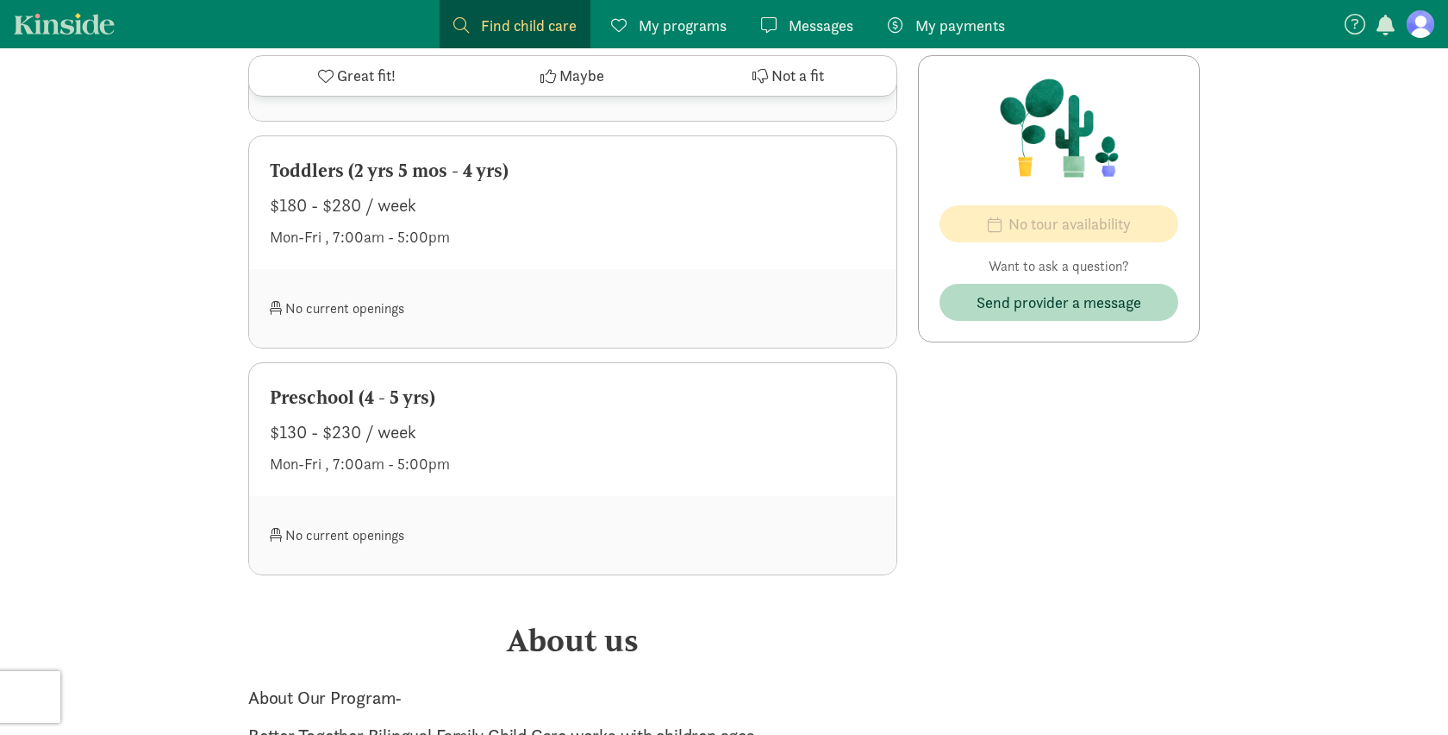
scroll to position [1293, 0]
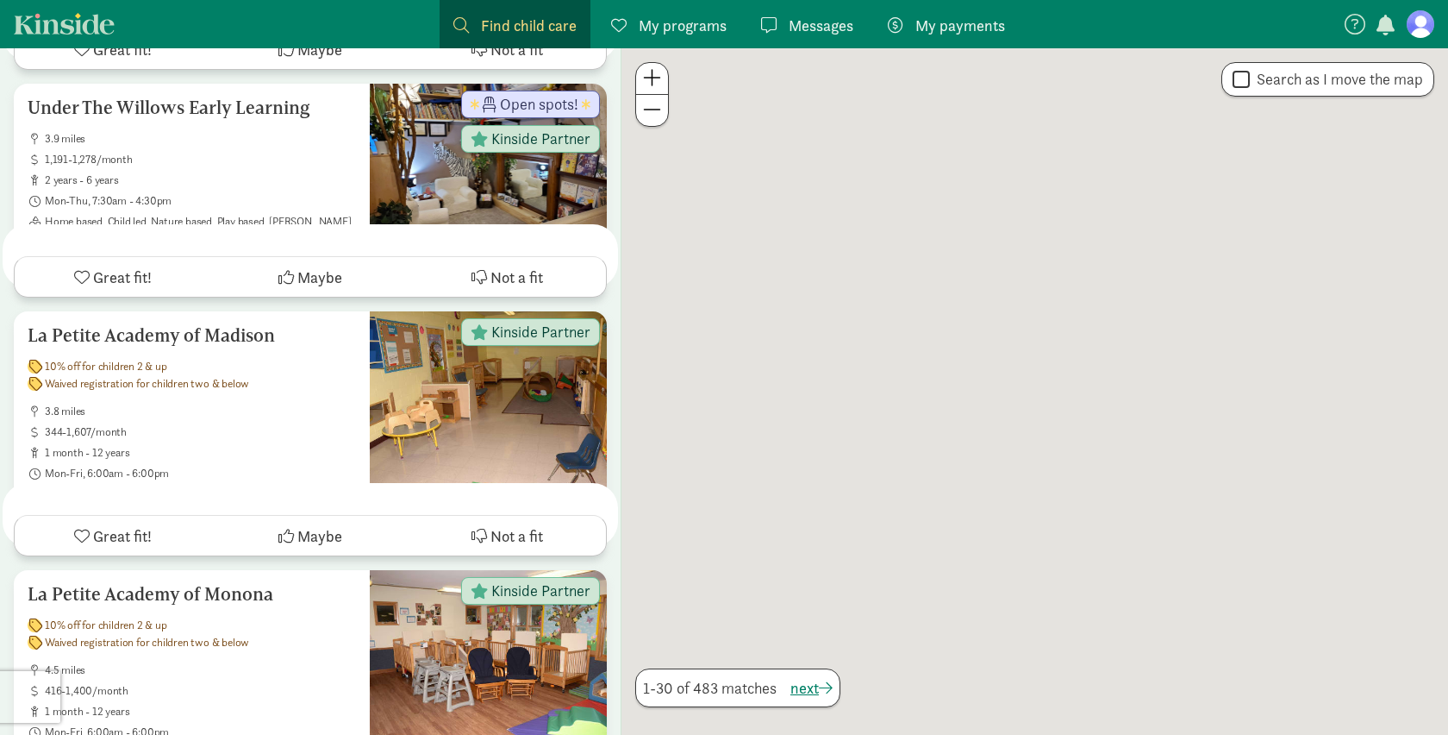
scroll to position [216, 0]
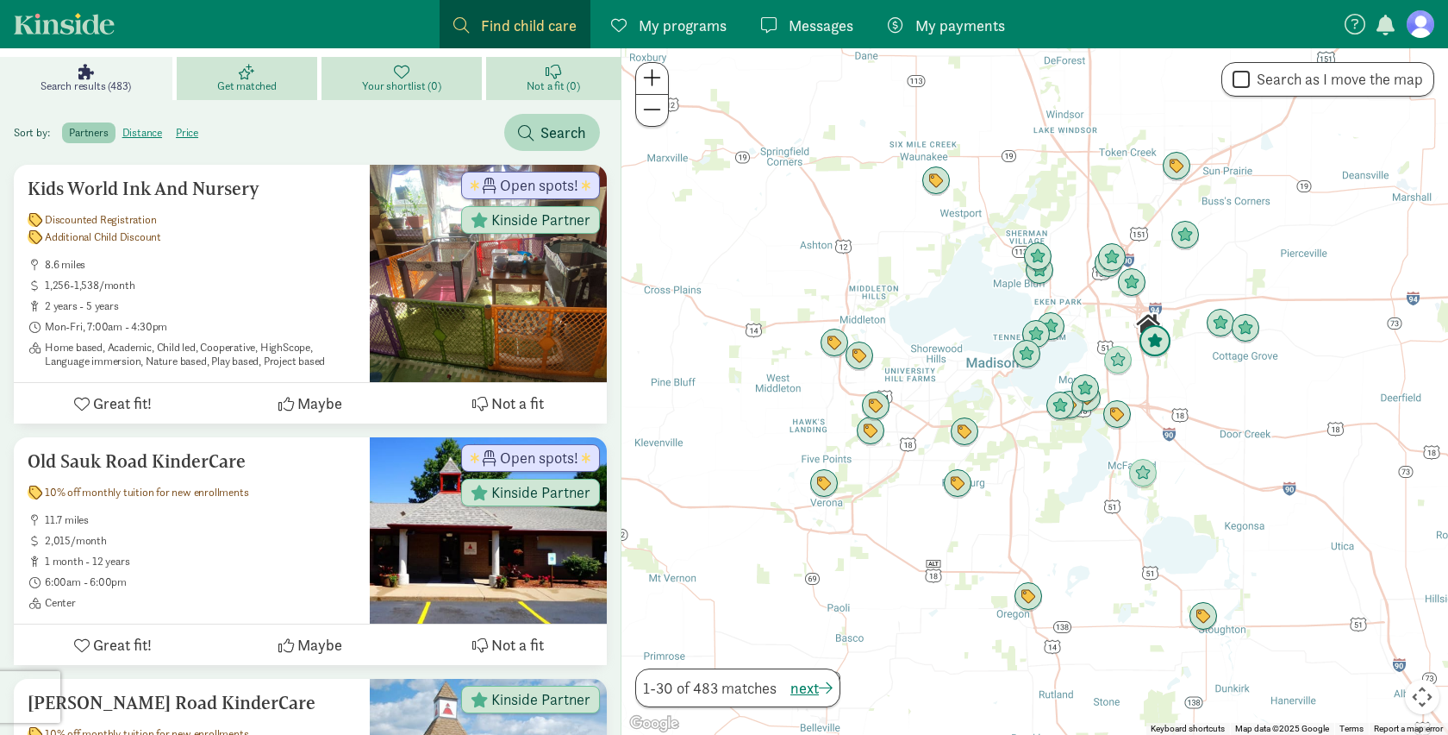
click at [1157, 341] on img "Click to see details" at bounding box center [1155, 341] width 33 height 33
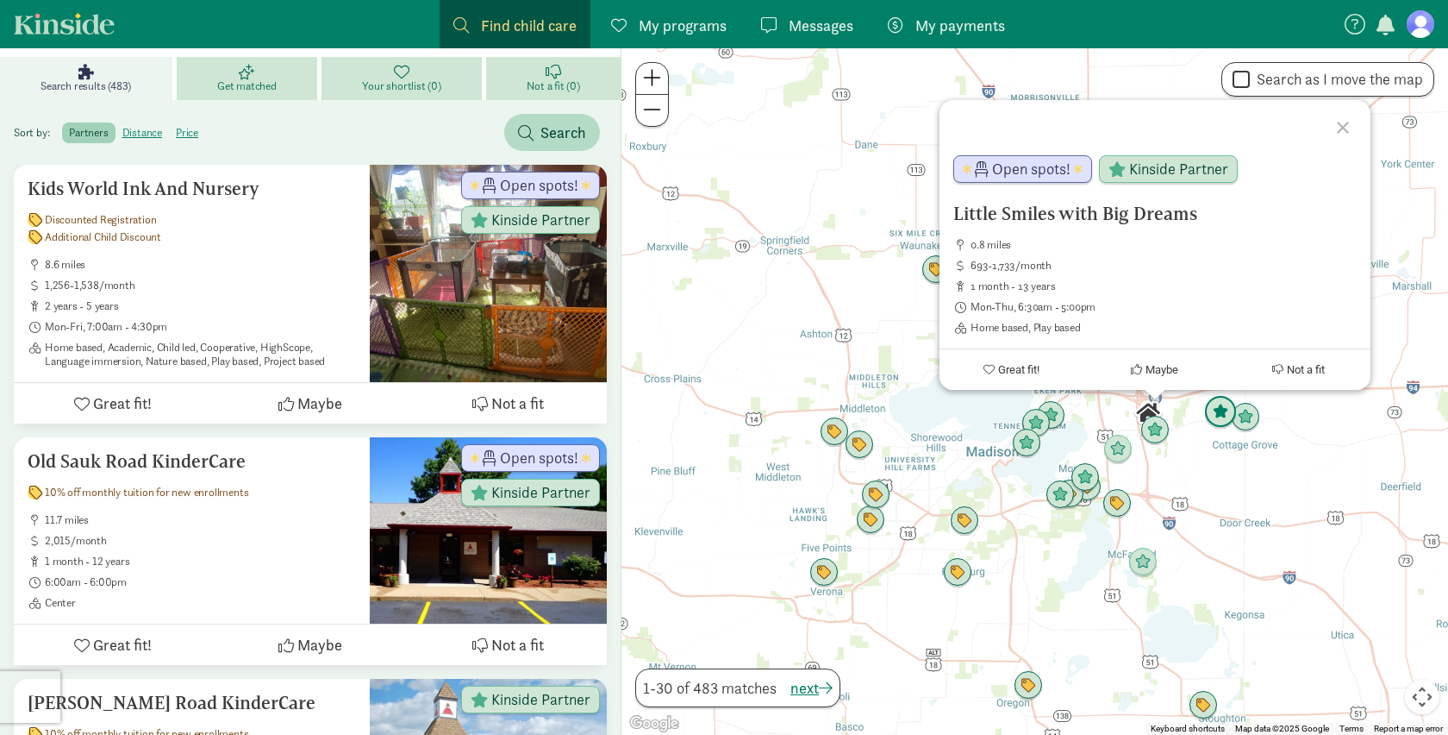
click at [1223, 416] on img "Click to see details" at bounding box center [1220, 412] width 33 height 33
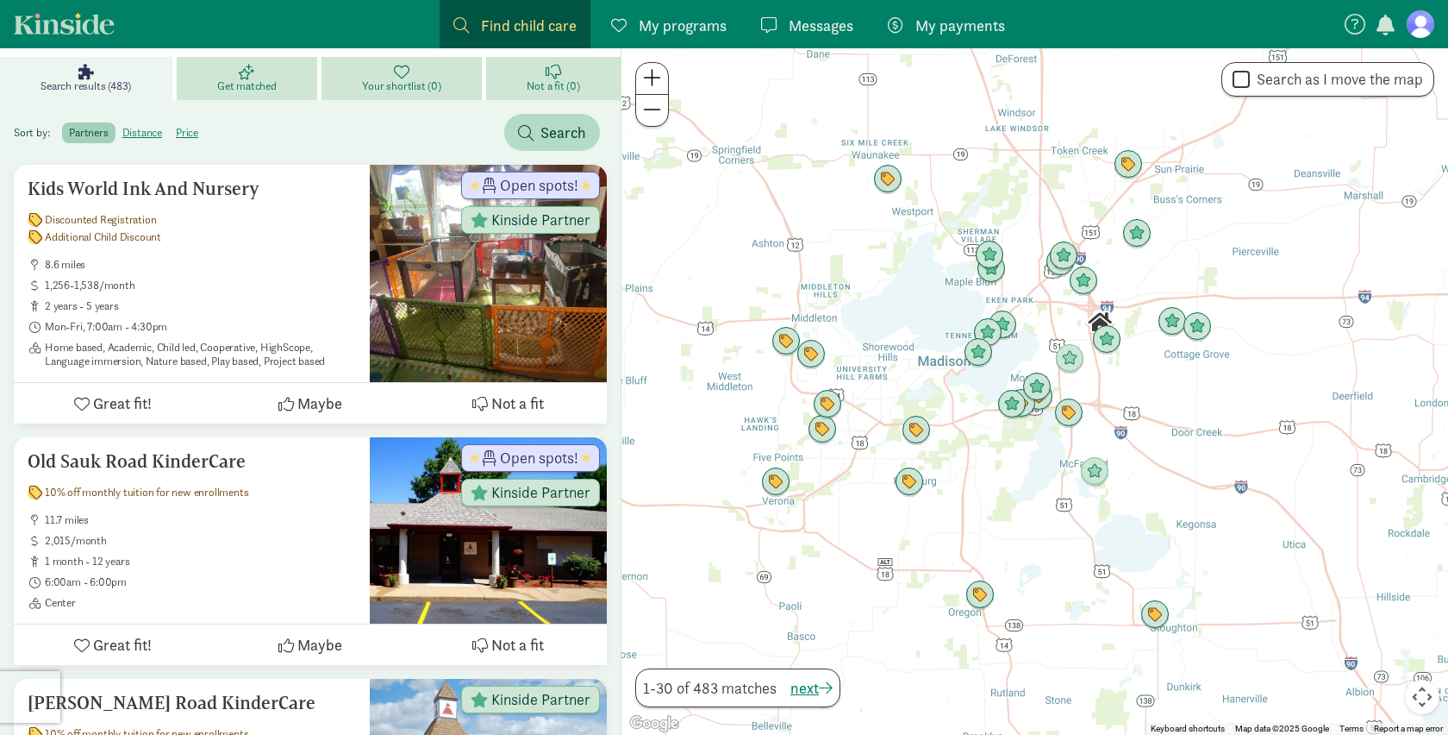
drag, startPoint x: 1181, startPoint y: 499, endPoint x: 1172, endPoint y: 388, distance: 111.6
click at [1172, 388] on div "To navigate, press the arrow keys." at bounding box center [1035, 391] width 827 height 686
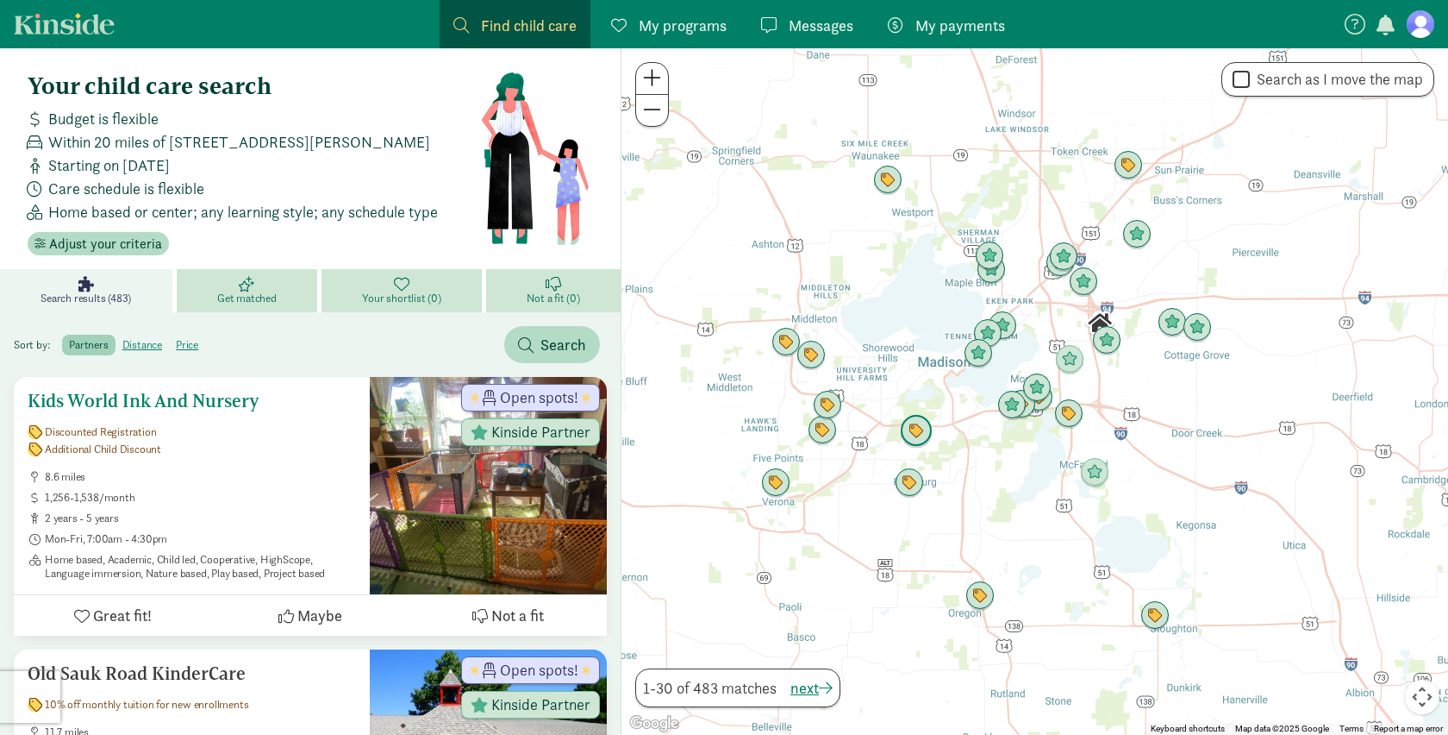
scroll to position [0, 0]
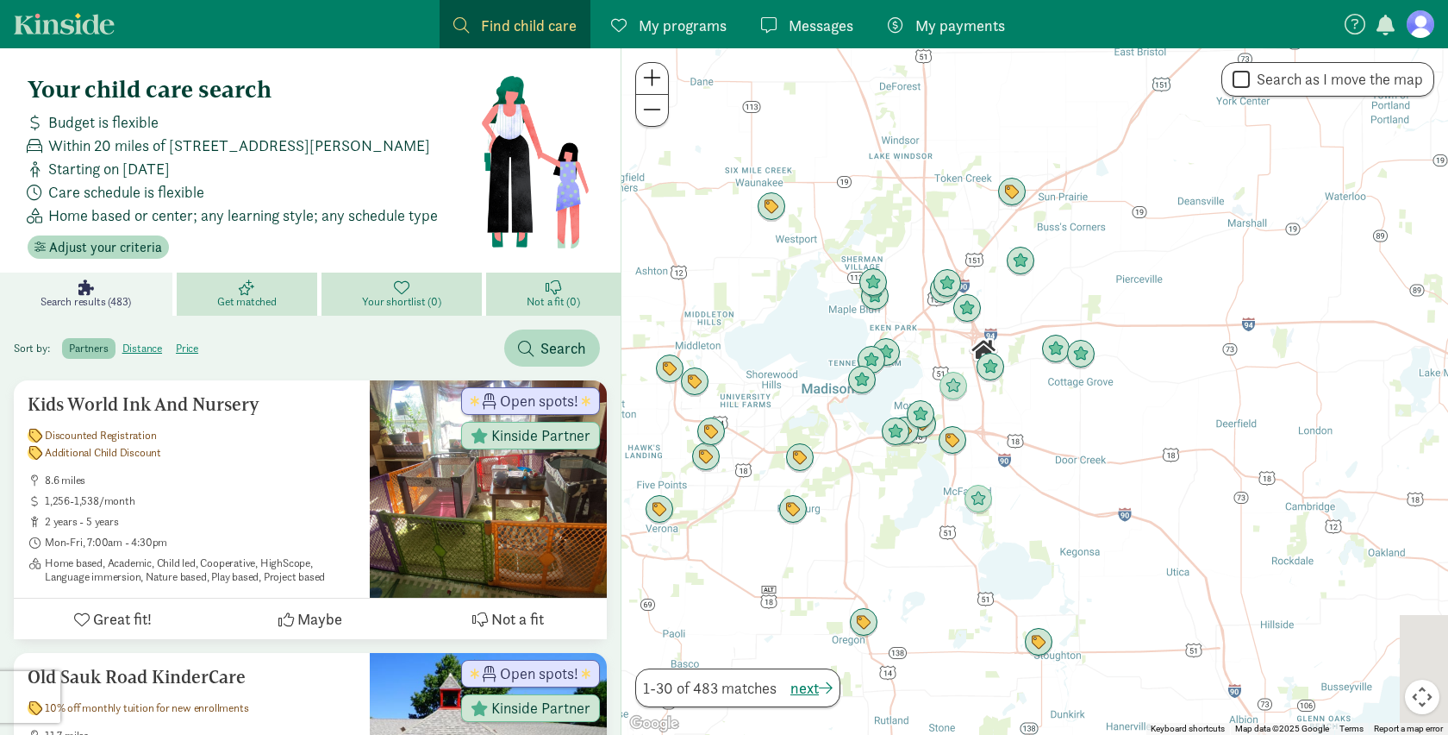
drag, startPoint x: 1171, startPoint y: 372, endPoint x: 1050, endPoint y: 397, distance: 123.4
click at [1050, 398] on div at bounding box center [1035, 391] width 827 height 686
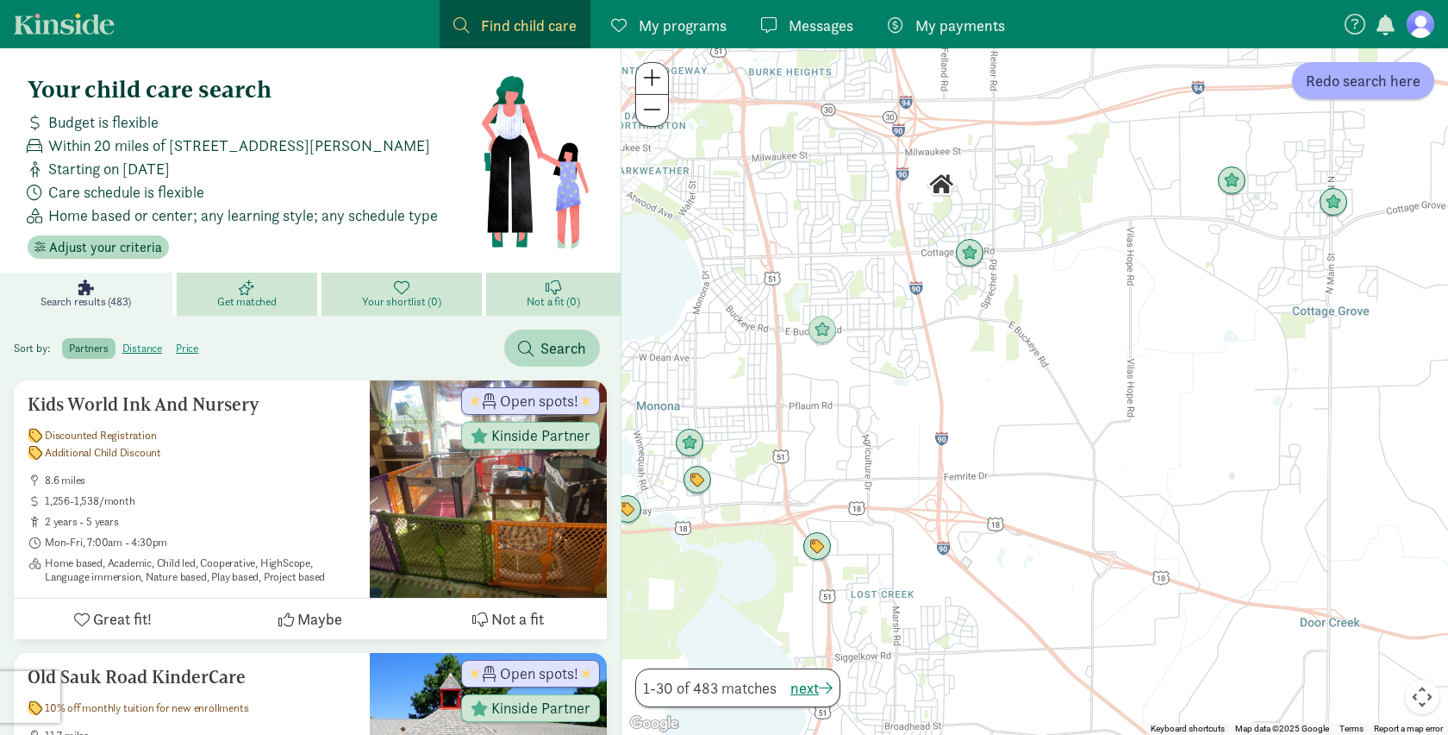
drag, startPoint x: 800, startPoint y: 293, endPoint x: 1079, endPoint y: 249, distance: 282.8
click at [1081, 251] on div at bounding box center [1035, 391] width 827 height 686
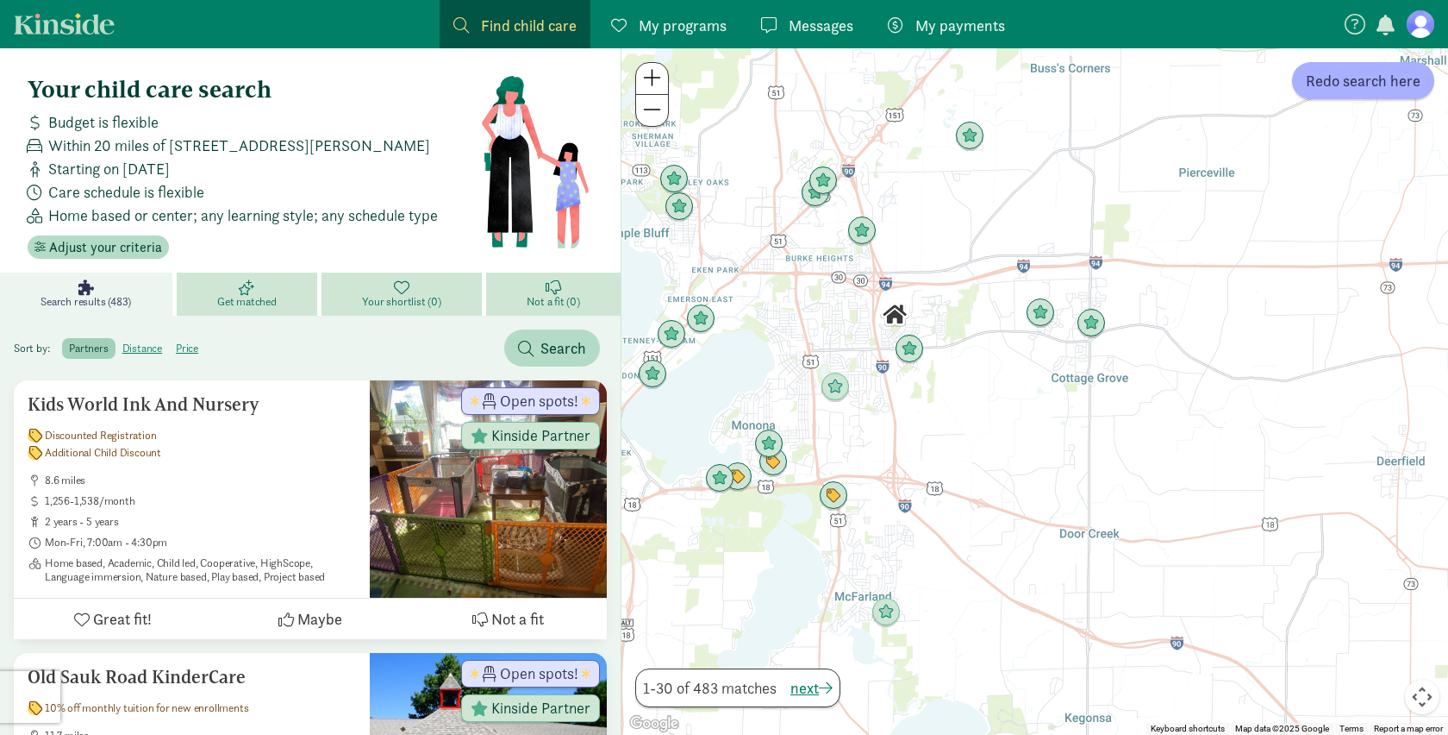
drag, startPoint x: 897, startPoint y: 493, endPoint x: 872, endPoint y: 478, distance: 28.7
click at [872, 478] on div at bounding box center [1035, 391] width 827 height 686
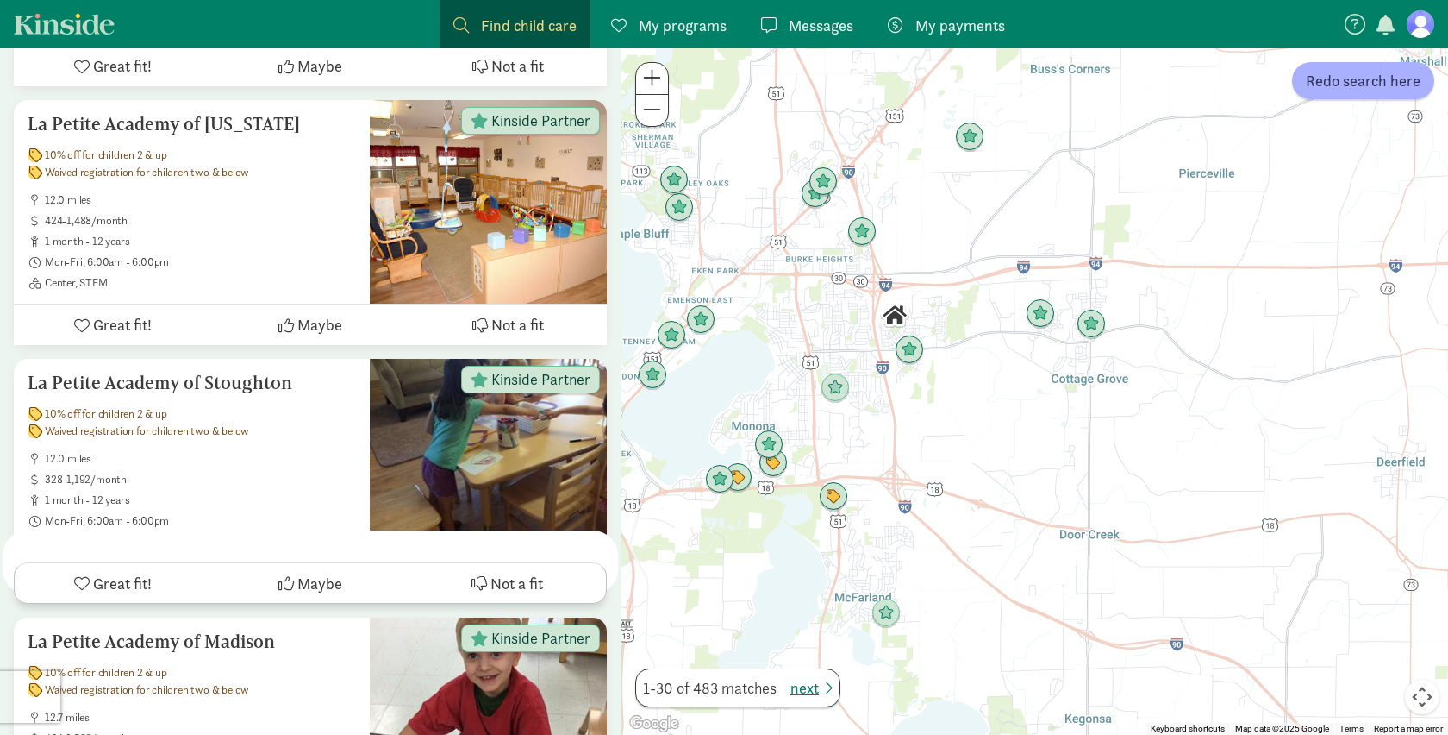
scroll to position [2530, 0]
